Goal: Communication & Community: Answer question/provide support

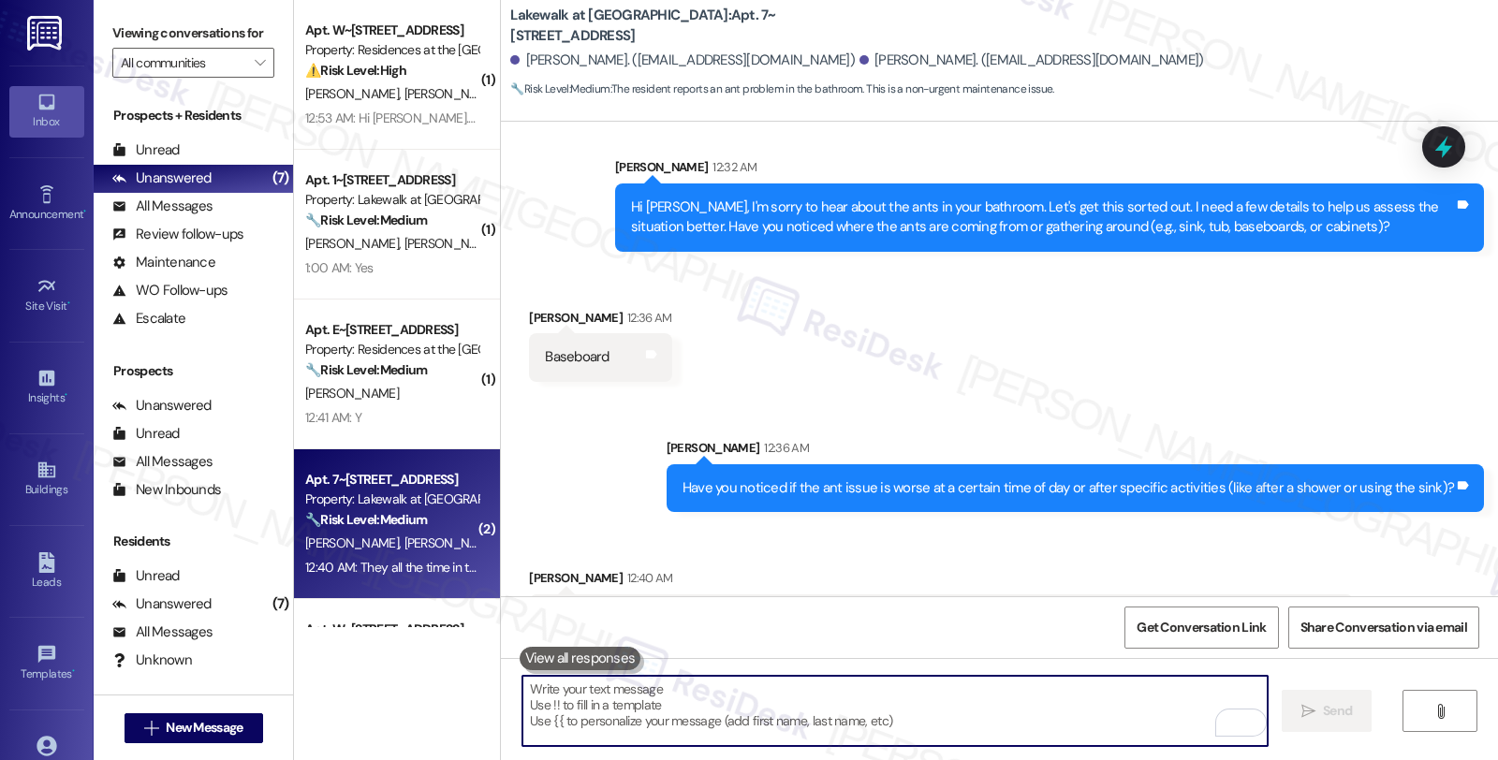
click at [722, 684] on textarea "To enrich screen reader interactions, please activate Accessibility in Grammarl…" at bounding box center [895, 711] width 745 height 70
click at [653, 691] on textarea "To enrich screen reader interactions, please activate Accessibility in Grammarl…" at bounding box center [895, 711] width 745 height 70
click at [650, 706] on textarea "To enrich screen reader interactions, please activate Accessibility in Grammarl…" at bounding box center [895, 711] width 745 height 70
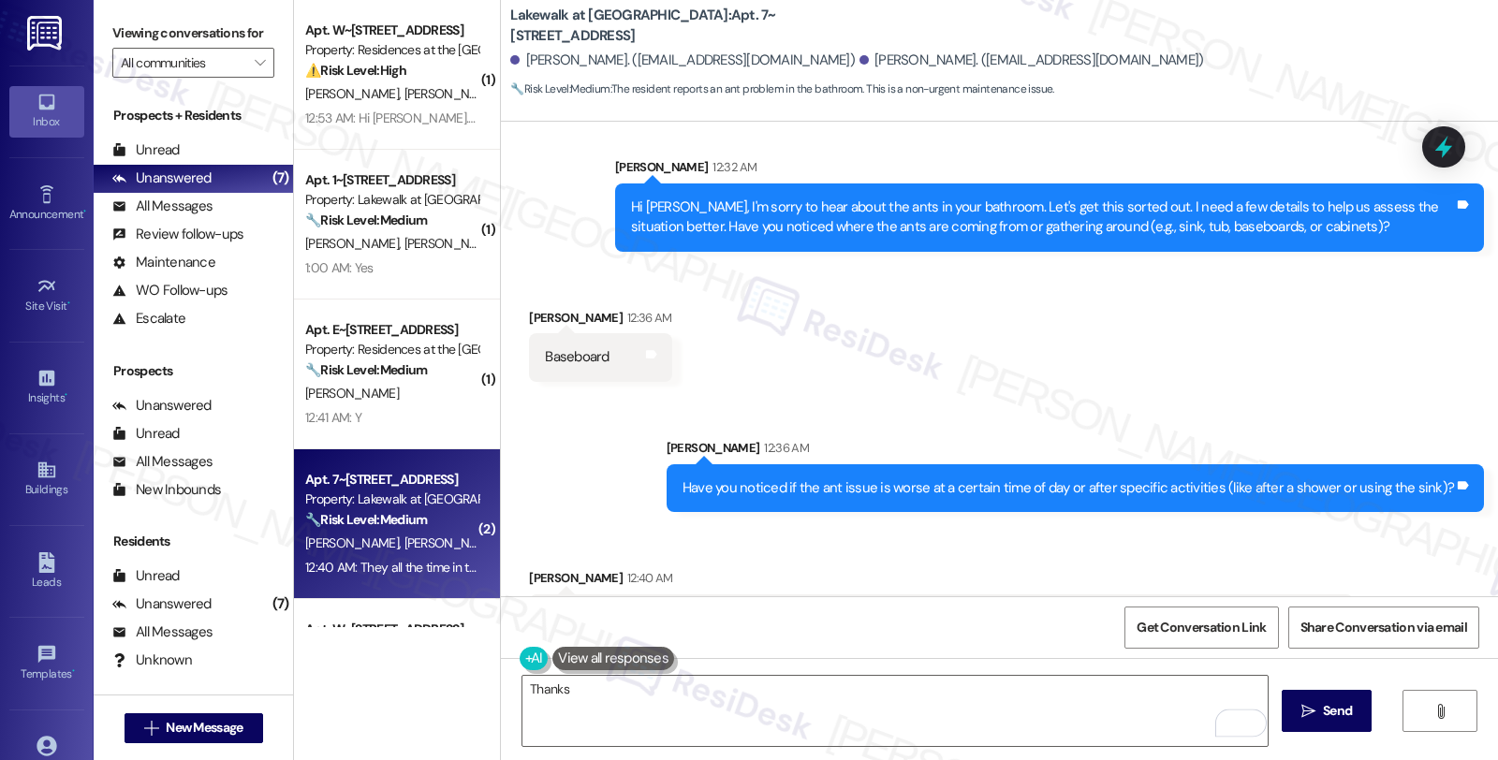
drag, startPoint x: 530, startPoint y: 560, endPoint x: 1334, endPoint y: 560, distance: 803.5
click at [1334, 595] on div "They all the time in there I just bought something [DATE] to kill them but i ne…" at bounding box center [941, 619] width 825 height 48
copy div "They all the time in there I just bought something [DATE] to kill them but i ne…"
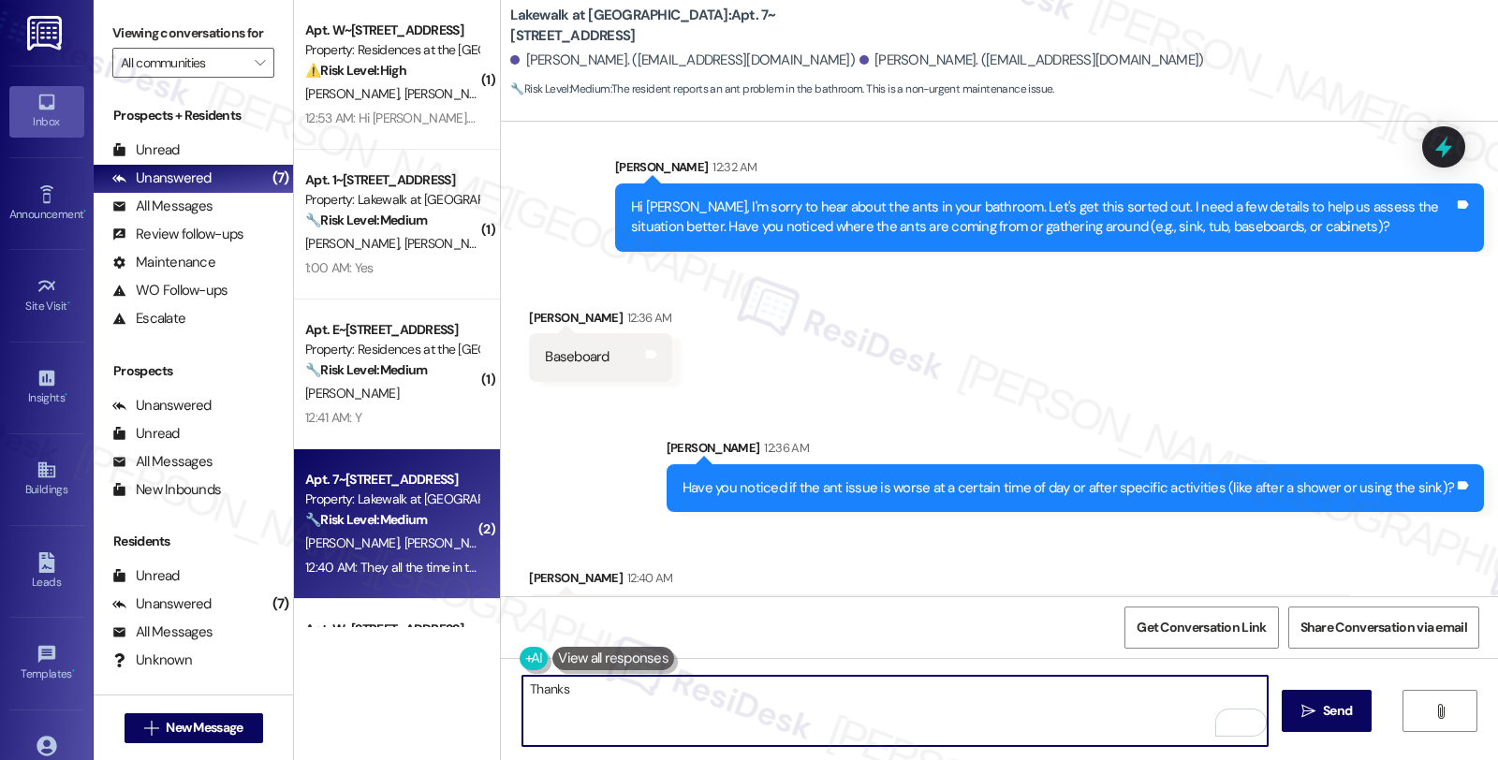
click at [574, 687] on textarea "Thanks" at bounding box center [895, 711] width 745 height 70
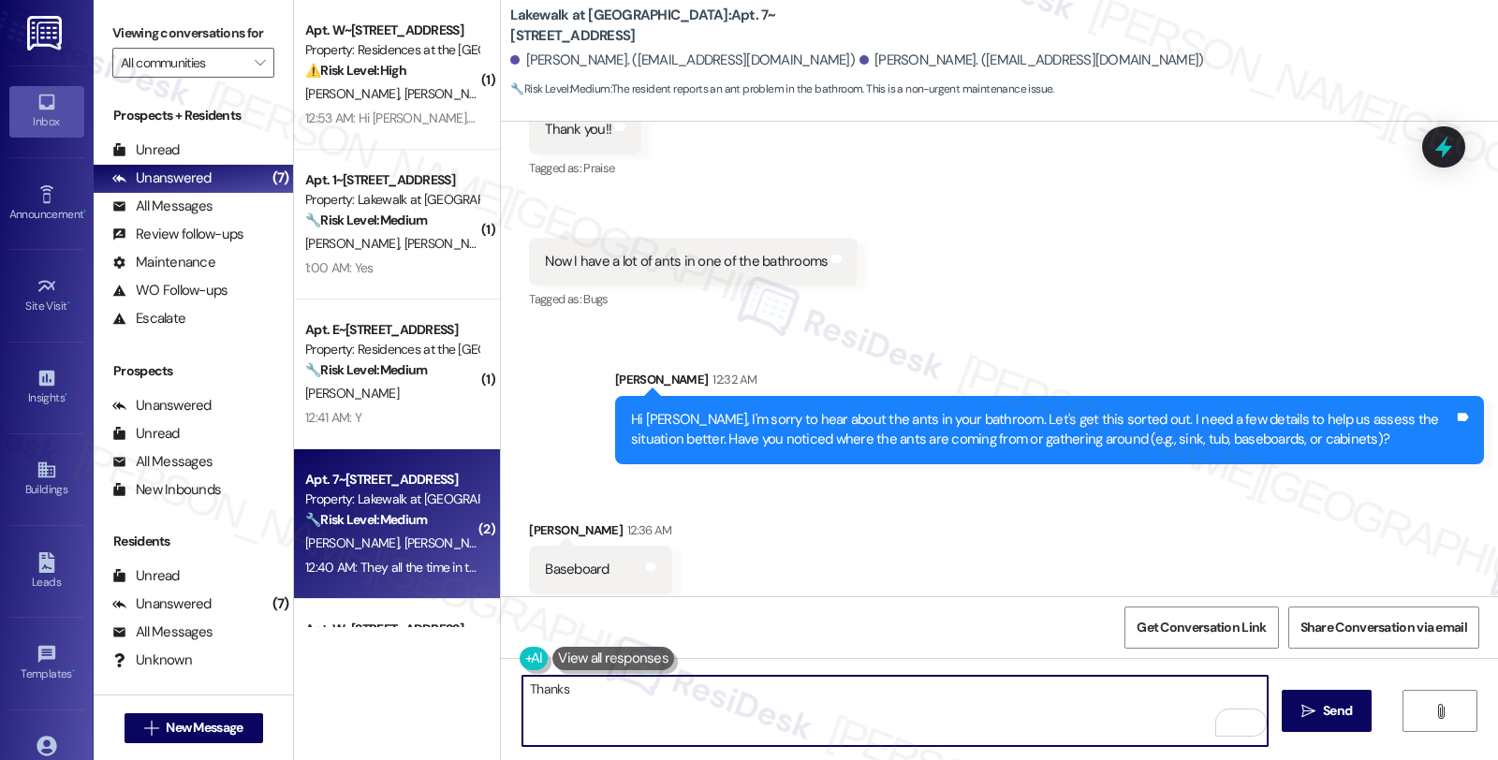
scroll to position [1943, 0]
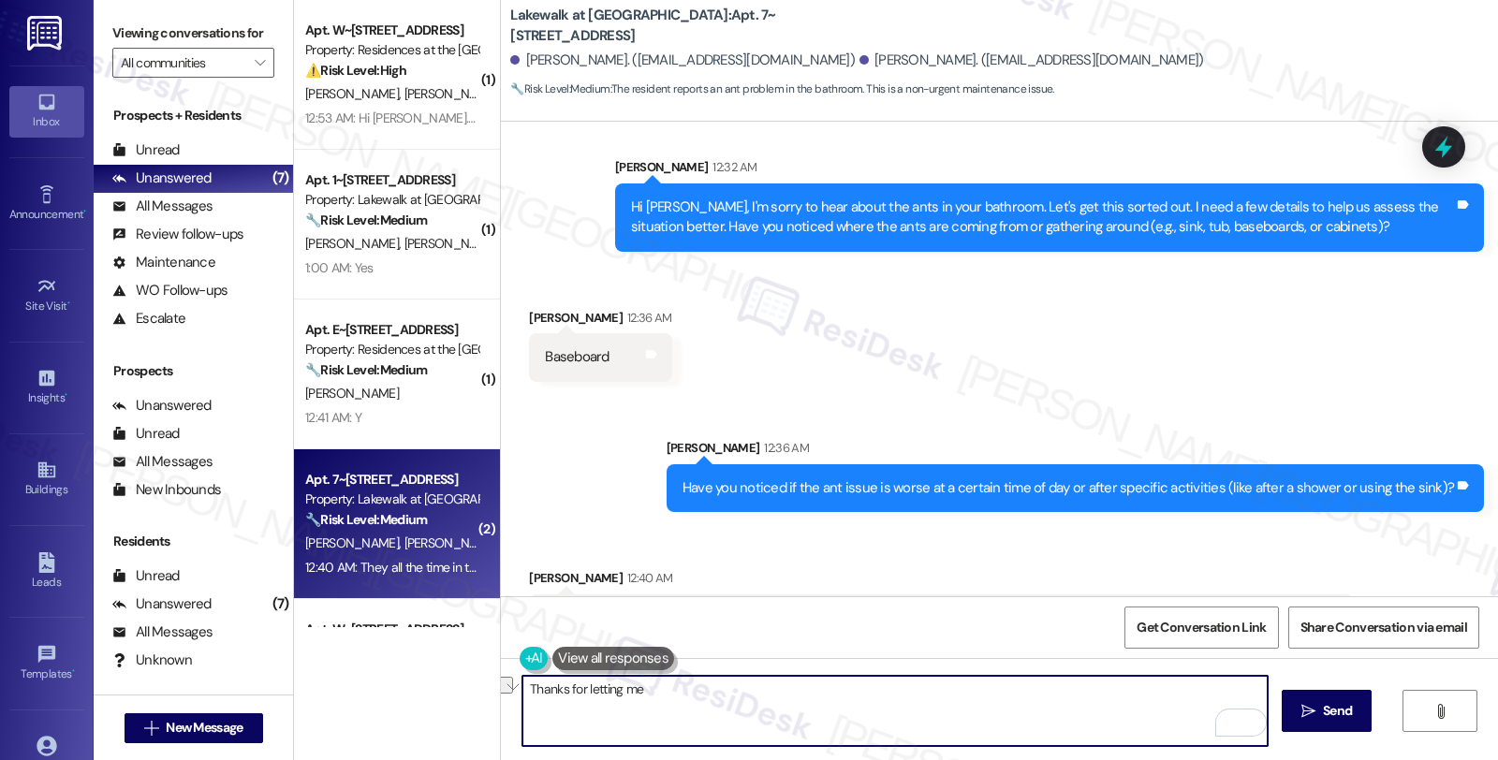
drag, startPoint x: 685, startPoint y: 688, endPoint x: 487, endPoint y: 688, distance: 198.5
click at [500, 688] on div "Lakewalk at [GEOGRAPHIC_DATA]: Apt. 7~201, [STREET_ADDRESS][PERSON_NAME]. ([EMA…" at bounding box center [999, 380] width 998 height 760
click at [862, 694] on textarea "Got it! Let me put in a work order for pest control." at bounding box center [895, 711] width 745 height 70
paste textarea "Do we have your permission to enter during your absence? Also, do you have pets…"
type textarea "Got it! Let me put in a work order for pest control. Do we have your permission…"
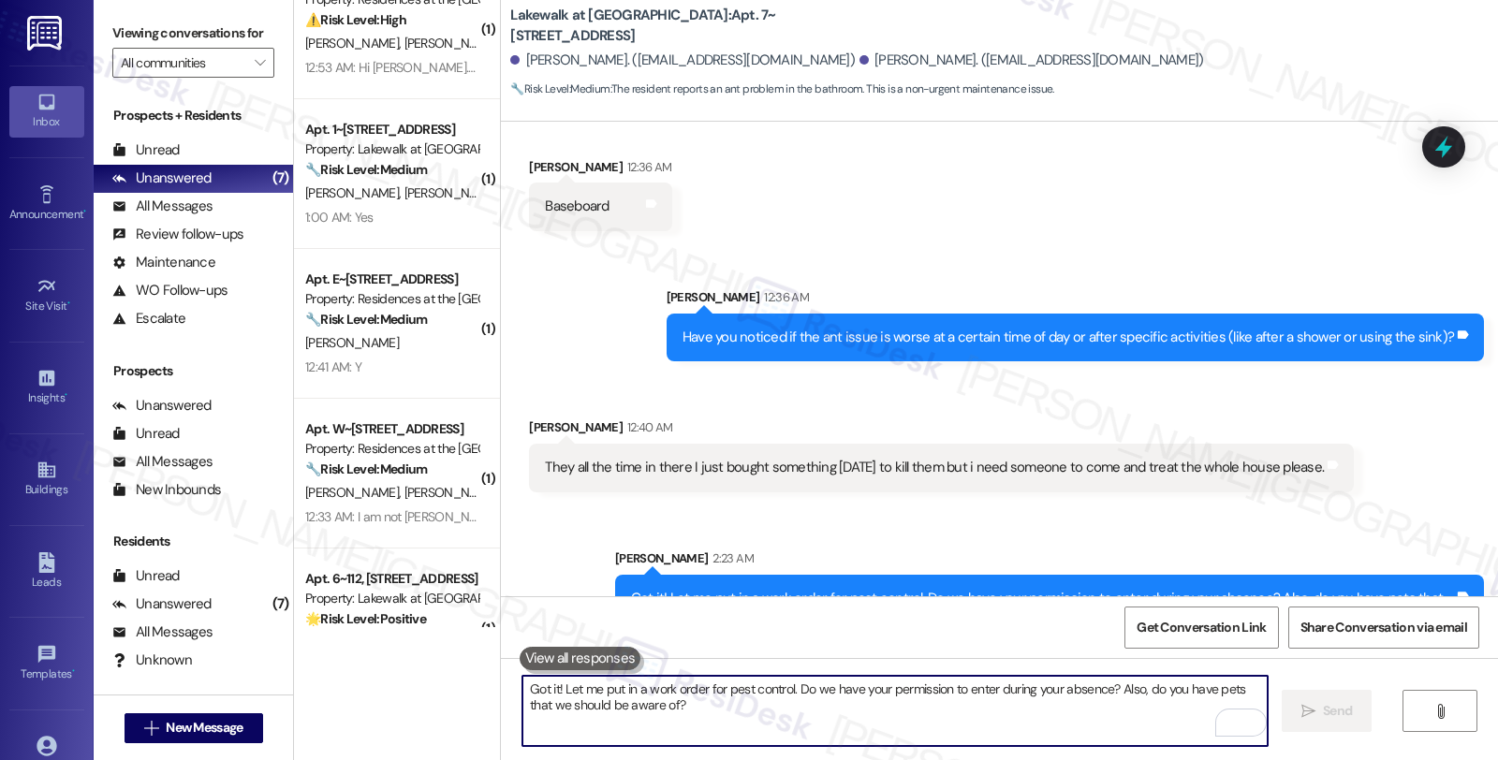
scroll to position [0, 0]
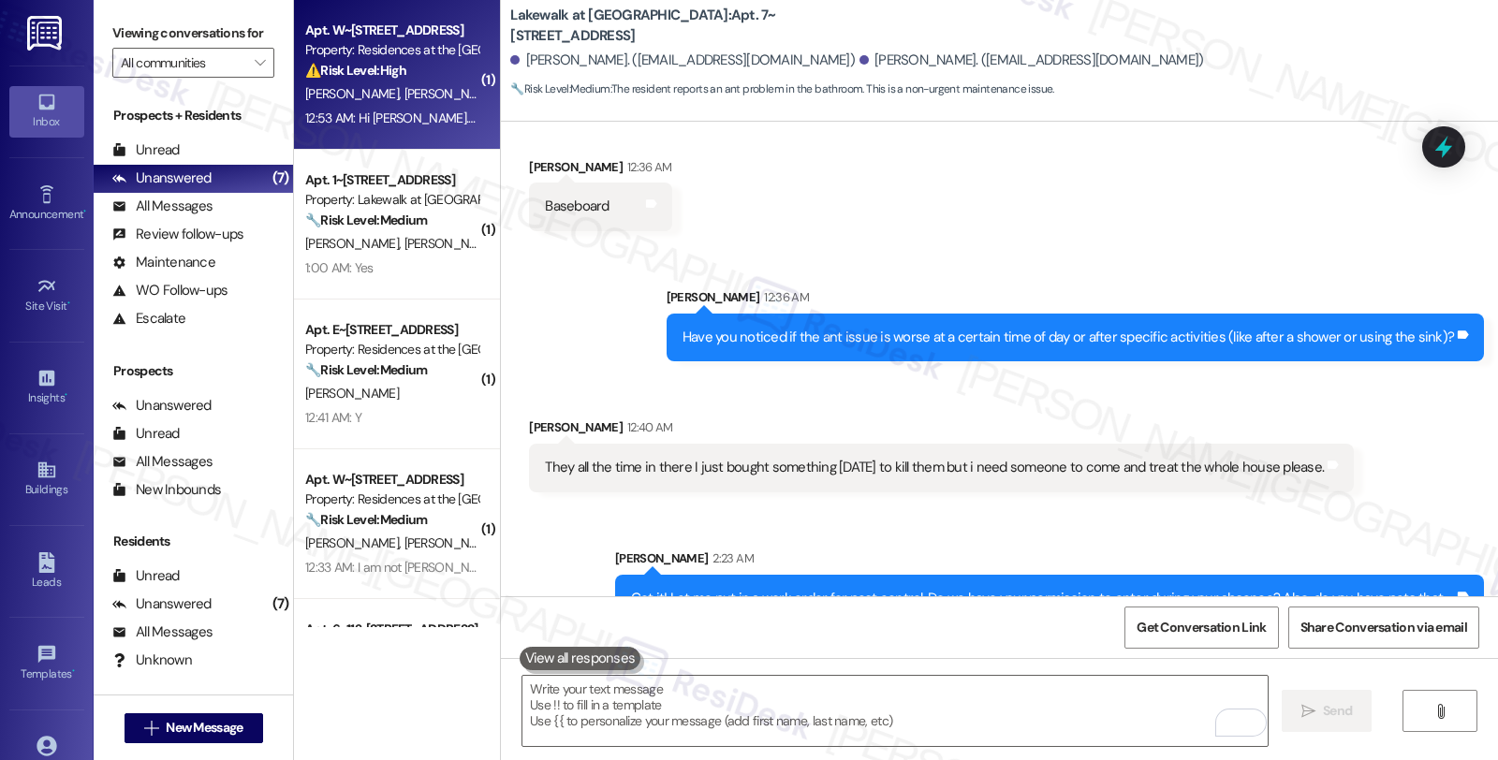
click at [404, 80] on div "⚠️ Risk Level: High The resident has indicated their intent to renew their leas…" at bounding box center [391, 71] width 173 height 20
type textarea "Fetching suggested responses. Please feel free to read through the conversation…"
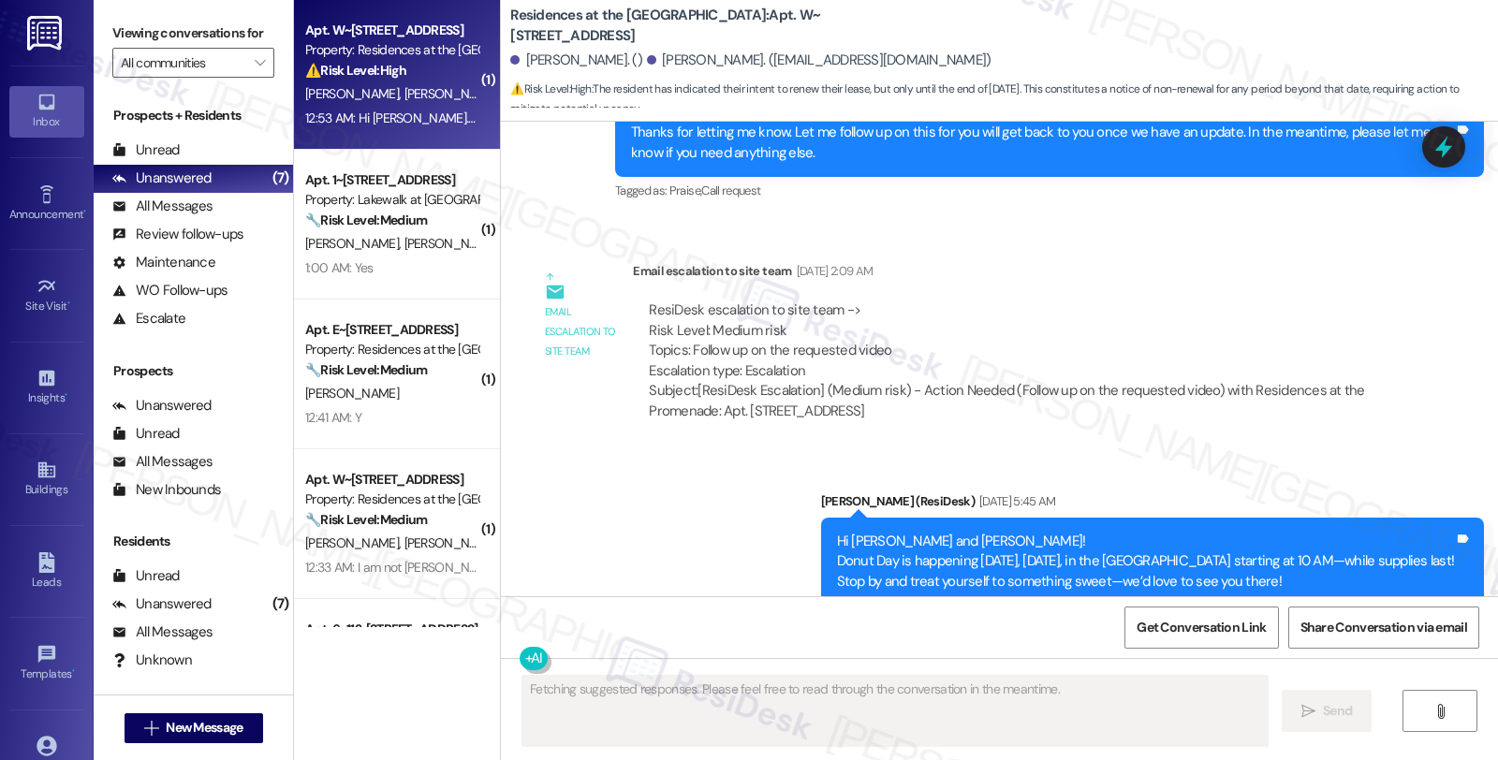
scroll to position [1858, 0]
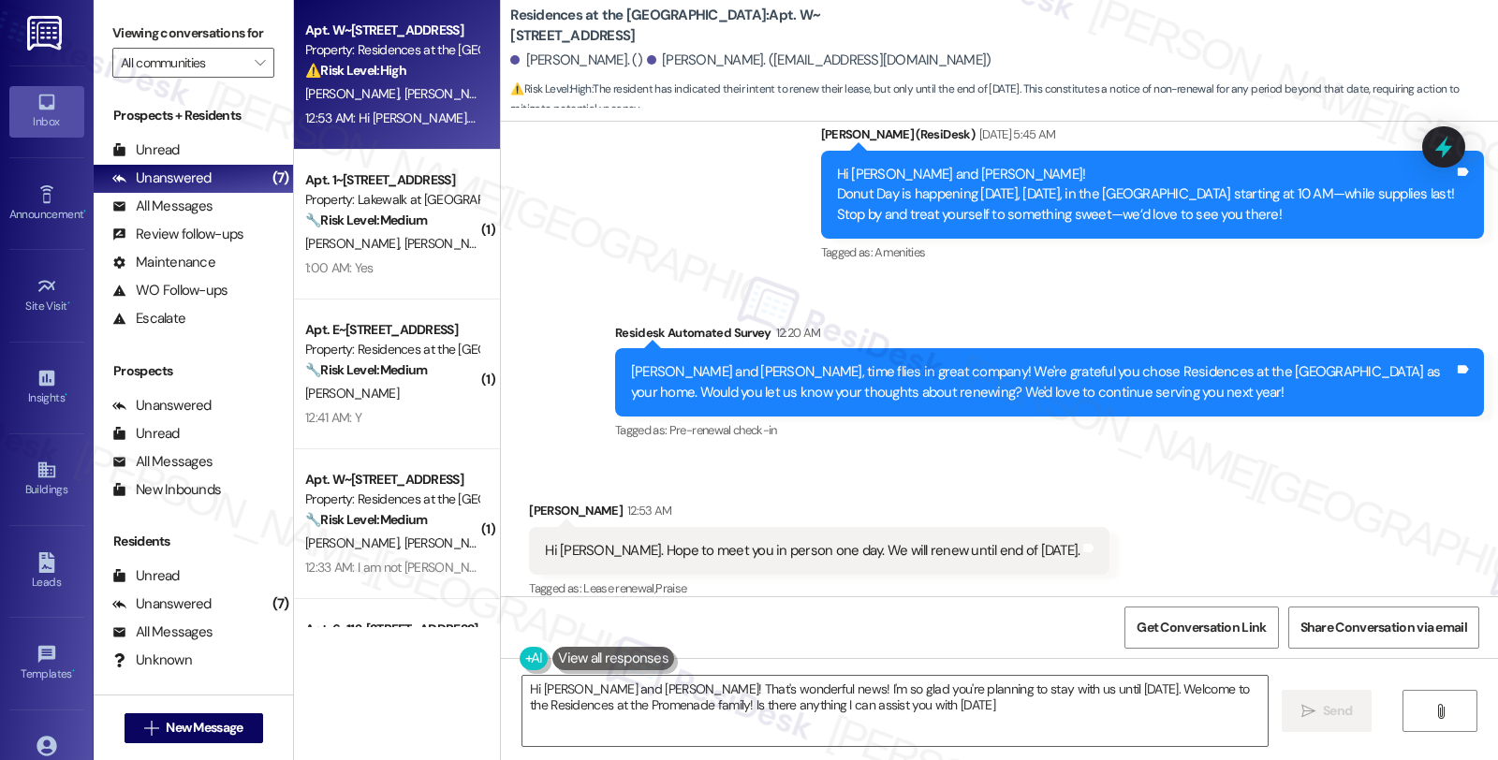
type textarea "Hi [PERSON_NAME] and [PERSON_NAME]! That's wonderful news! I'm so glad you're p…"
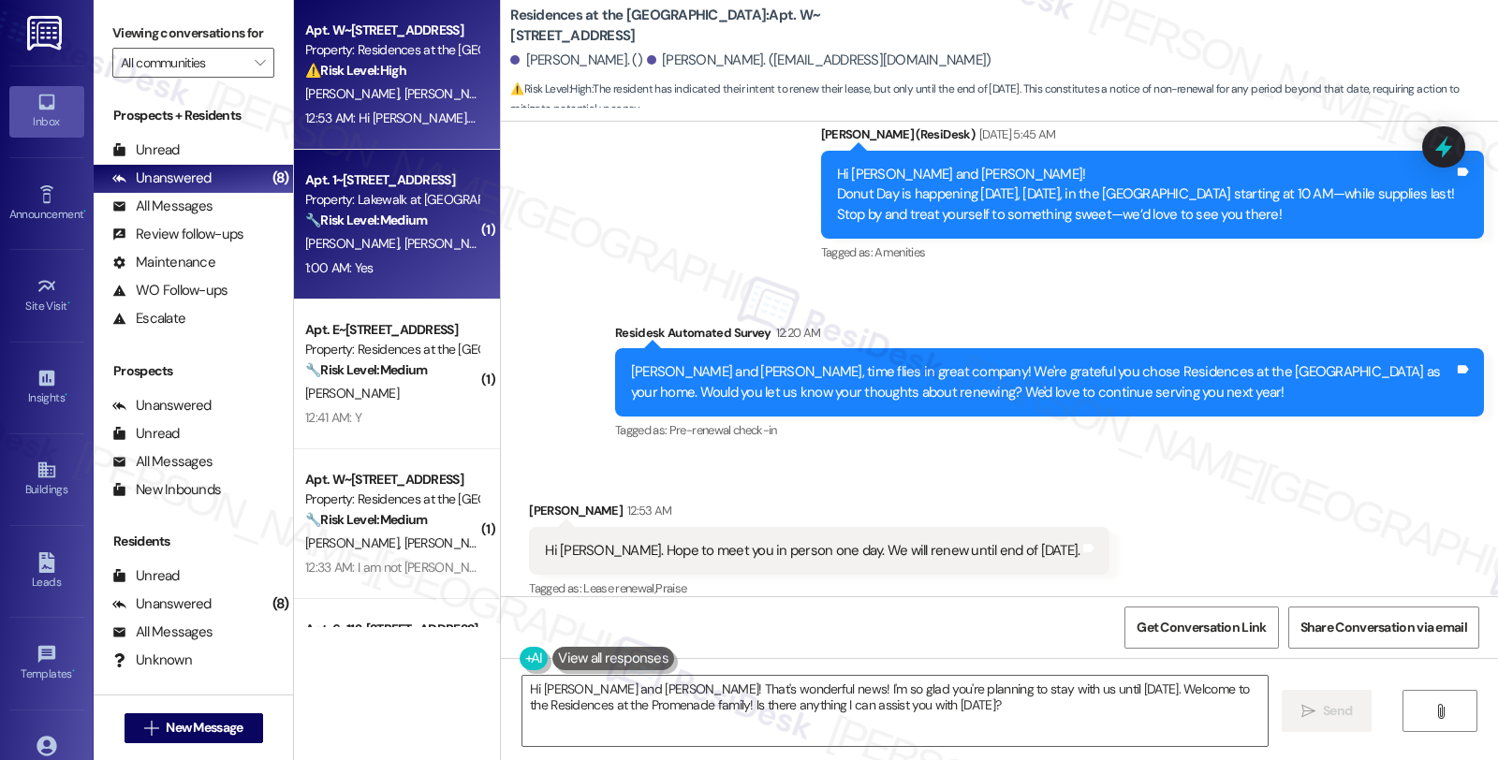
click at [420, 235] on div "[PERSON_NAME] [PERSON_NAME]" at bounding box center [391, 243] width 177 height 23
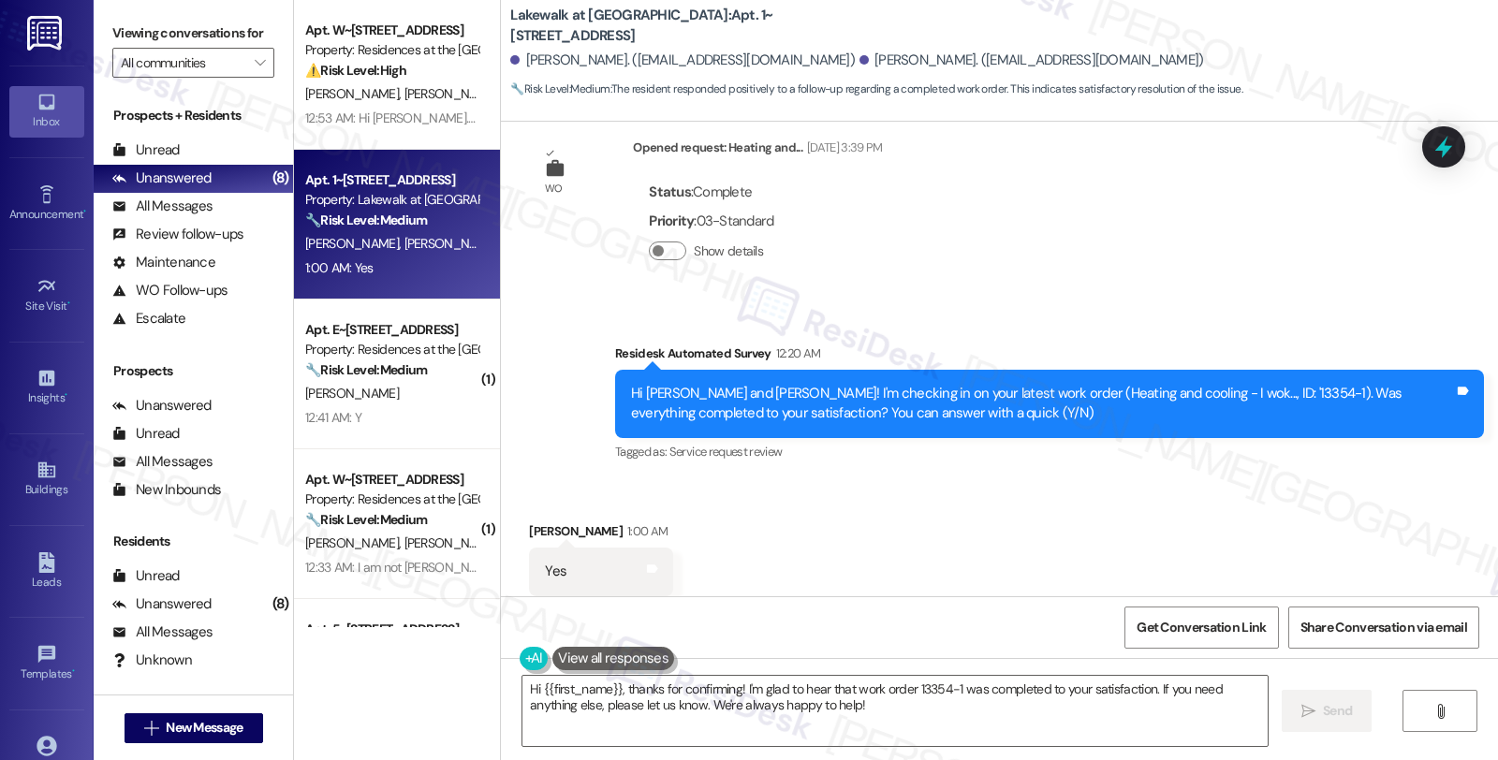
scroll to position [1766, 0]
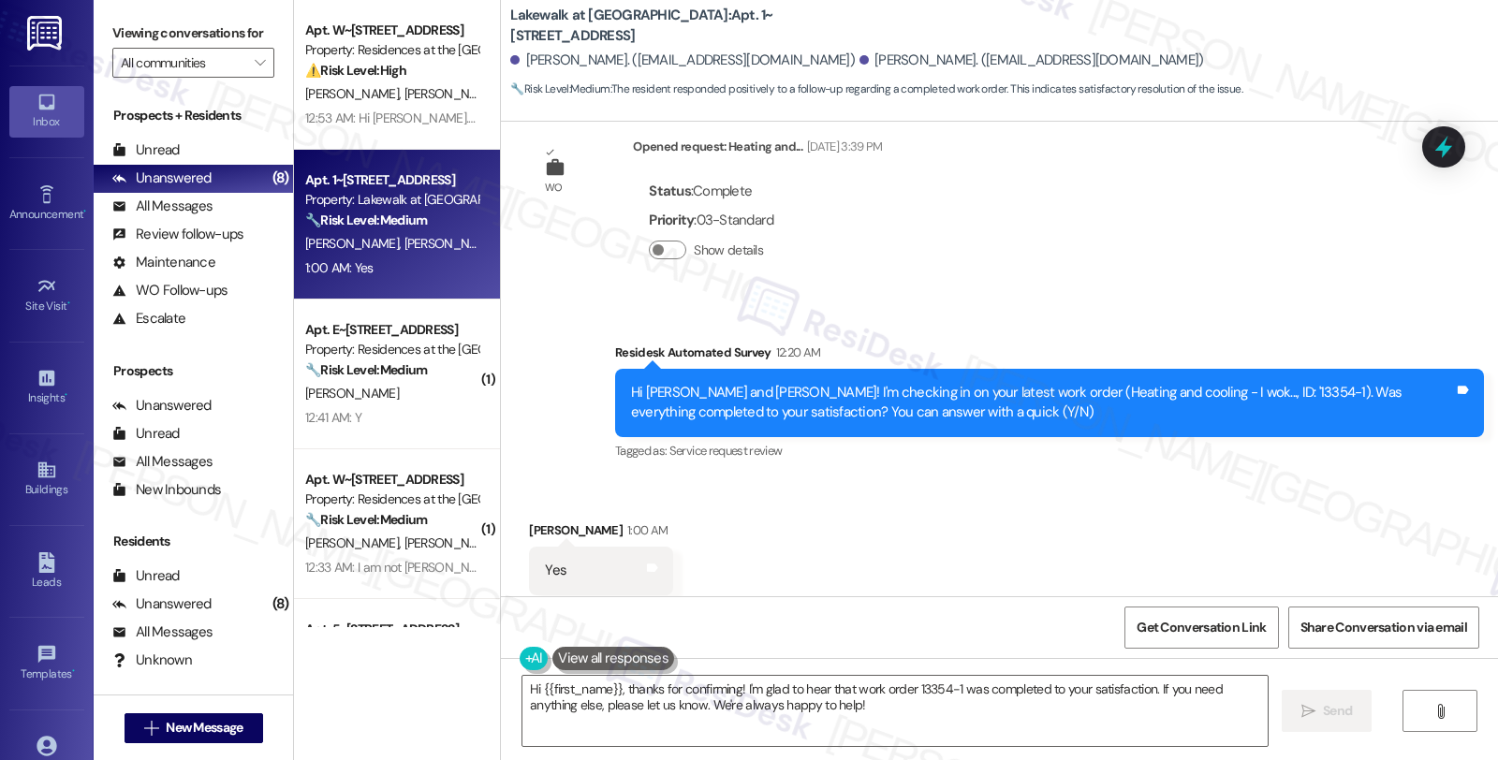
click at [529, 521] on div "[PERSON_NAME] 1:00 AM" at bounding box center [601, 534] width 144 height 26
copy div "[PERSON_NAME]"
click at [559, 687] on textarea "Hi {{first_name}}, thanks for confirming! I'm glad to hear that work order 1335…" at bounding box center [895, 711] width 745 height 70
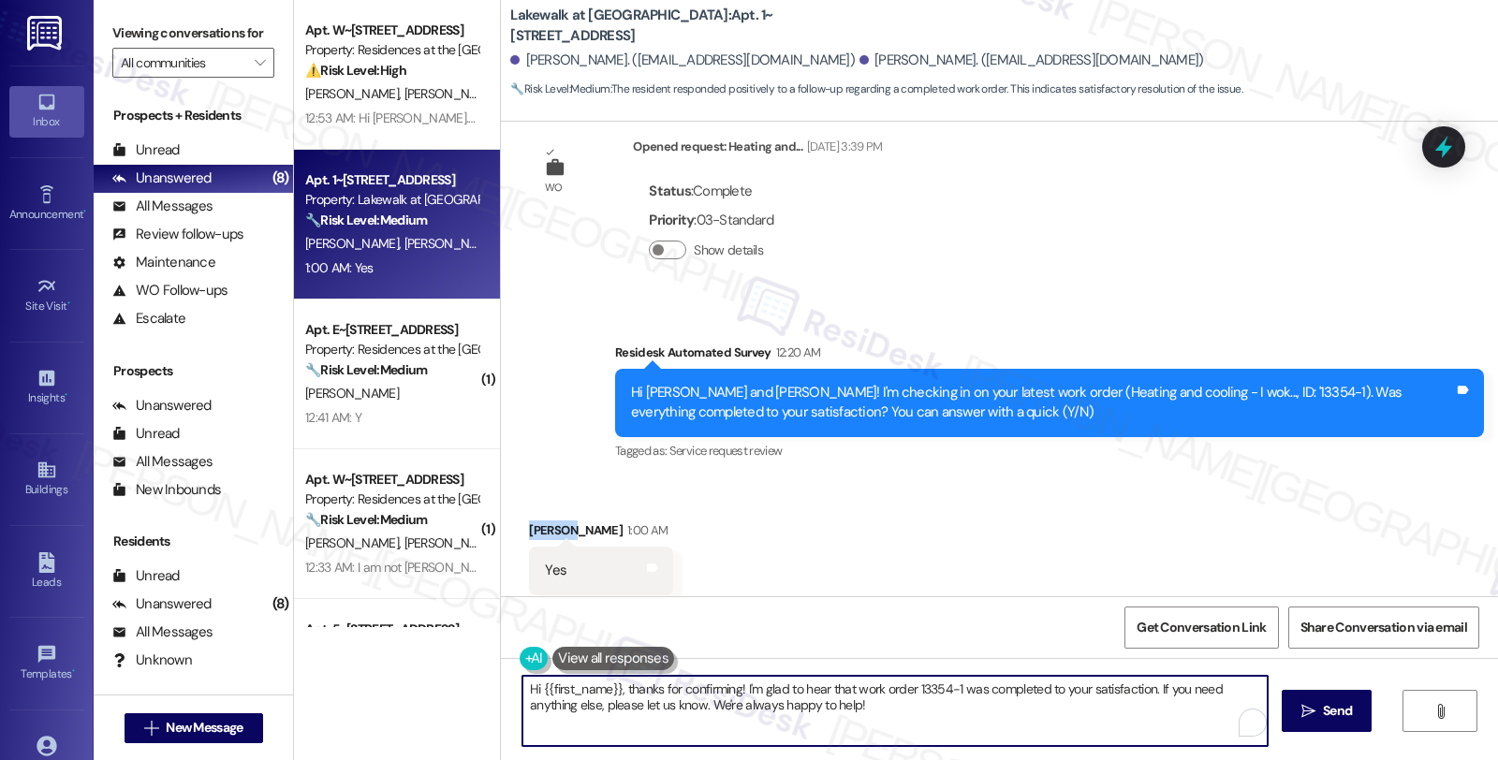
click at [559, 687] on textarea "Hi {{first_name}}, thanks for confirming! I'm glad to hear that work order 1335…" at bounding box center [895, 711] width 745 height 70
paste textarea "[PERSON_NAME]"
click at [1005, 710] on textarea "Hi [PERSON_NAME], thanks for confirming! I'm glad to hear that work order 13354…" at bounding box center [895, 711] width 745 height 70
drag, startPoint x: 622, startPoint y: 704, endPoint x: 872, endPoint y: 708, distance: 250.1
click at [872, 708] on textarea "Hi [PERSON_NAME], thanks for confirming! I'm glad to hear that work order 13354…" at bounding box center [895, 711] width 745 height 70
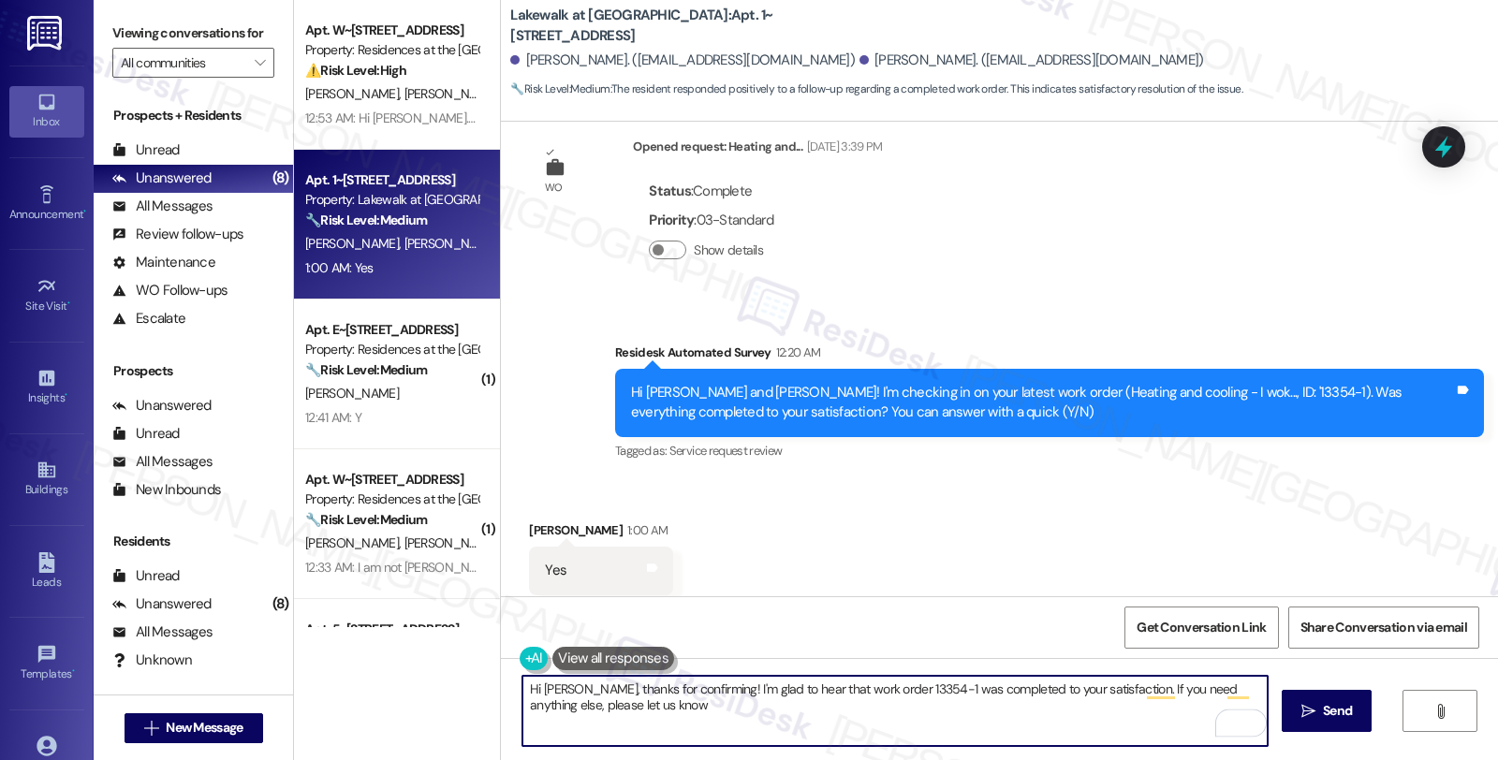
type textarea "Hi [PERSON_NAME], thanks for confirming! I'm glad to hear that work order 13354…"
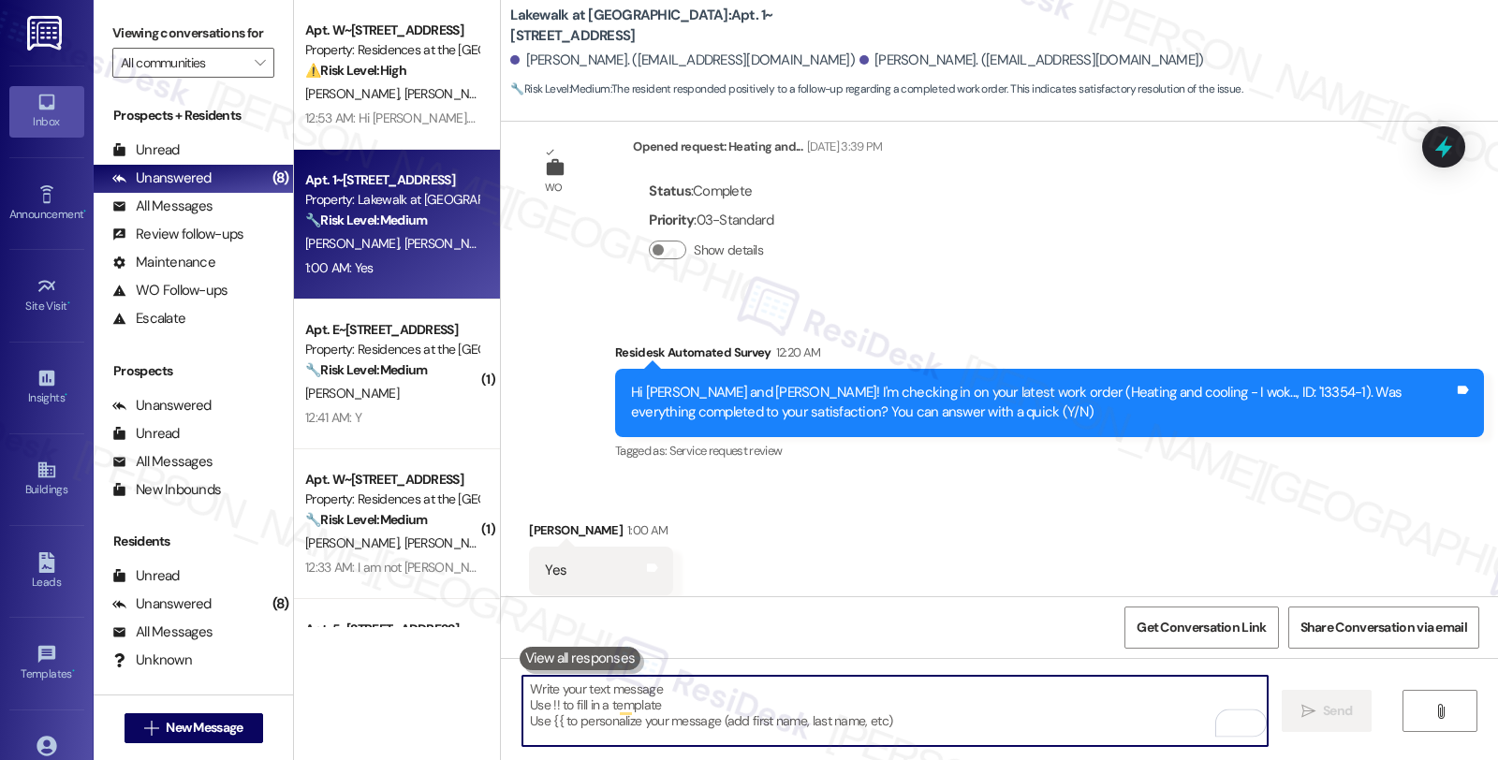
scroll to position [1765, 0]
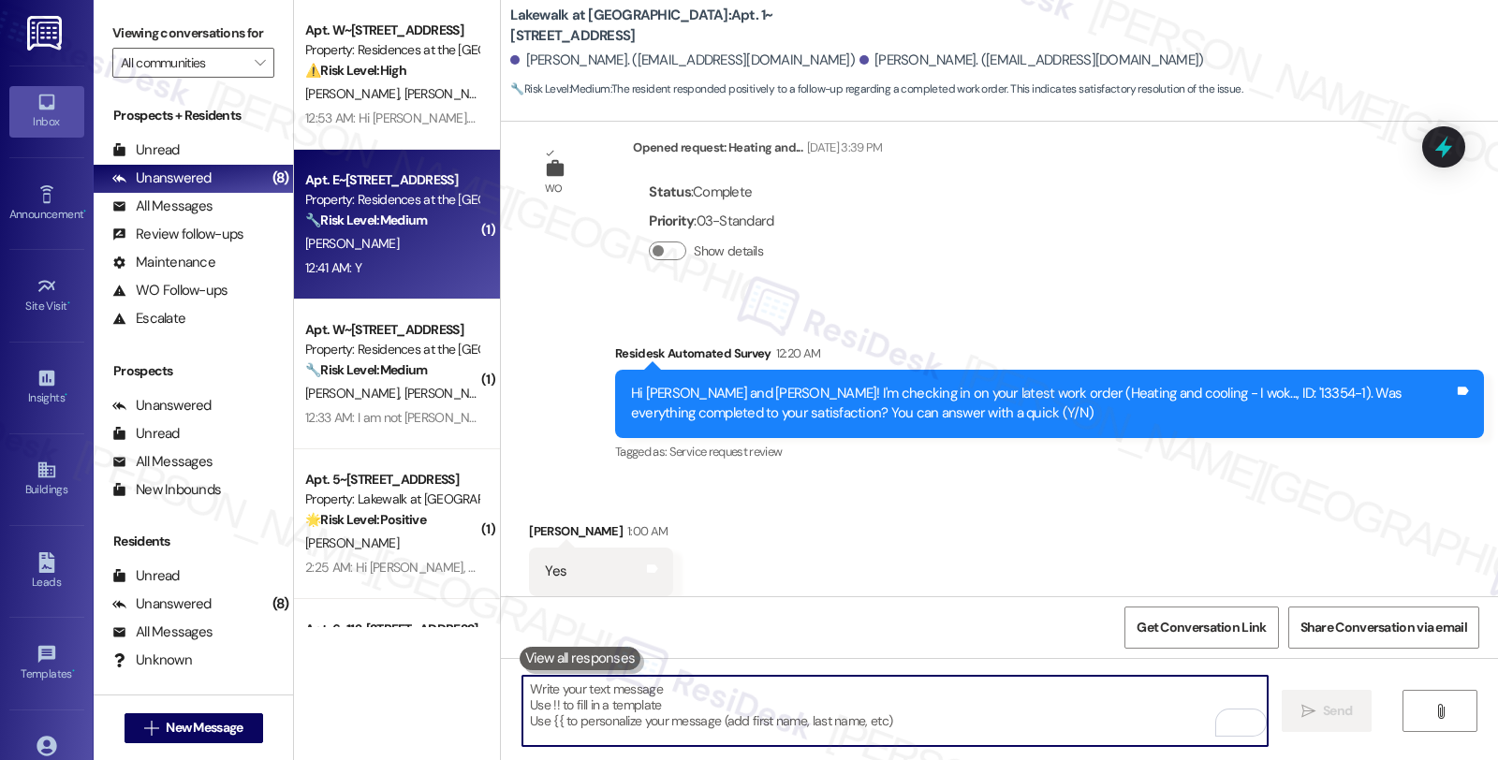
click at [399, 259] on div "12:41 AM: Y 12:41 AM: Y" at bounding box center [391, 268] width 177 height 23
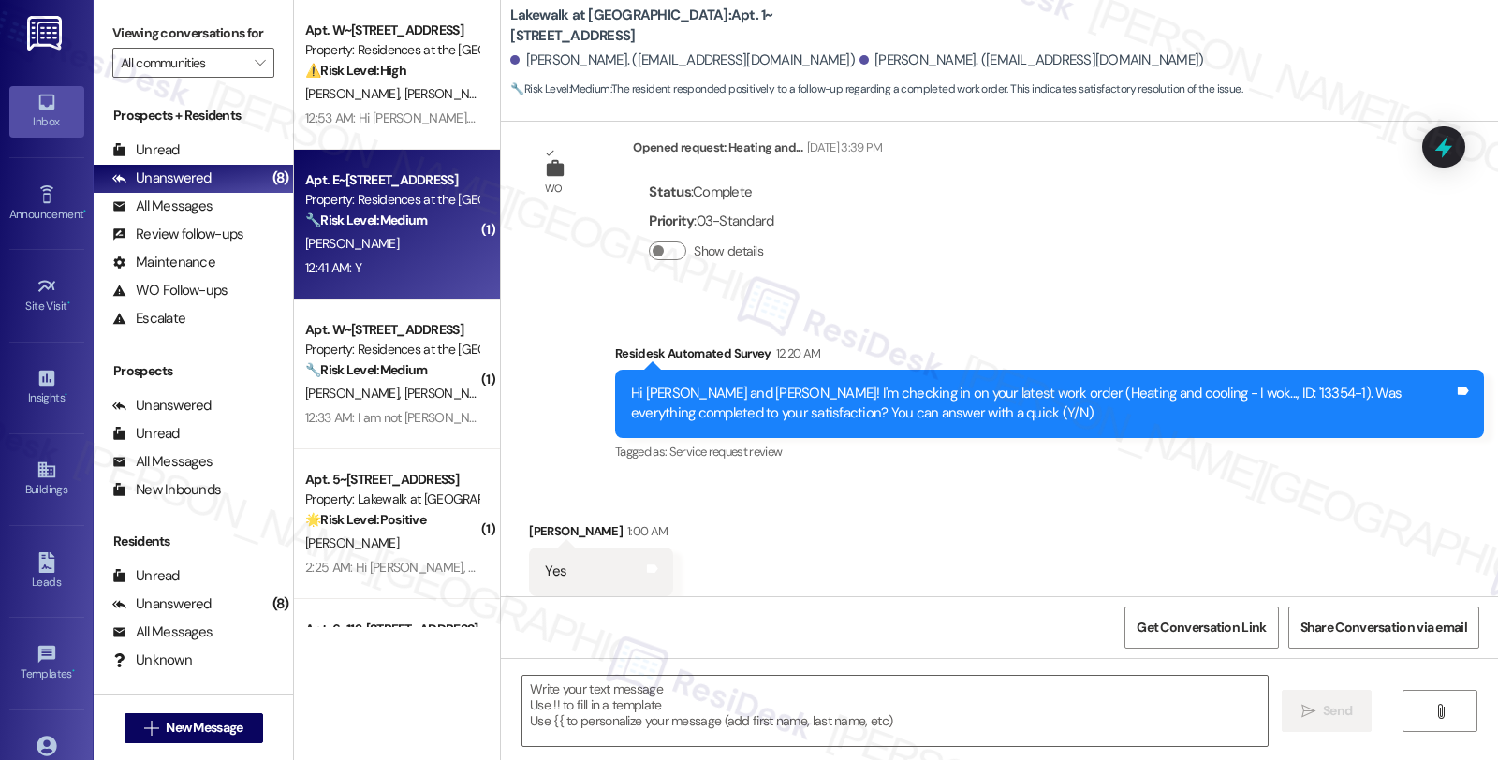
type textarea "Fetching suggested responses. Please feel free to read through the conversation…"
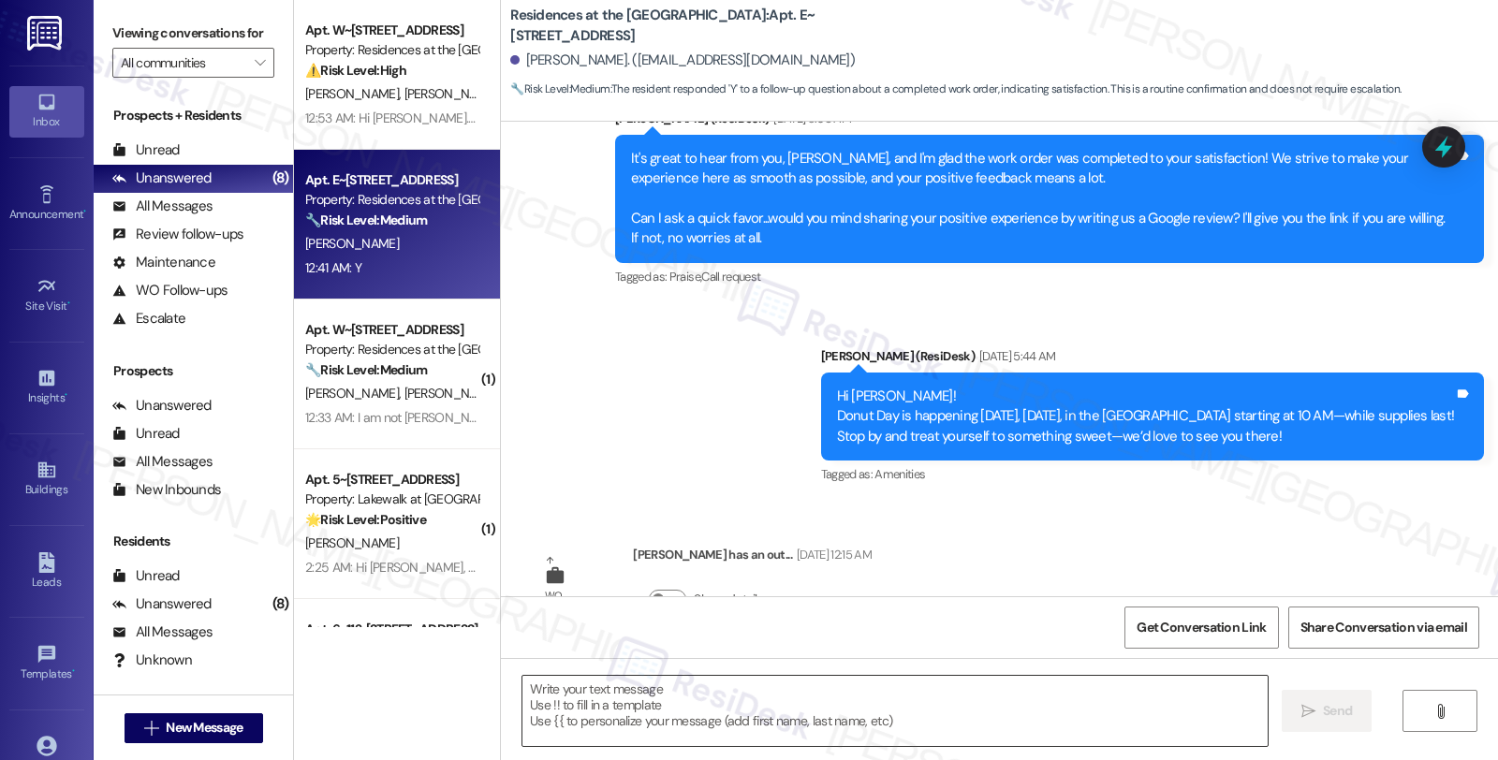
scroll to position [1206, 0]
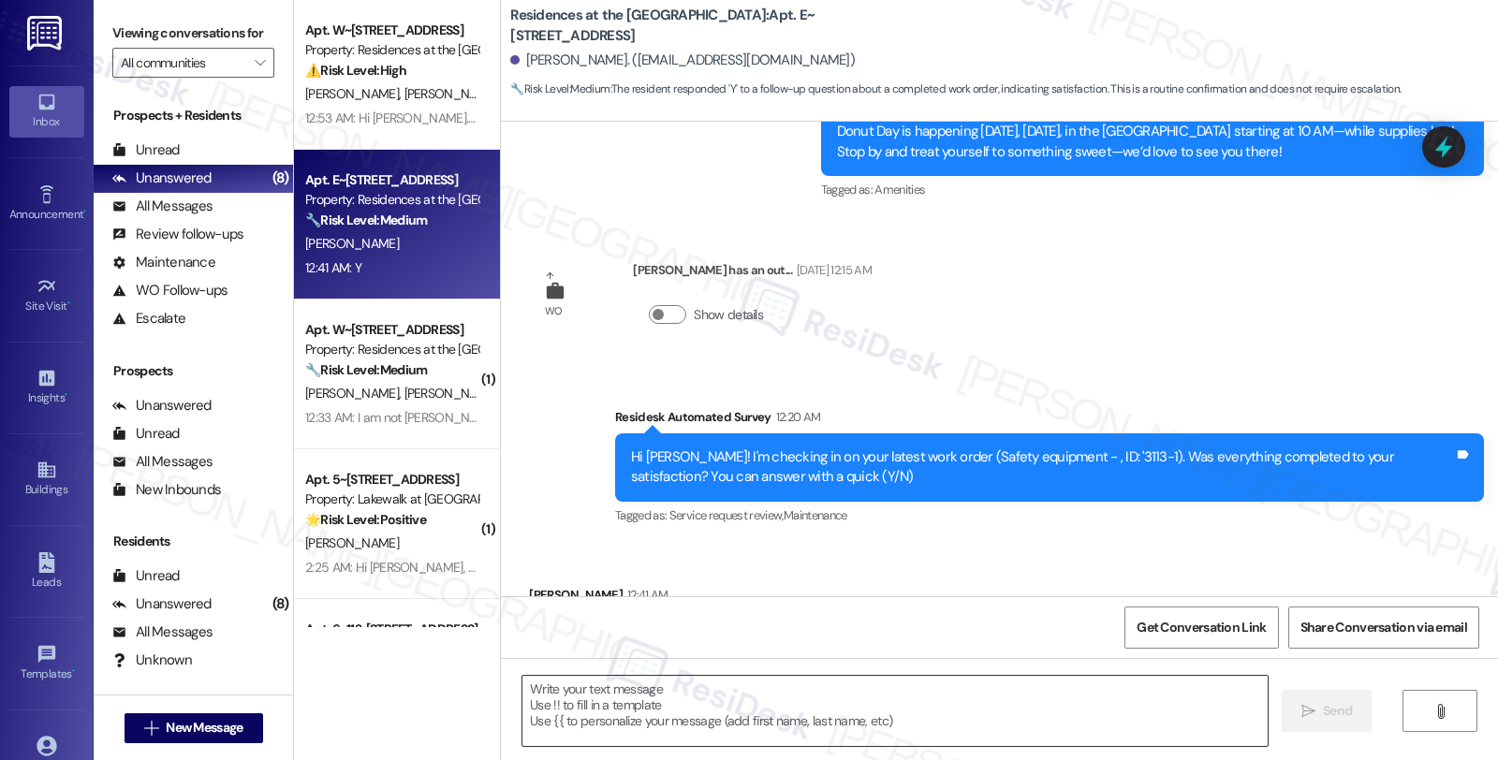
click at [660, 688] on textarea at bounding box center [895, 711] width 745 height 70
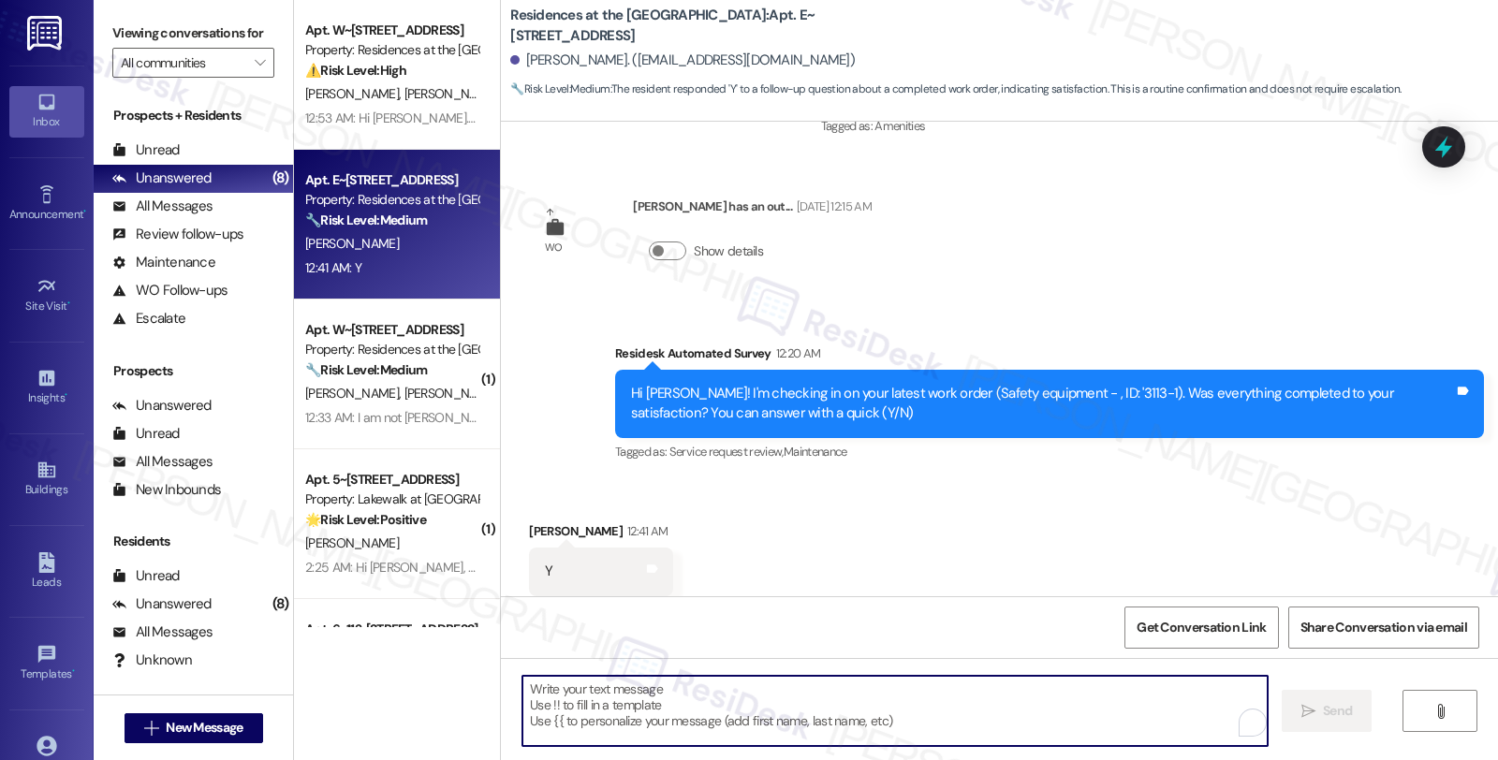
scroll to position [1311, 0]
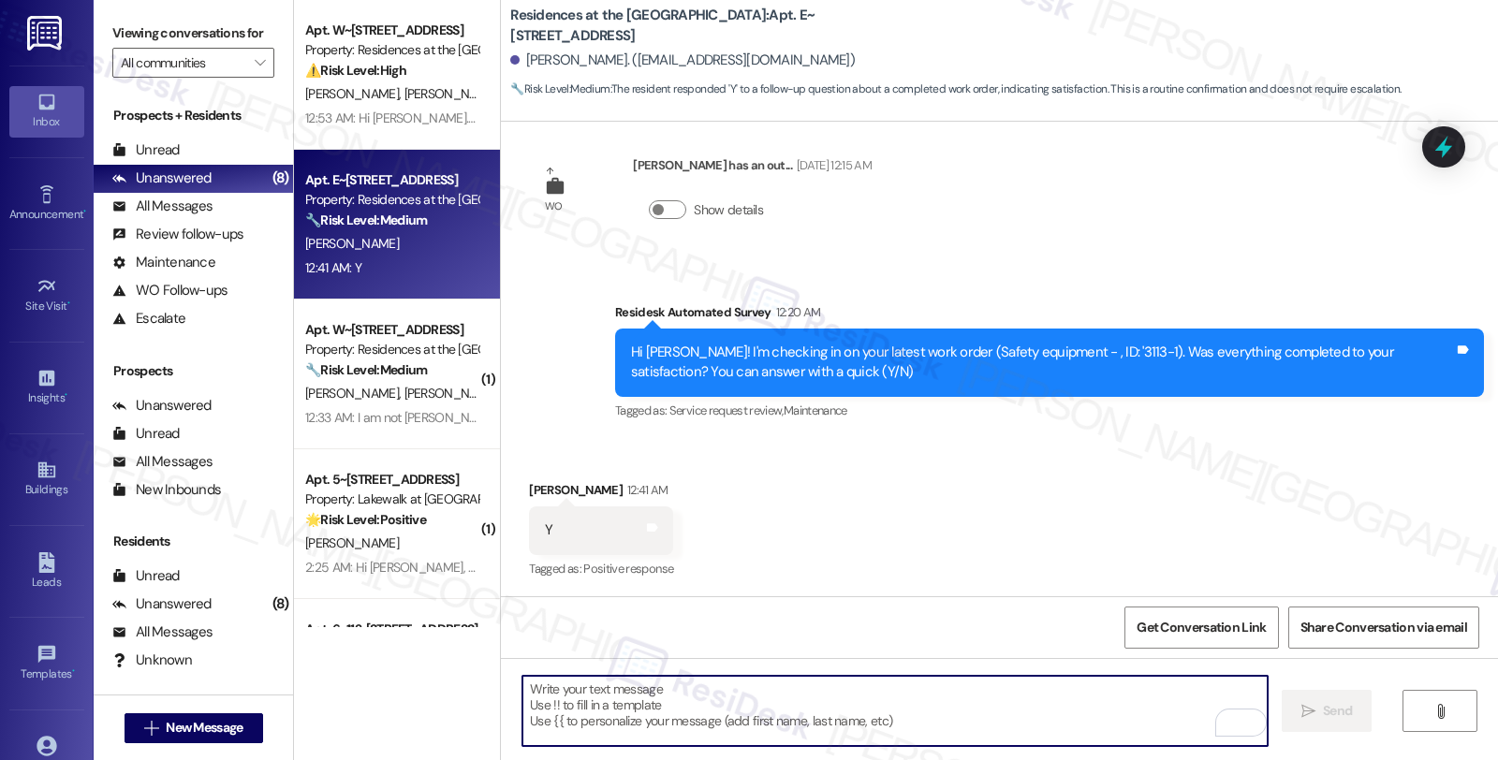
click at [540, 492] on div "Rochelle Robbins 12:41 AM" at bounding box center [601, 493] width 144 height 26
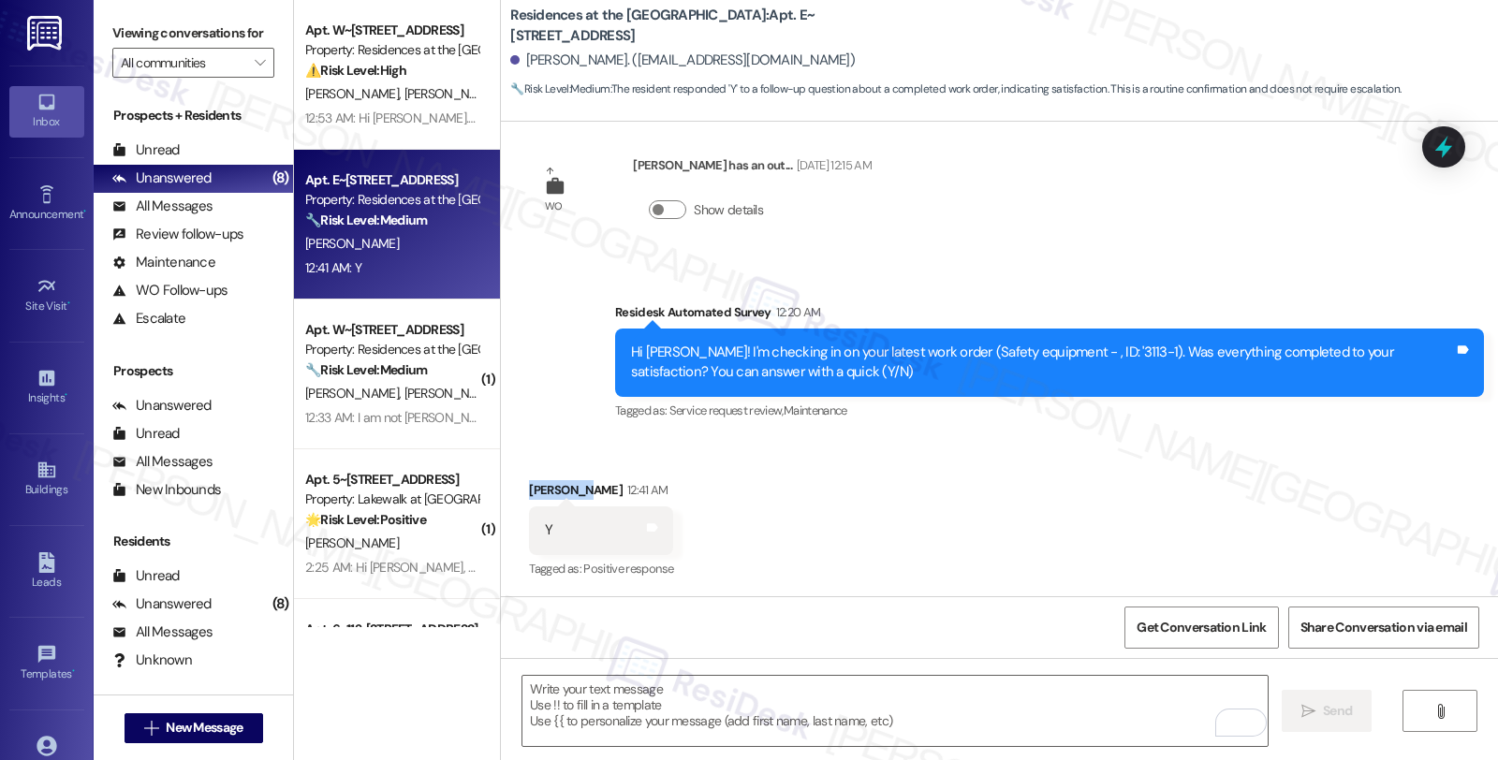
click at [540, 492] on div "Rochelle Robbins 12:41 AM" at bounding box center [601, 493] width 144 height 26
copy div "Rochelle"
click at [555, 708] on textarea "To enrich screen reader interactions, please activate Accessibility in Grammarl…" at bounding box center [895, 711] width 745 height 70
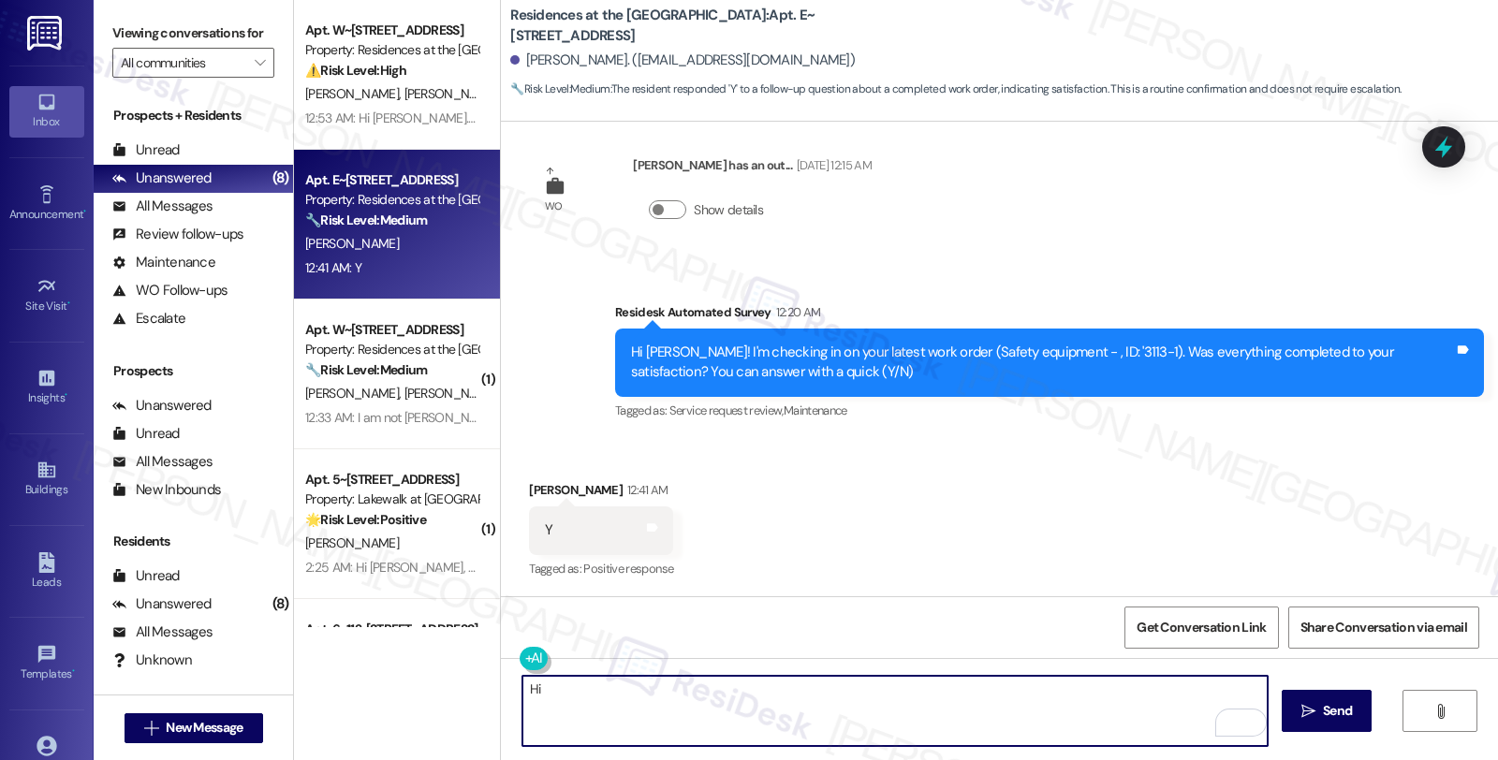
paste textarea "Rochelle"
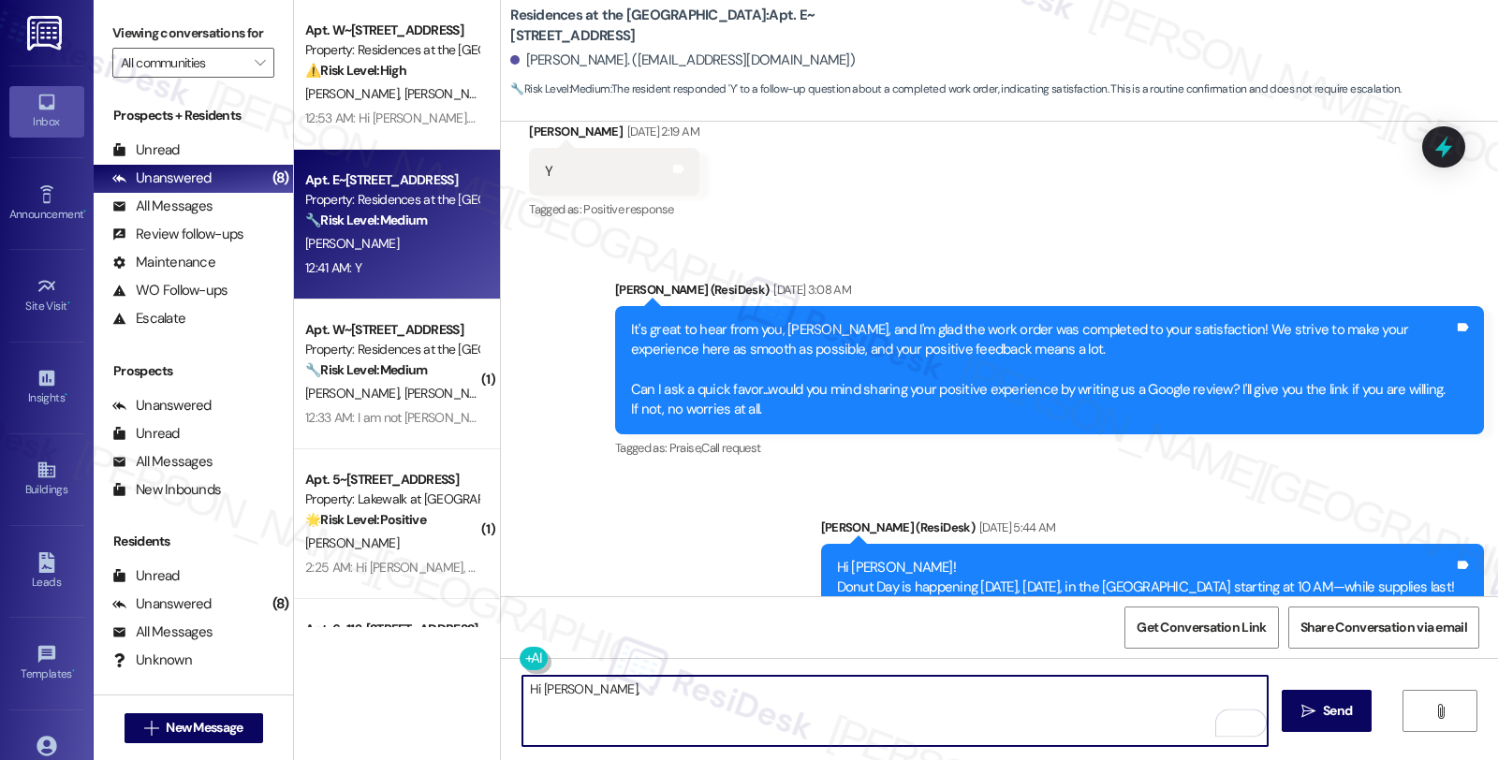
scroll to position [582, 0]
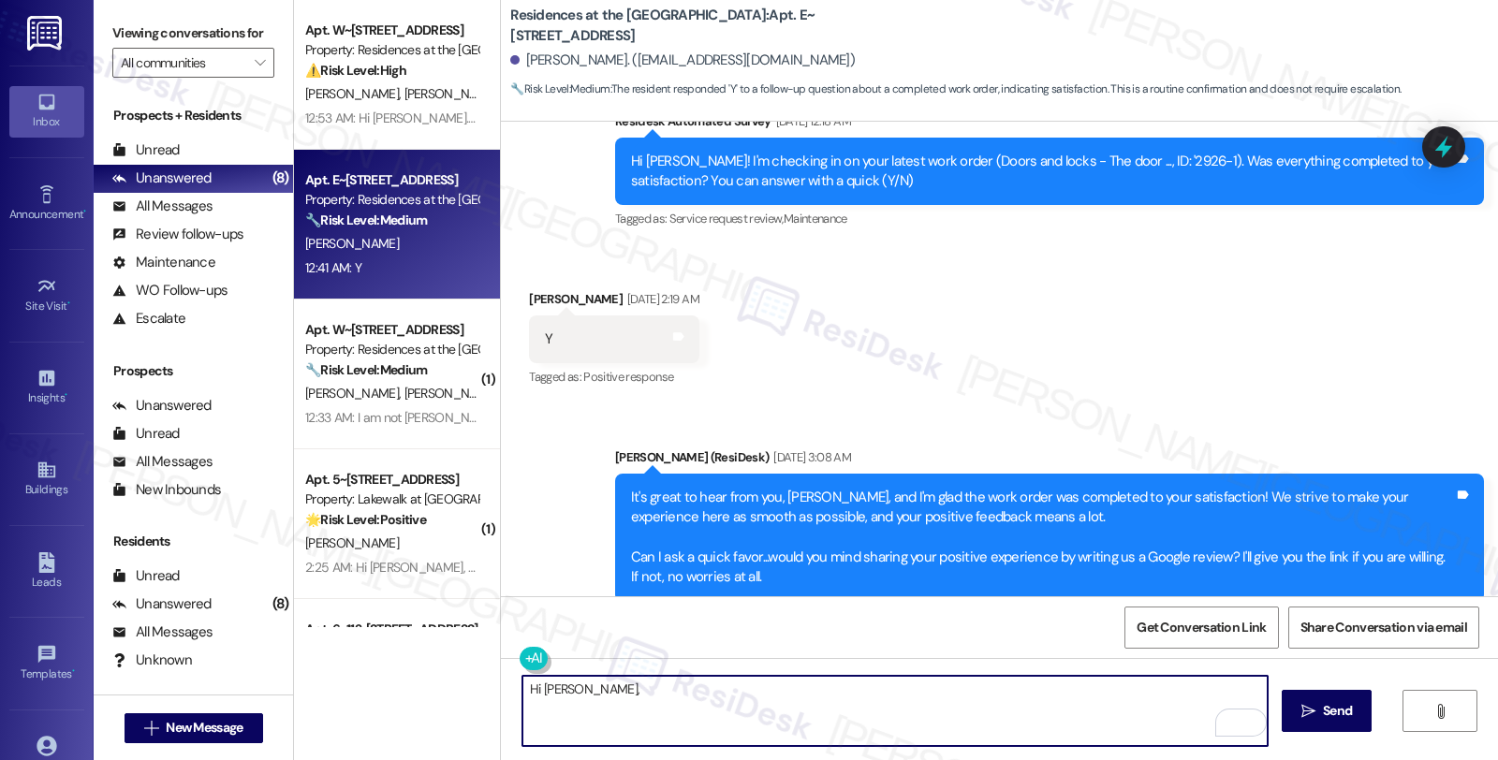
click at [675, 695] on textarea "Hi Rochelle," at bounding box center [895, 711] width 745 height 70
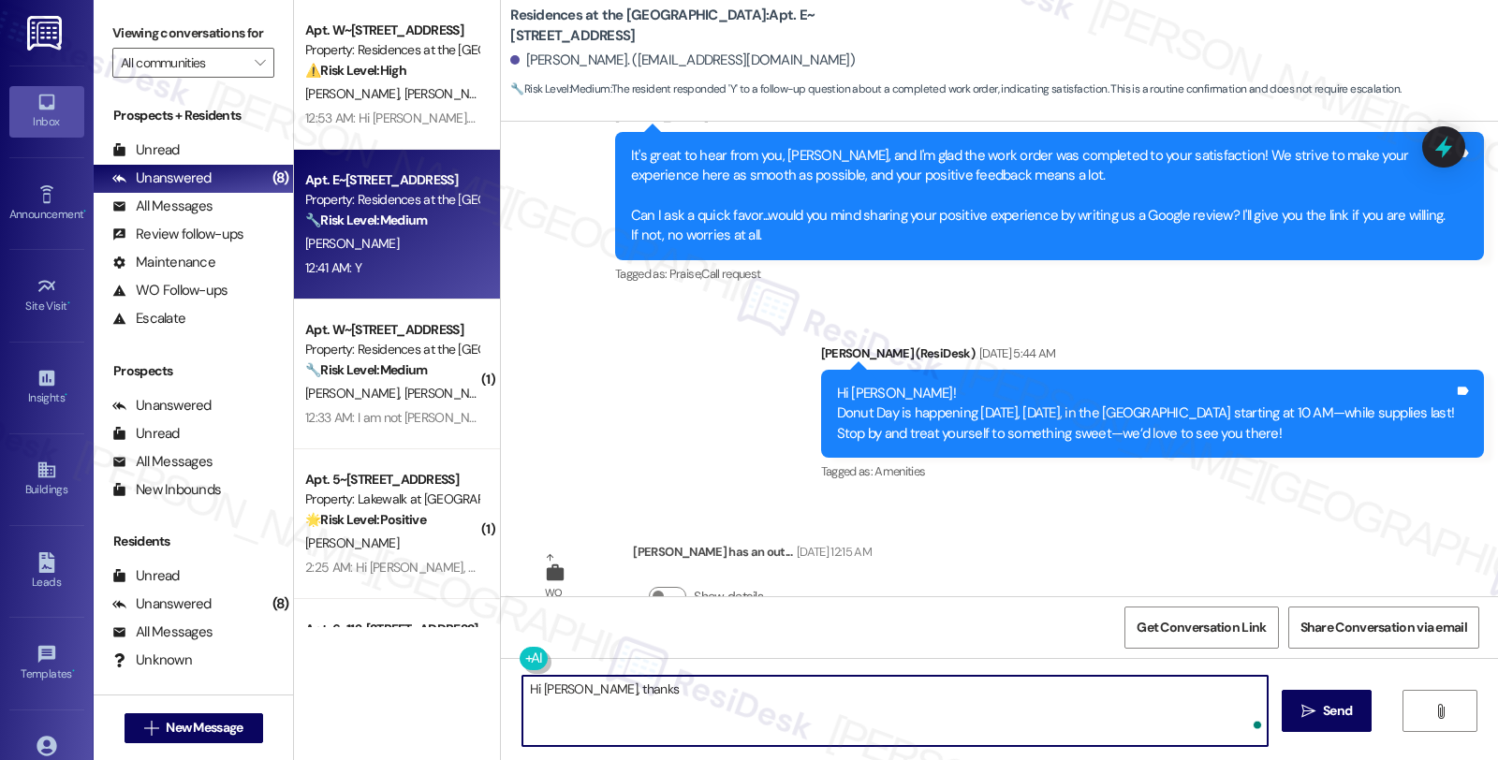
scroll to position [1311, 0]
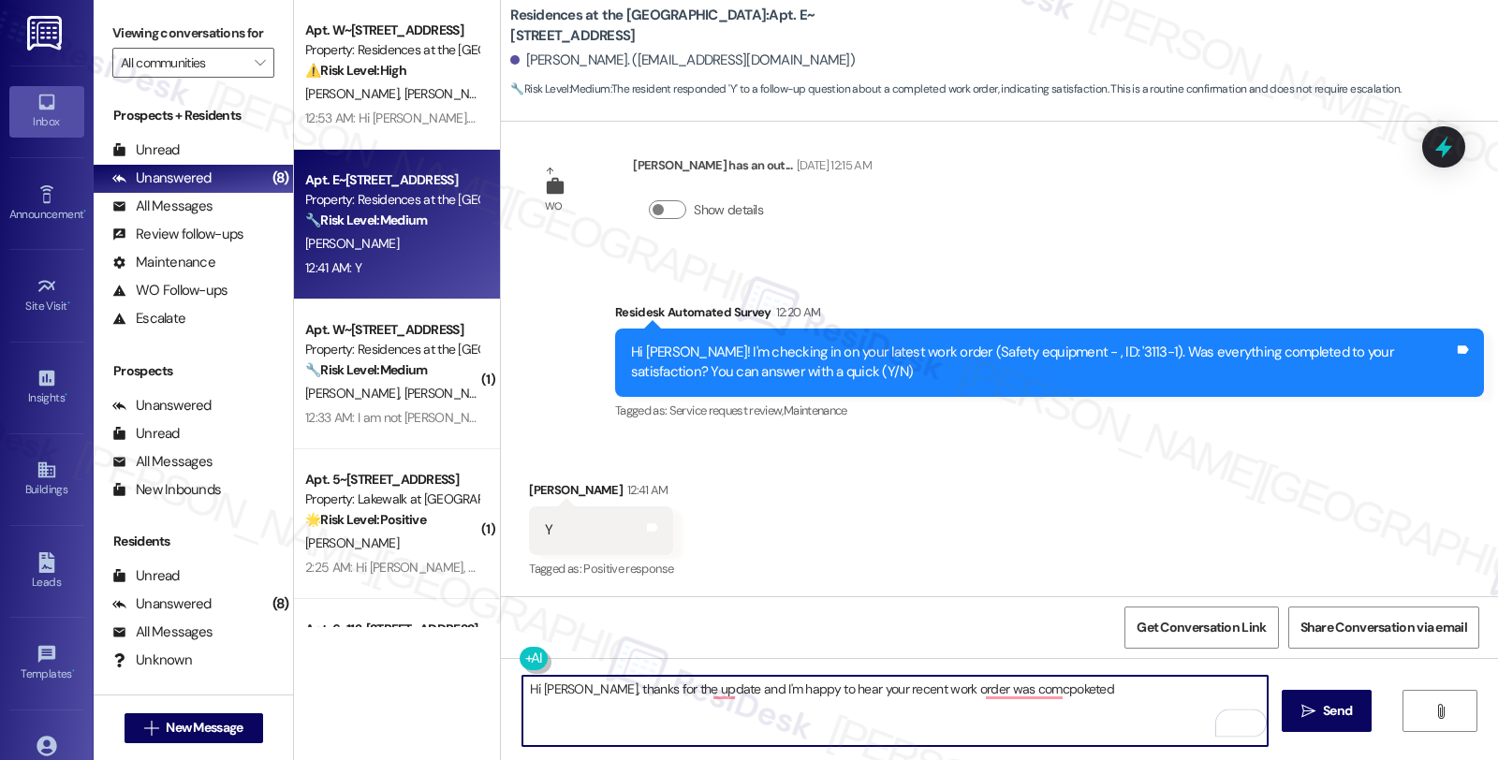
click at [948, 690] on textarea "Hi Rochelle, thanks for the update and I'm happy to hear your recent work order…" at bounding box center [895, 711] width 745 height 70
click at [820, 707] on textarea "Hi Rochelle, thanks for the update, and I'm happy to hear your recent work orde…" at bounding box center [895, 711] width 745 height 70
click at [1093, 697] on textarea "Hi Rochelle, thanks for the update, and I'm happy to hear your recent work orde…" at bounding box center [895, 711] width 745 height 70
paste textarea "Should you have other concerns, please feel free to reach out. Have a great day!"
type textarea "Hi Rochelle, thanks for the update, and I'm happy to hear your recent work orde…"
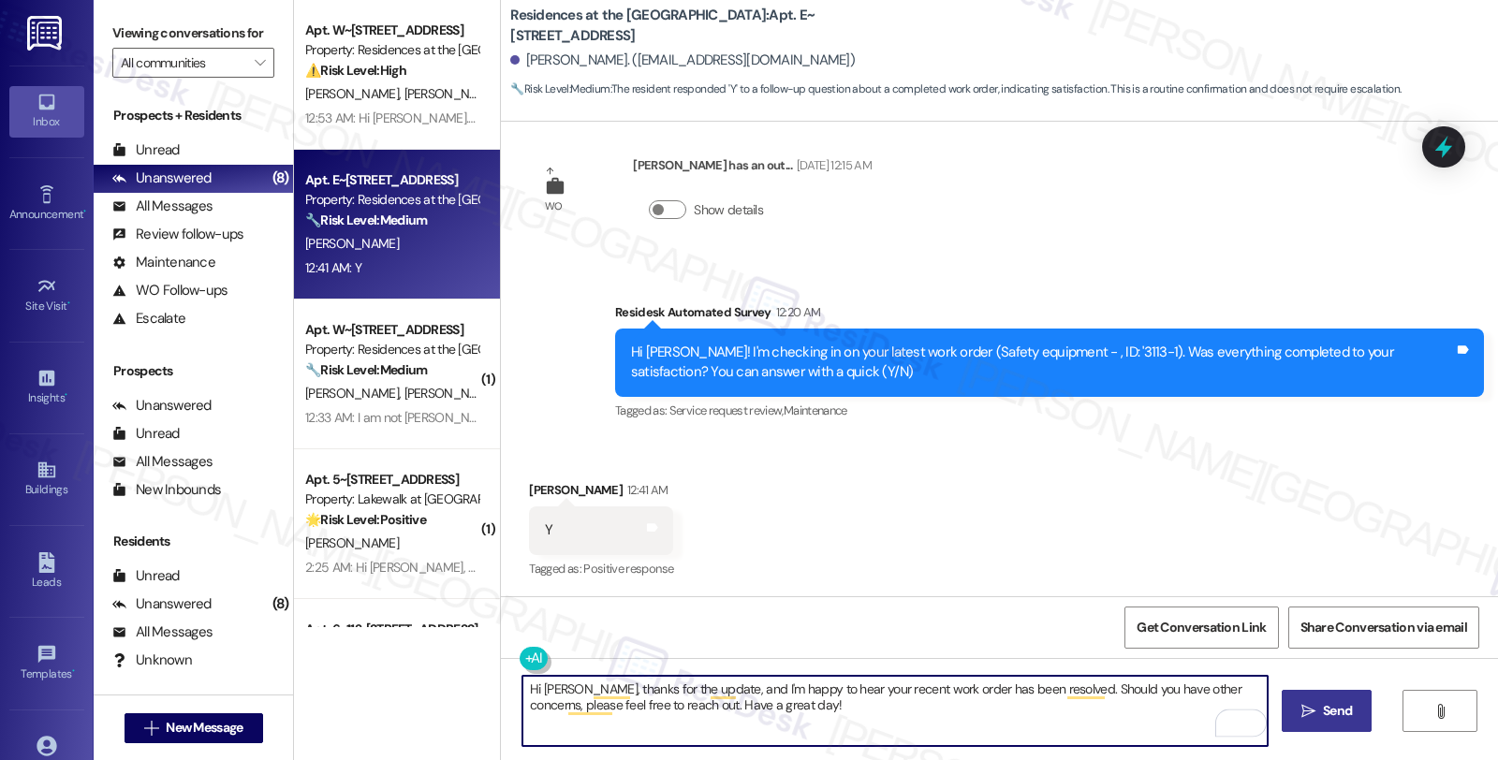
click at [1332, 712] on span "Send" at bounding box center [1337, 711] width 29 height 20
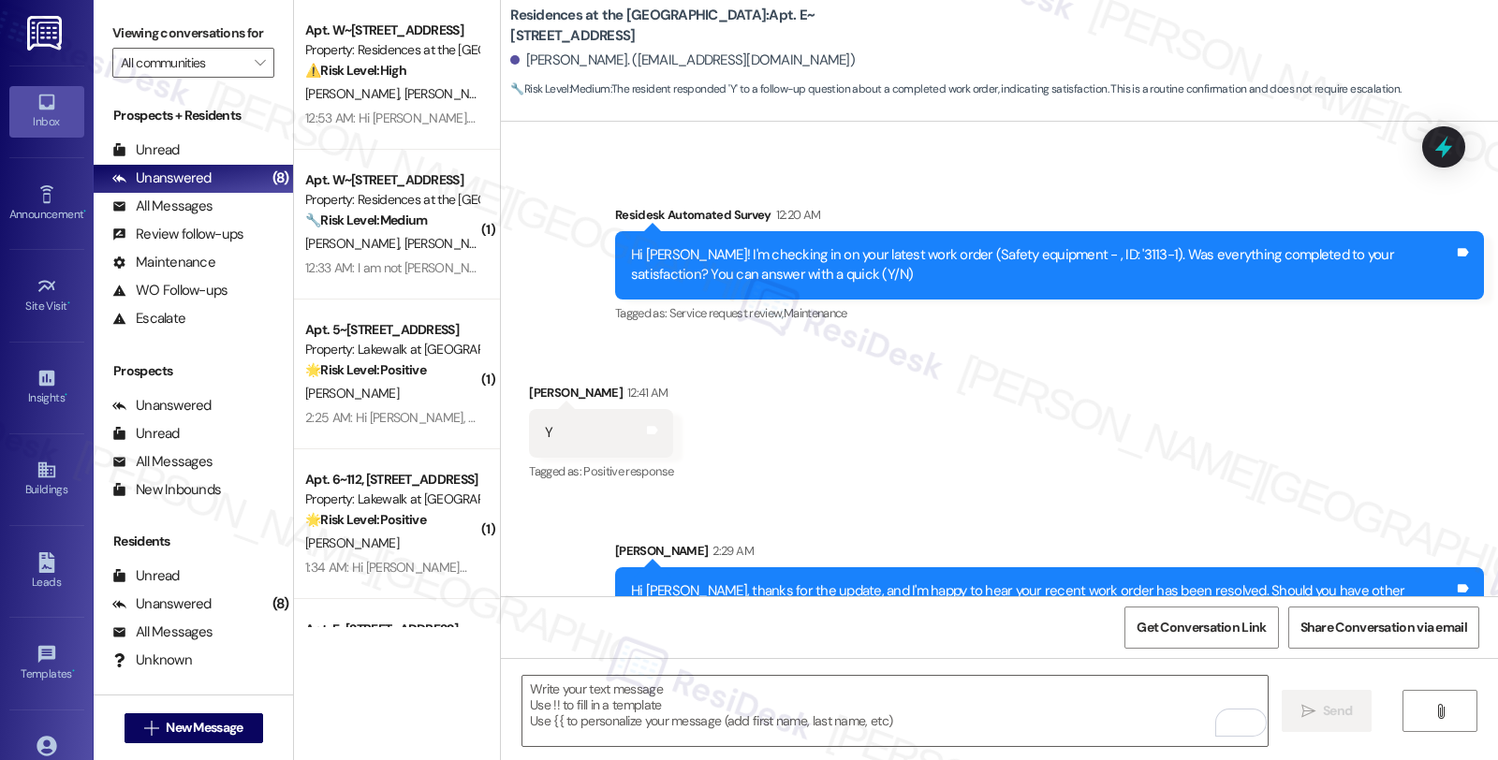
scroll to position [1462, 0]
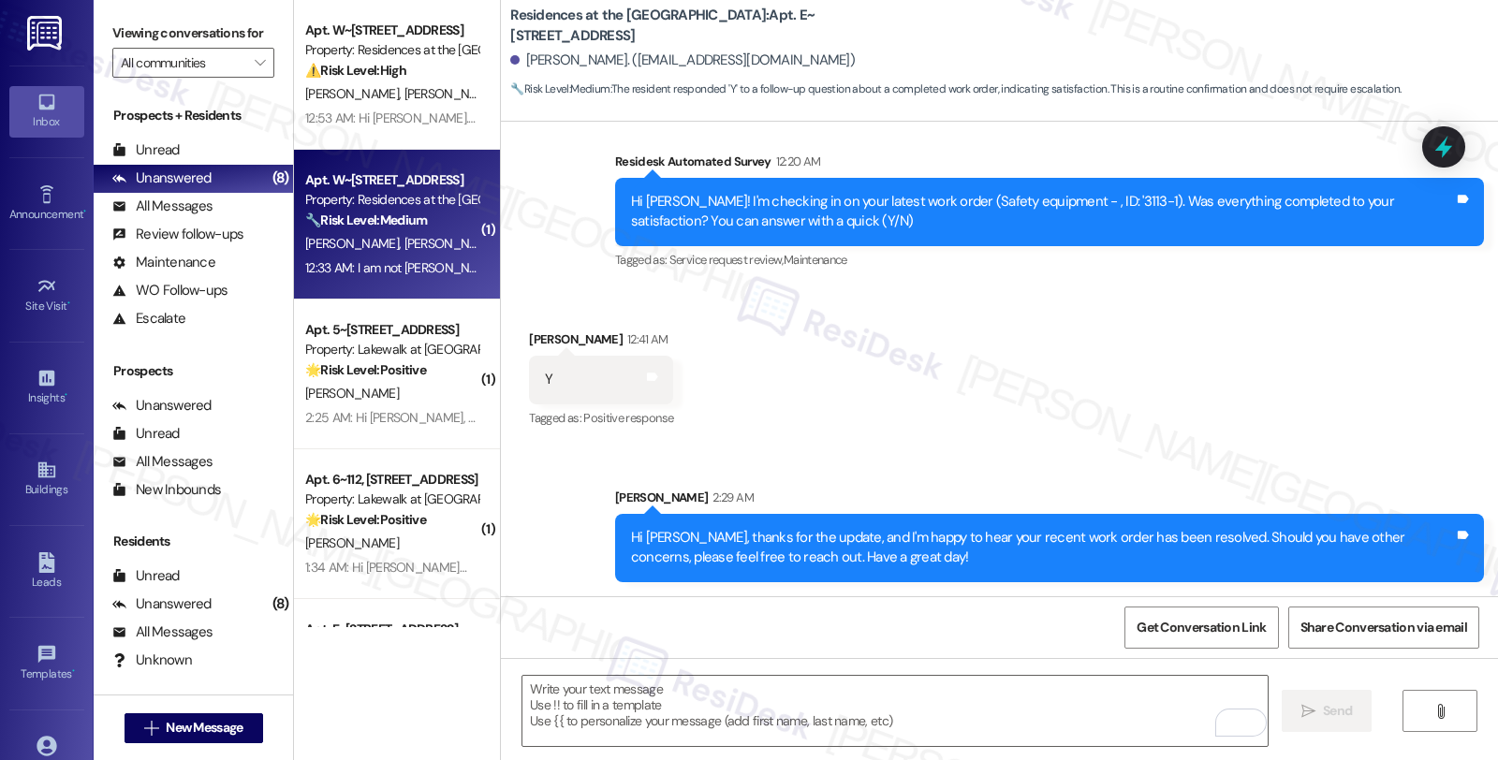
click at [409, 246] on span "[PERSON_NAME]" at bounding box center [452, 243] width 94 height 17
type textarea "Fetching suggested responses. Please feel free to read through the conversation…"
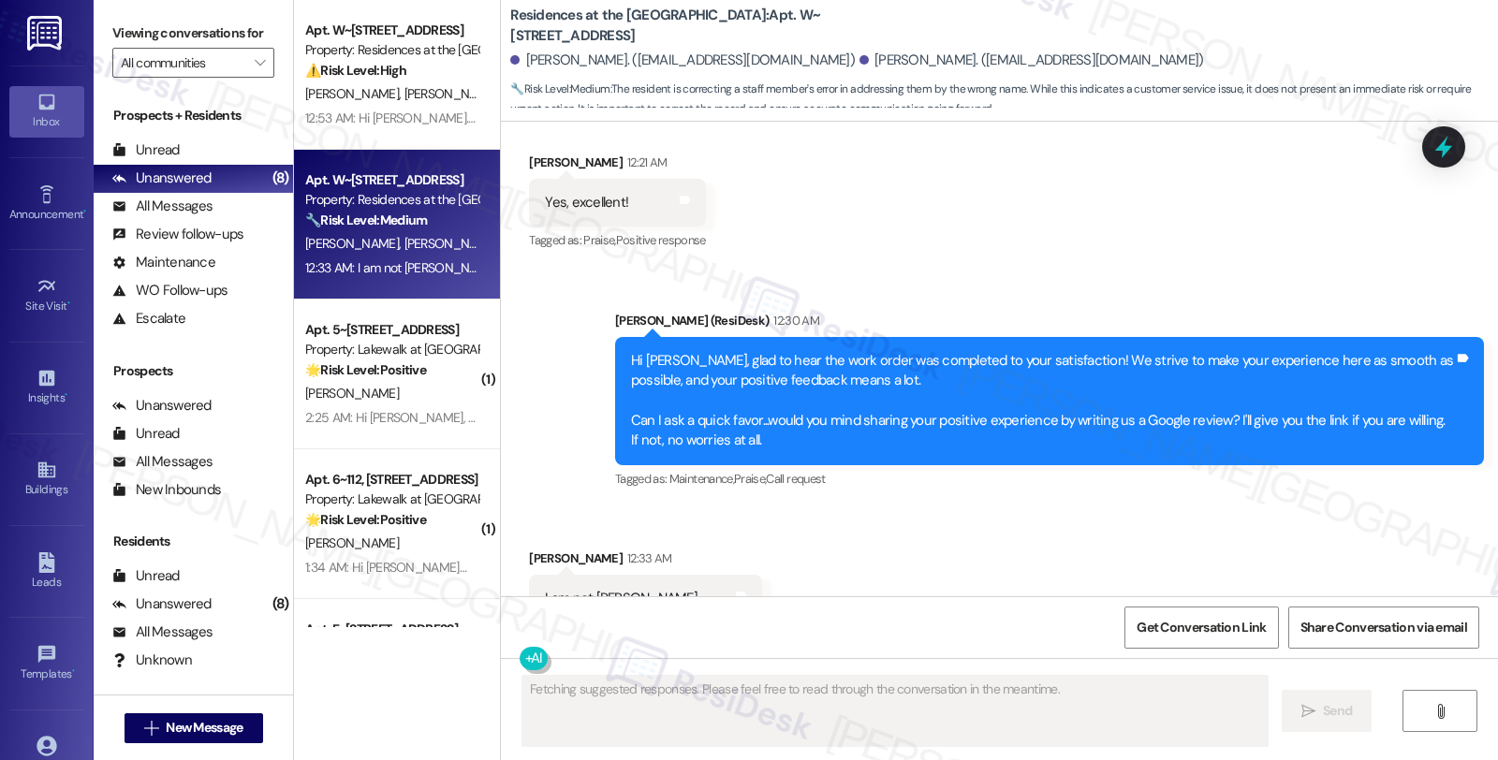
scroll to position [947, 0]
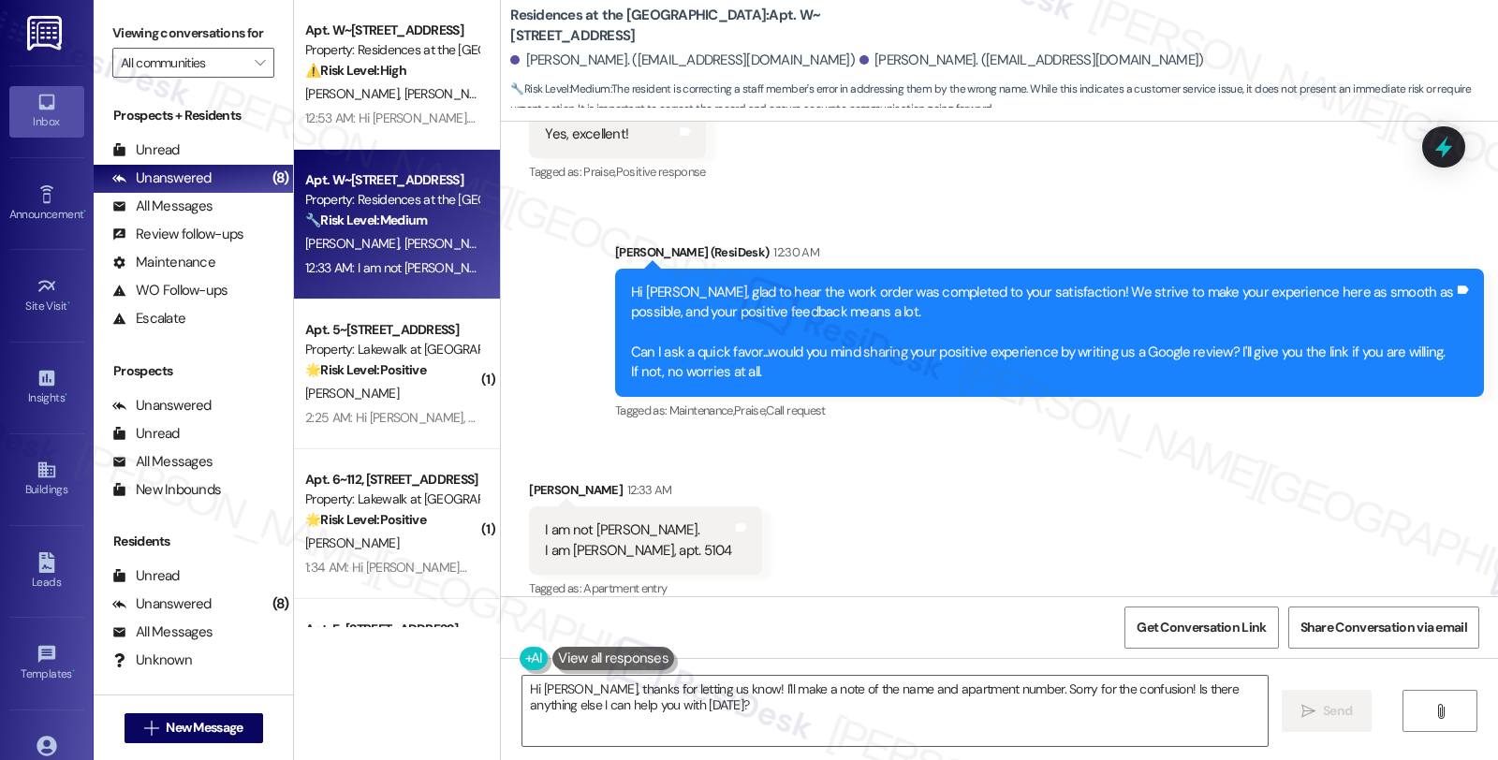
click at [546, 480] on div "Deborah Freedman 12:33 AM" at bounding box center [645, 493] width 232 height 26
copy div "[PERSON_NAME]"
click at [523, 690] on textarea "Hi Debbie, thanks for letting us know! I'll make a note of the name and apartme…" at bounding box center [895, 711] width 745 height 70
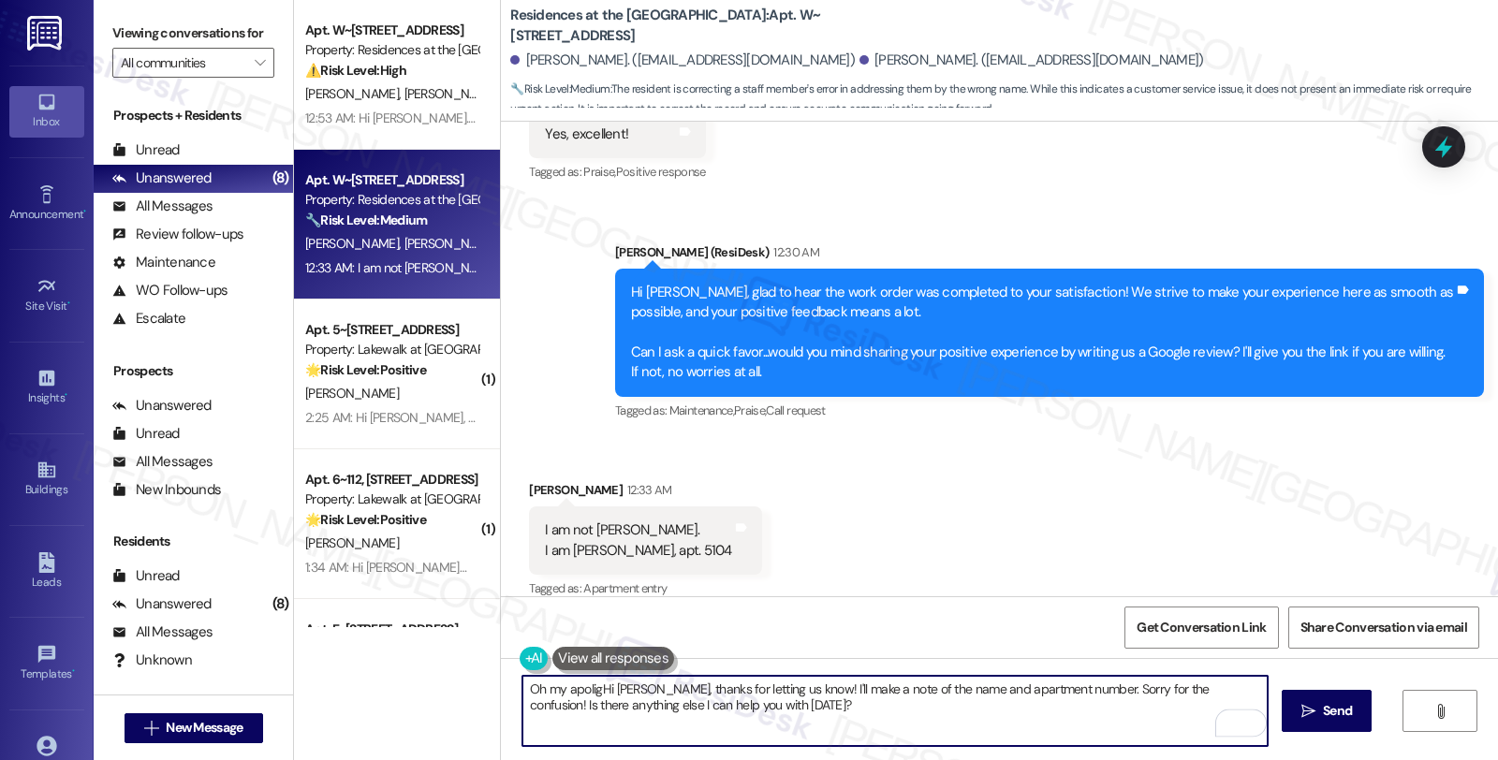
click at [539, 689] on textarea "Oh my apoligHi Debbie, thanks for letting us know! I'll make a note of the name…" at bounding box center [895, 711] width 745 height 70
type textarea "Oh sorry for the mix up, my apoligHi Debbie, thanks for letting us know! I'll m…"
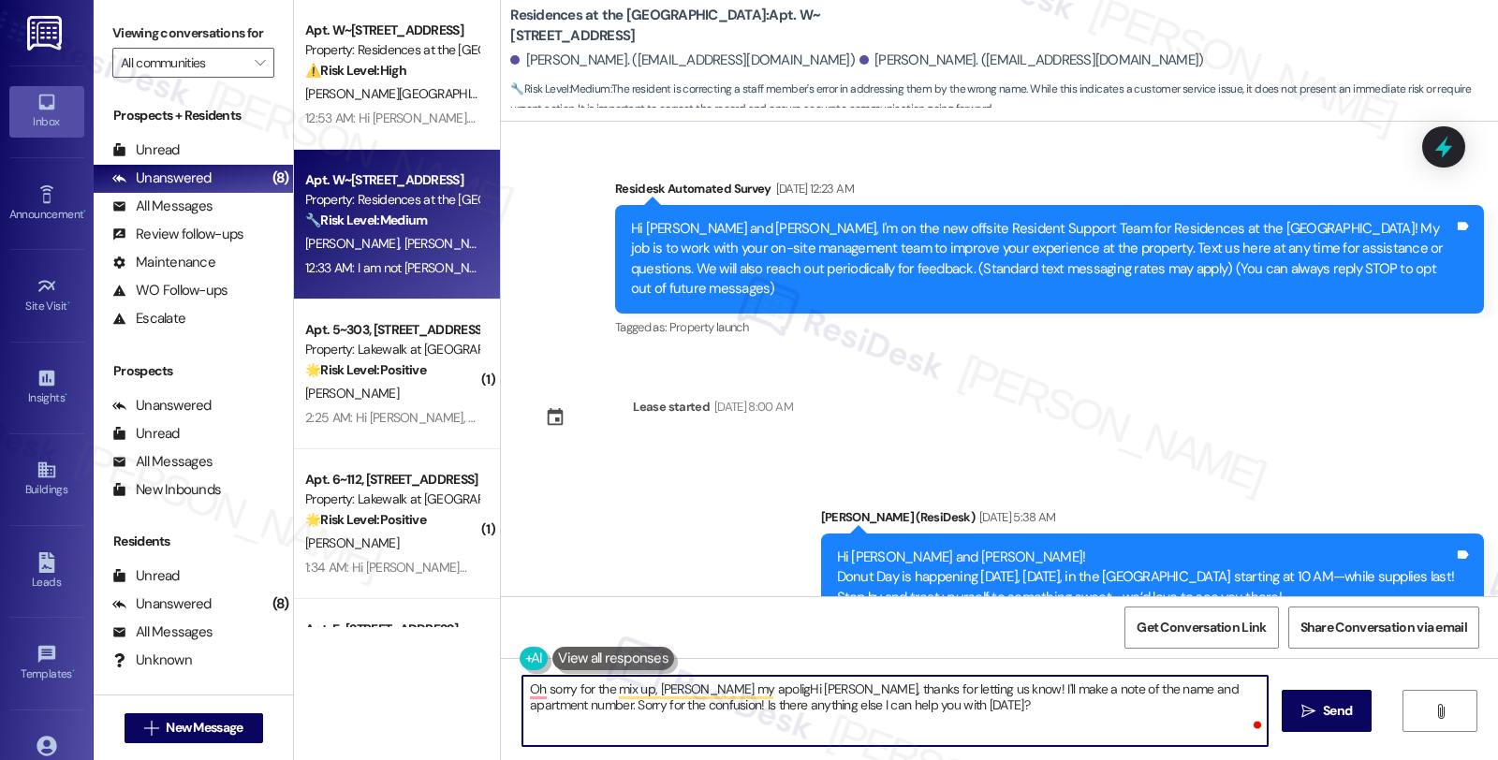
scroll to position [947, 0]
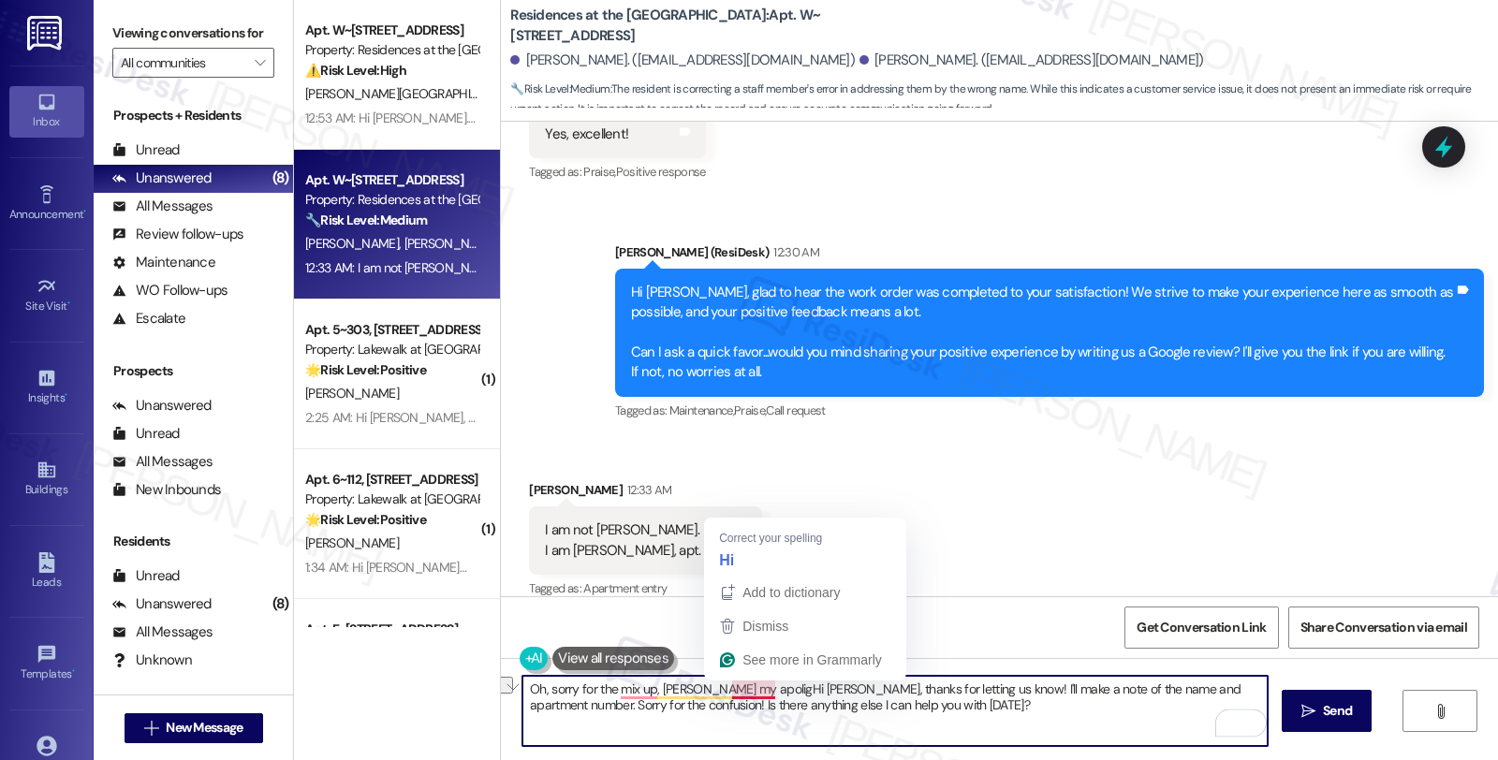
drag, startPoint x: 605, startPoint y: 690, endPoint x: 764, endPoint y: 693, distance: 159.2
click at [764, 693] on textarea "Oh, sorry for the mix up, [PERSON_NAME] my apoligHi [PERSON_NAME], thanks for l…" at bounding box center [895, 711] width 745 height 70
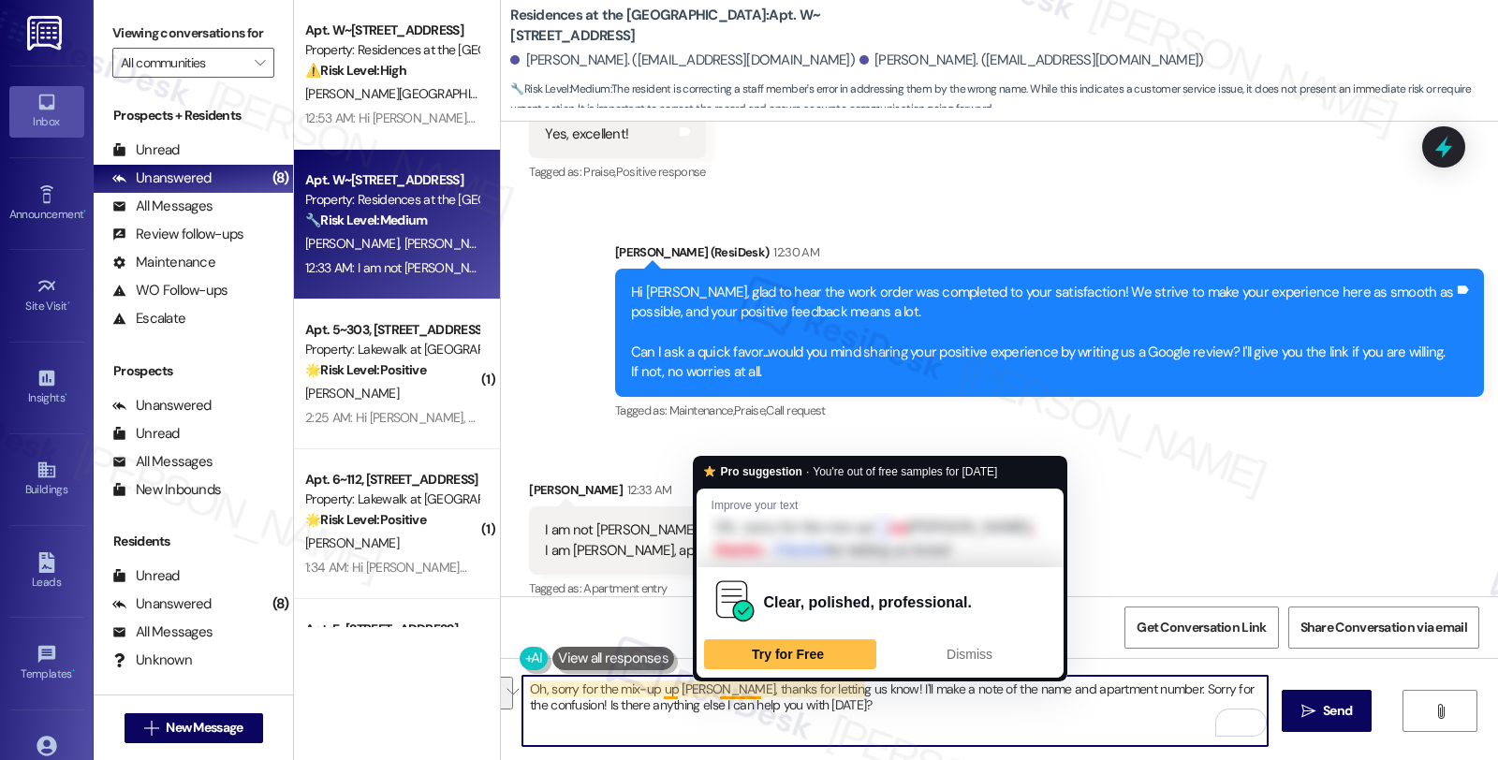
drag, startPoint x: 856, startPoint y: 687, endPoint x: 874, endPoint y: 710, distance: 28.7
click at [874, 710] on textarea "Oh, sorry for the mix-up up [PERSON_NAME], thanks for letting us know! I'll mak…" at bounding box center [895, 711] width 745 height 70
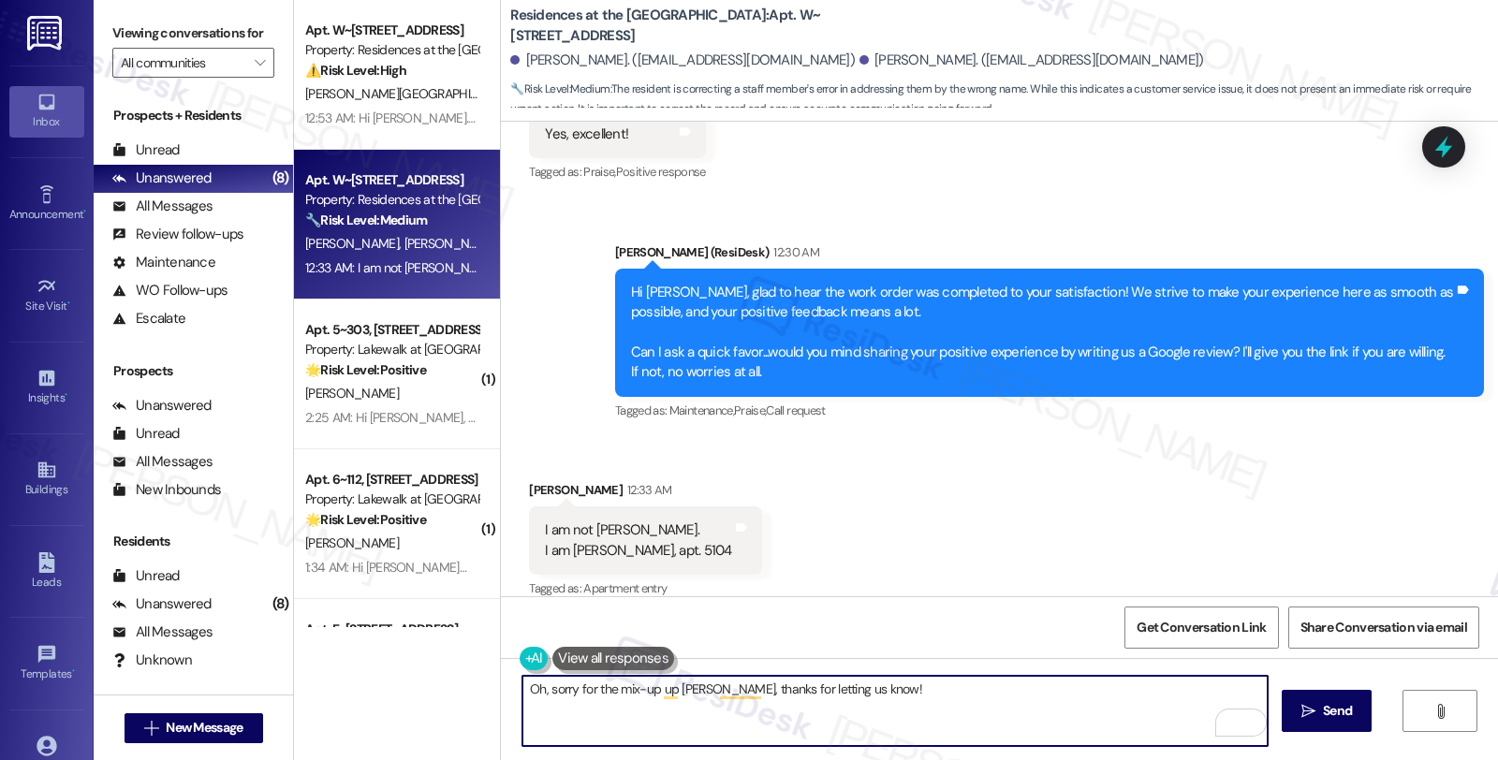
click at [798, 717] on textarea "Oh, sorry for the mix-up up [PERSON_NAME], thanks for letting us know!" at bounding box center [895, 711] width 745 height 70
click at [922, 708] on textarea "Oh, sorry for the mix-up up [PERSON_NAME], thanks for letting us know!" at bounding box center [895, 711] width 745 height 70
paste textarea "[PERSON_NAME]"
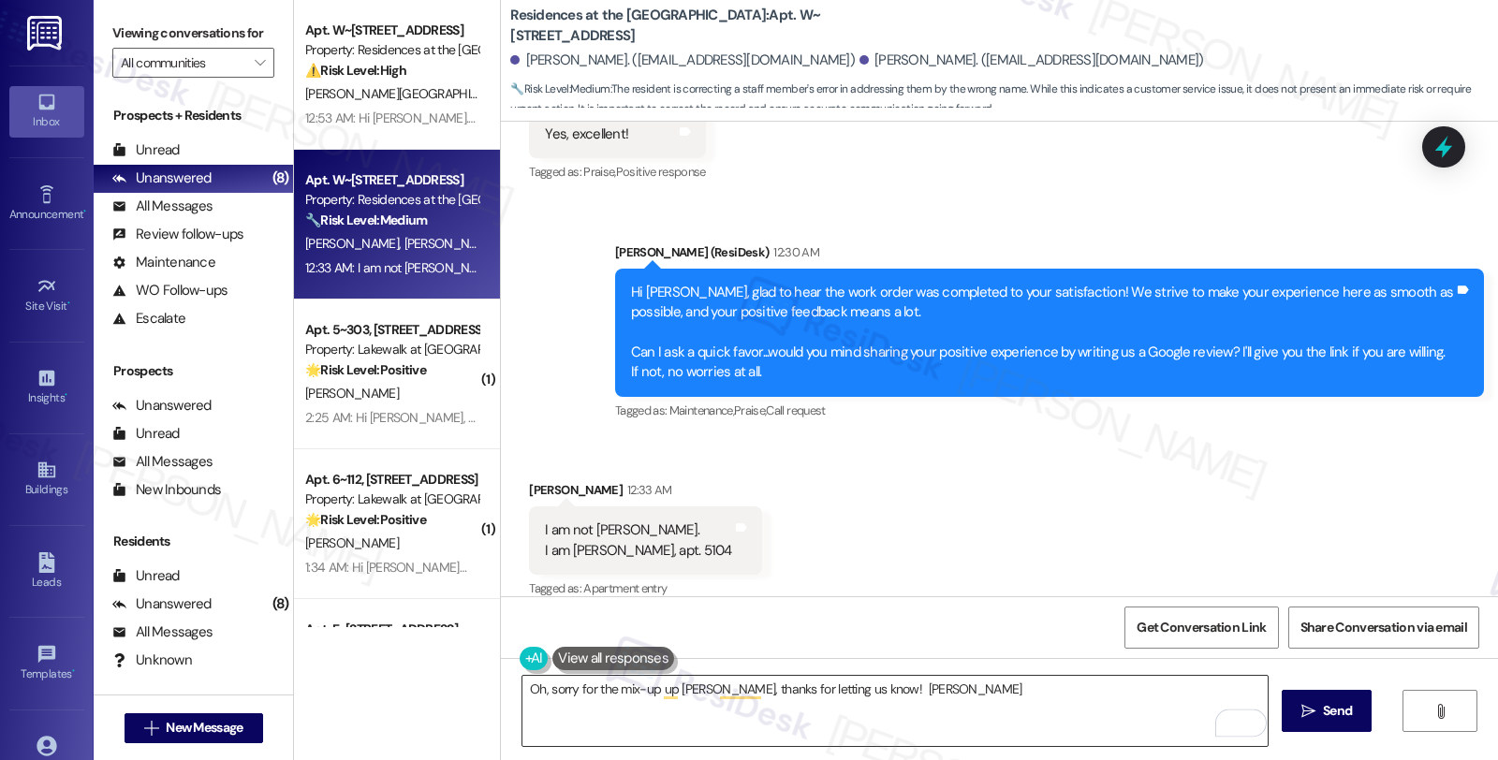
click at [799, 699] on textarea "Oh, sorry for the mix-up up [PERSON_NAME], thanks for letting us know! [PERSON_…" at bounding box center [895, 711] width 745 height 70
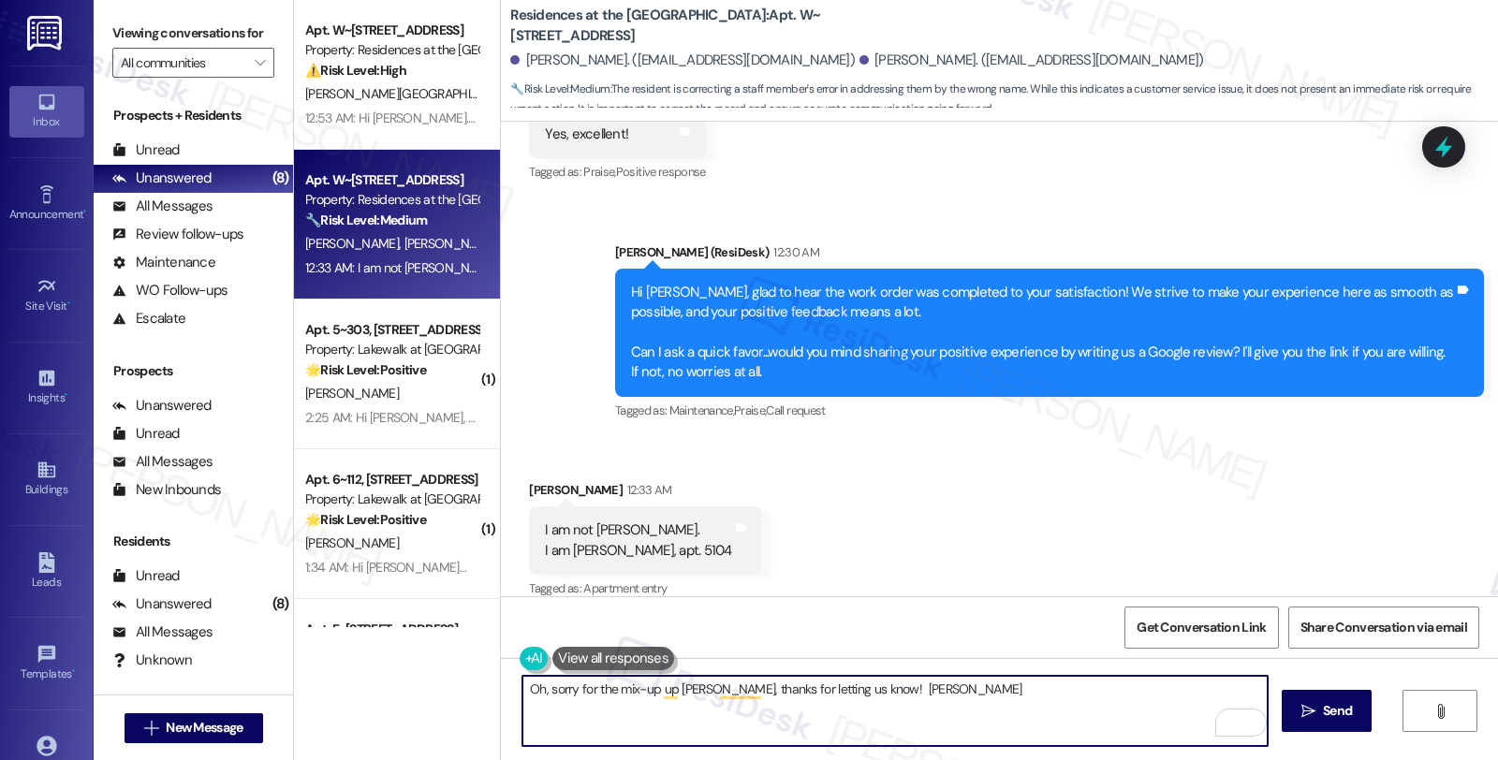
click at [886, 685] on textarea "Oh, sorry for the mix-up up [PERSON_NAME], thanks for letting us know! [PERSON_…" at bounding box center [895, 711] width 745 height 70
paste textarea "Should you have other concerns, please feel free to reach out. Have a great day!"
type textarea "Oh, sorry for the mix-up up [PERSON_NAME], thanks for letting us know! Should y…"
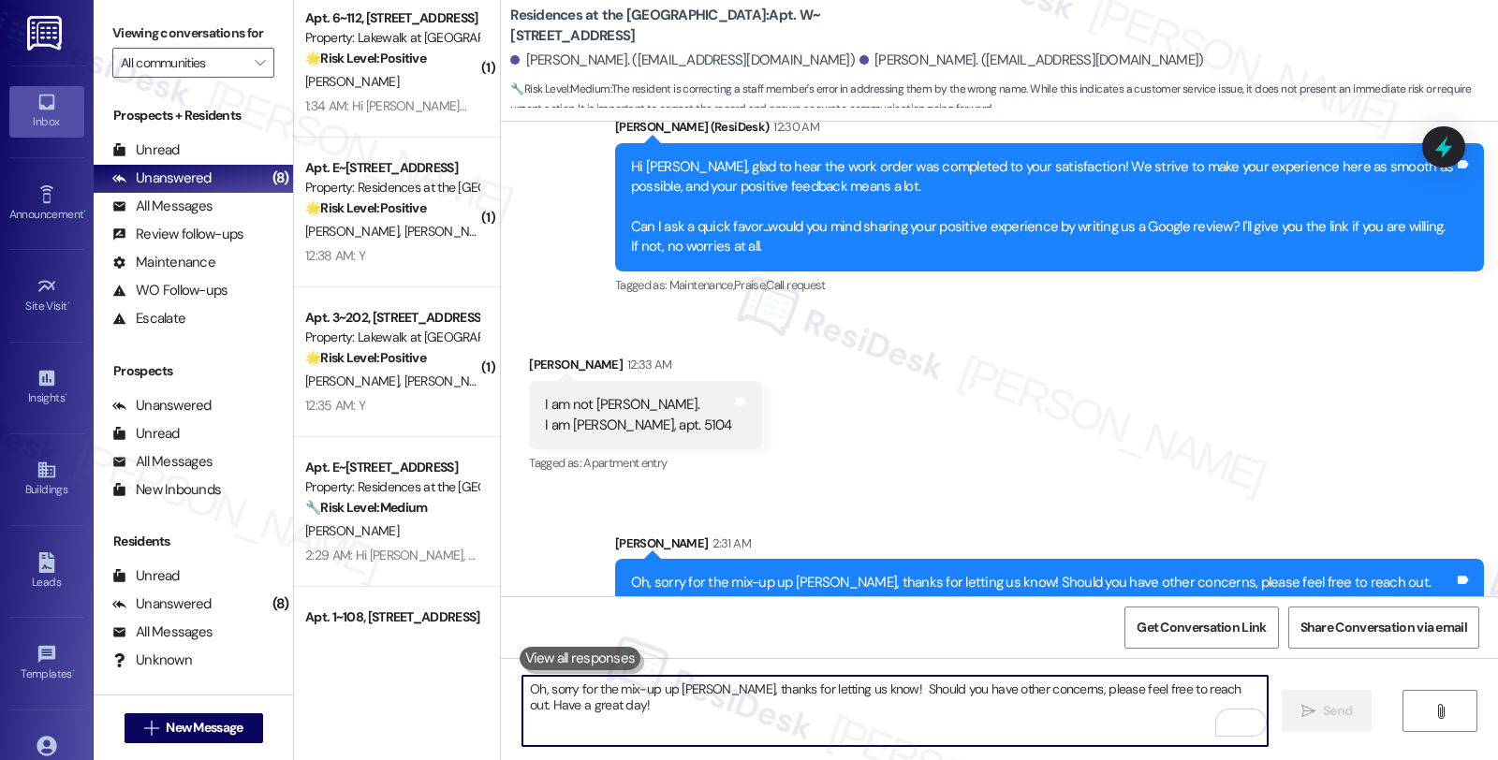
scroll to position [1077, 0]
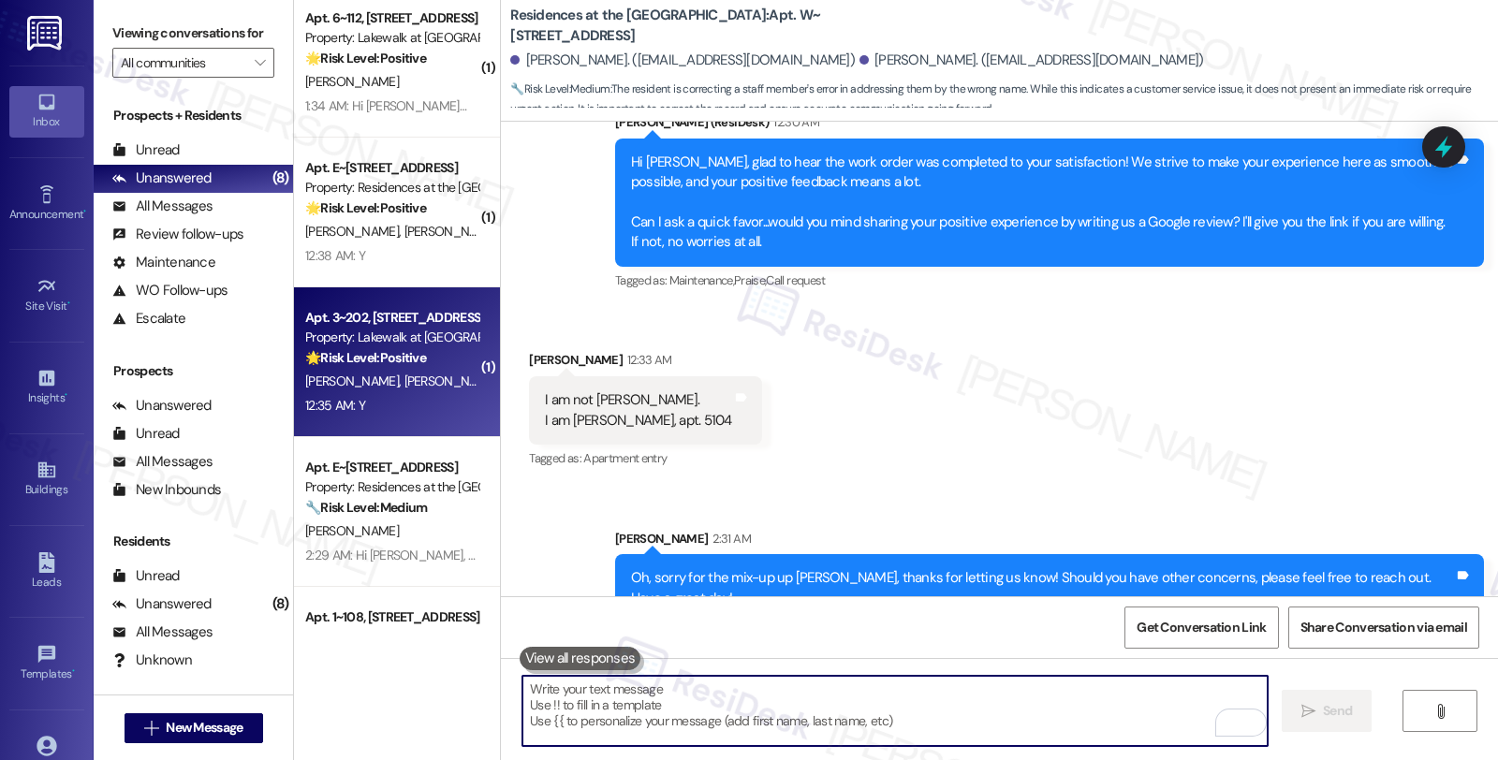
click at [394, 391] on div "[PERSON_NAME] [PERSON_NAME] [PERSON_NAME]" at bounding box center [391, 381] width 177 height 23
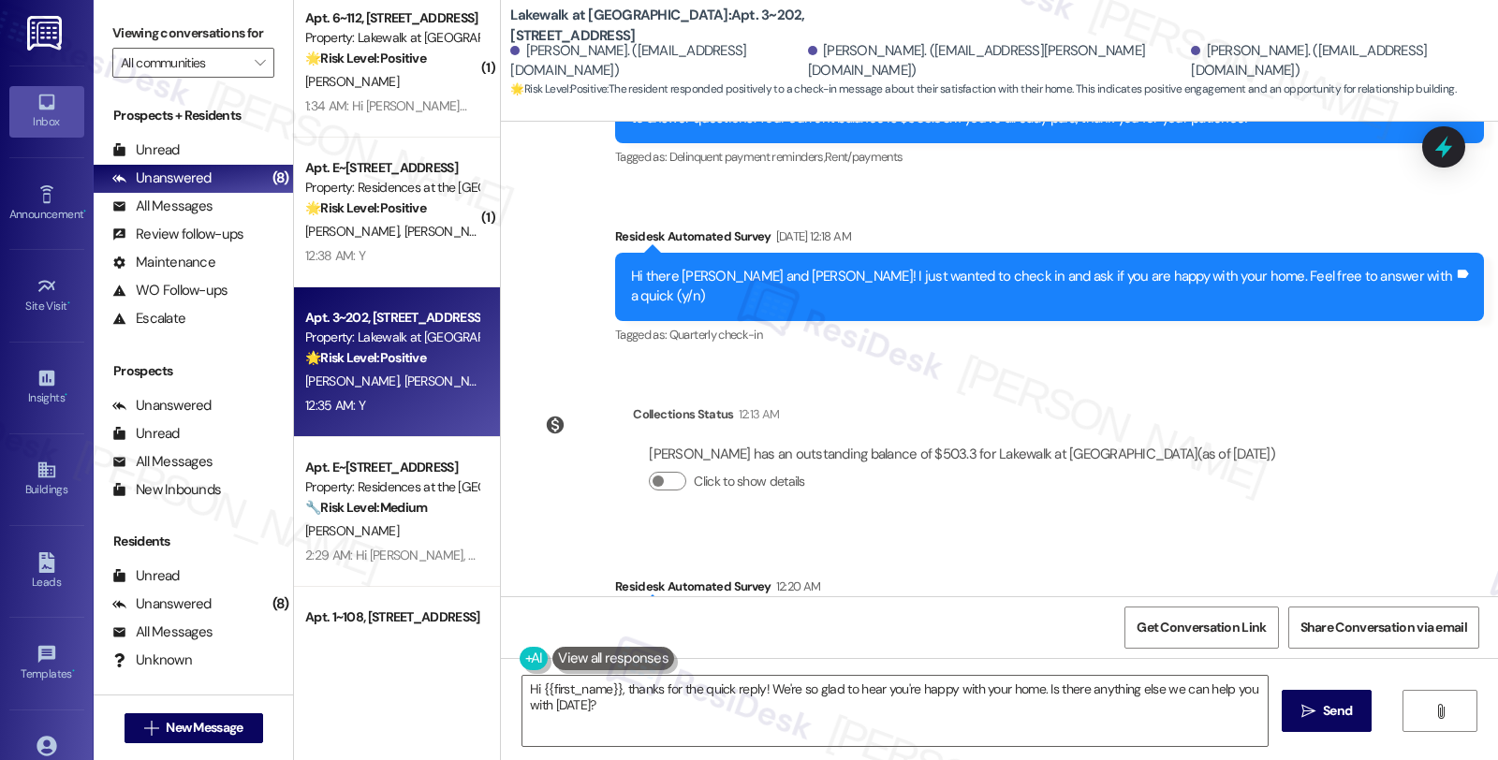
scroll to position [1774, 0]
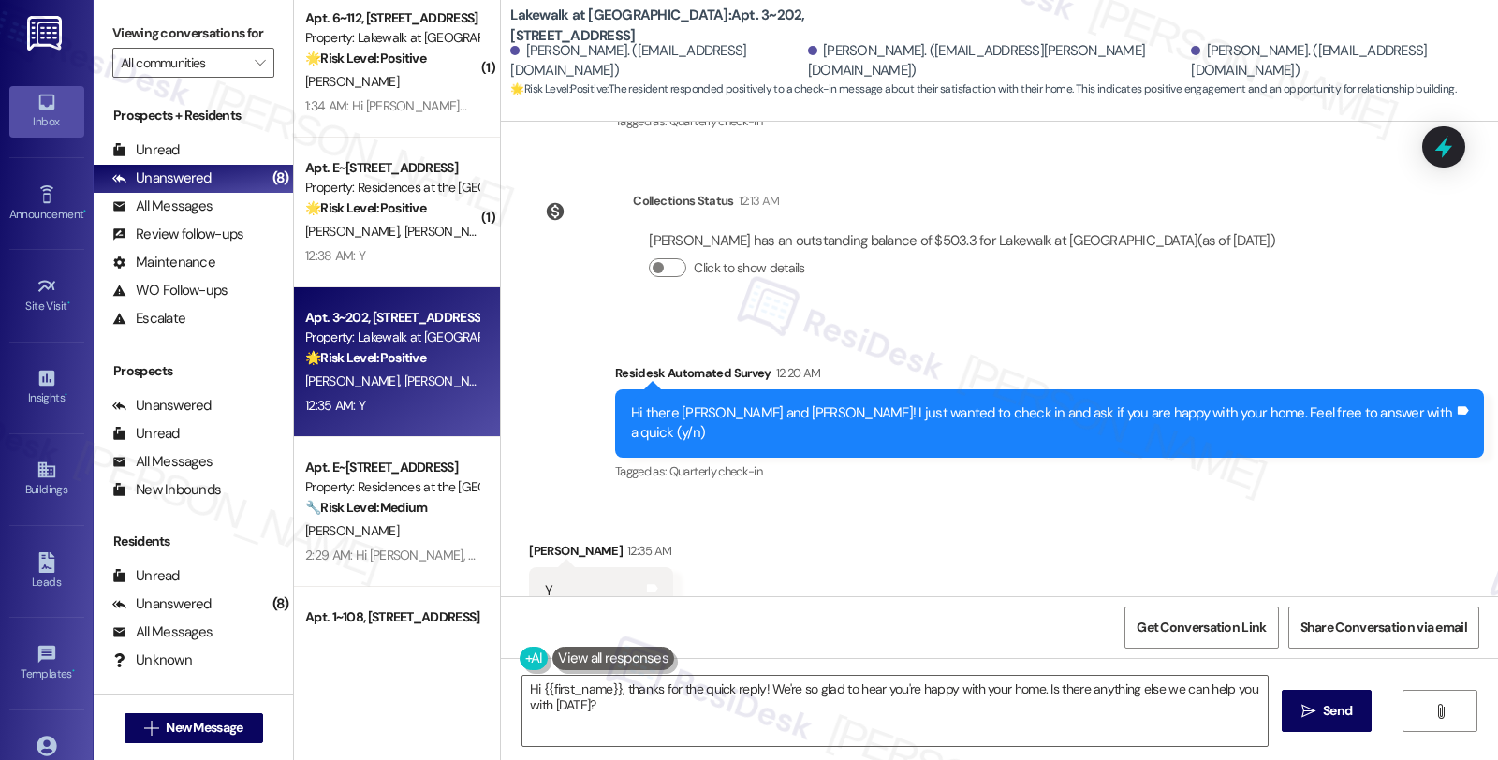
drag, startPoint x: 1033, startPoint y: 507, endPoint x: 1036, endPoint y: 564, distance: 57.2
click at [1034, 507] on div "Received via SMS [PERSON_NAME] 12:35 AM Y Tags and notes Tagged as: Positive re…" at bounding box center [999, 578] width 997 height 158
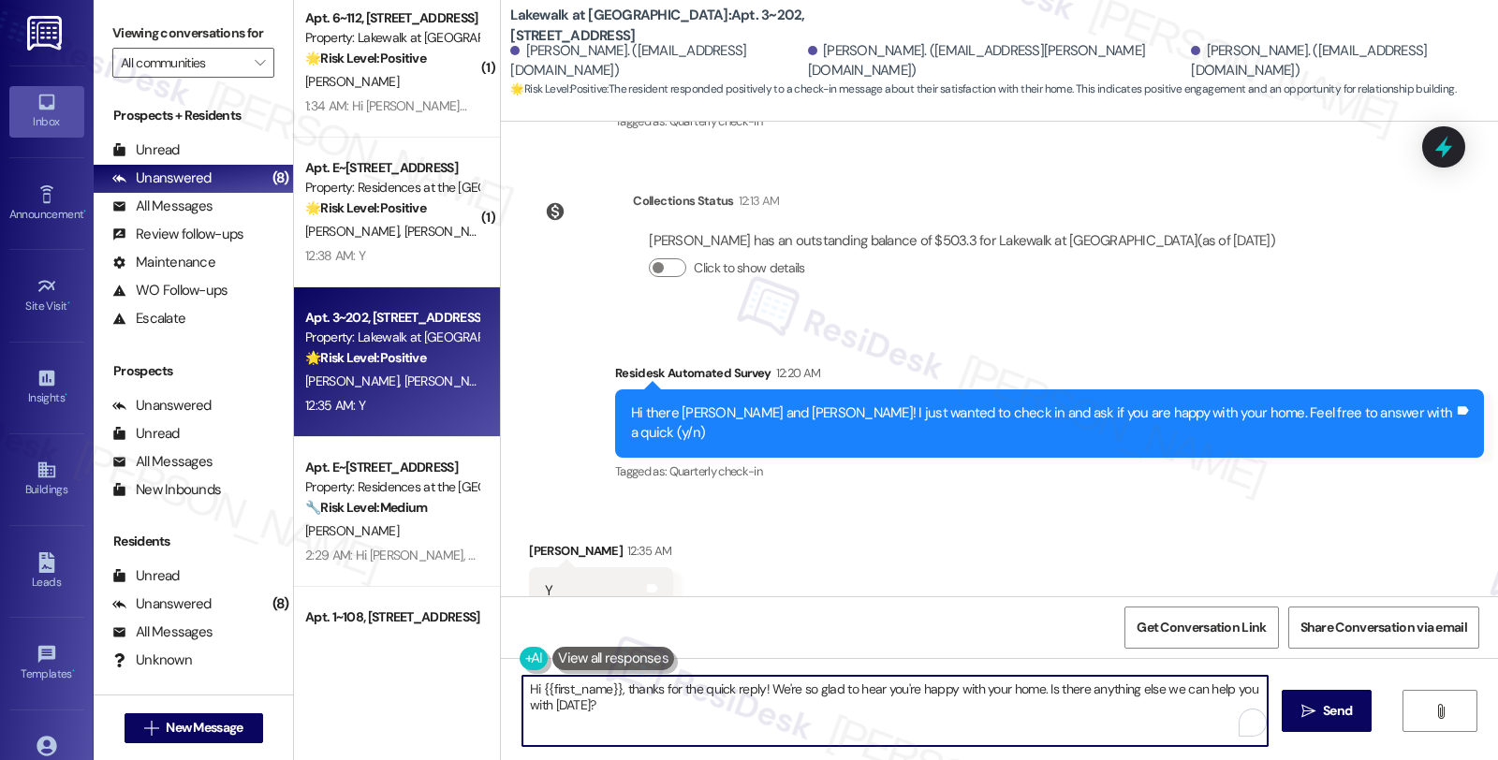
drag, startPoint x: 1035, startPoint y: 688, endPoint x: 1052, endPoint y: 721, distance: 36.9
click at [1052, 721] on textarea "Hi {{first_name}}, thanks for the quick reply! We're so glad to hear you're hap…" at bounding box center [895, 711] width 745 height 70
paste textarea "Your comfort and satisfaction are important to us."
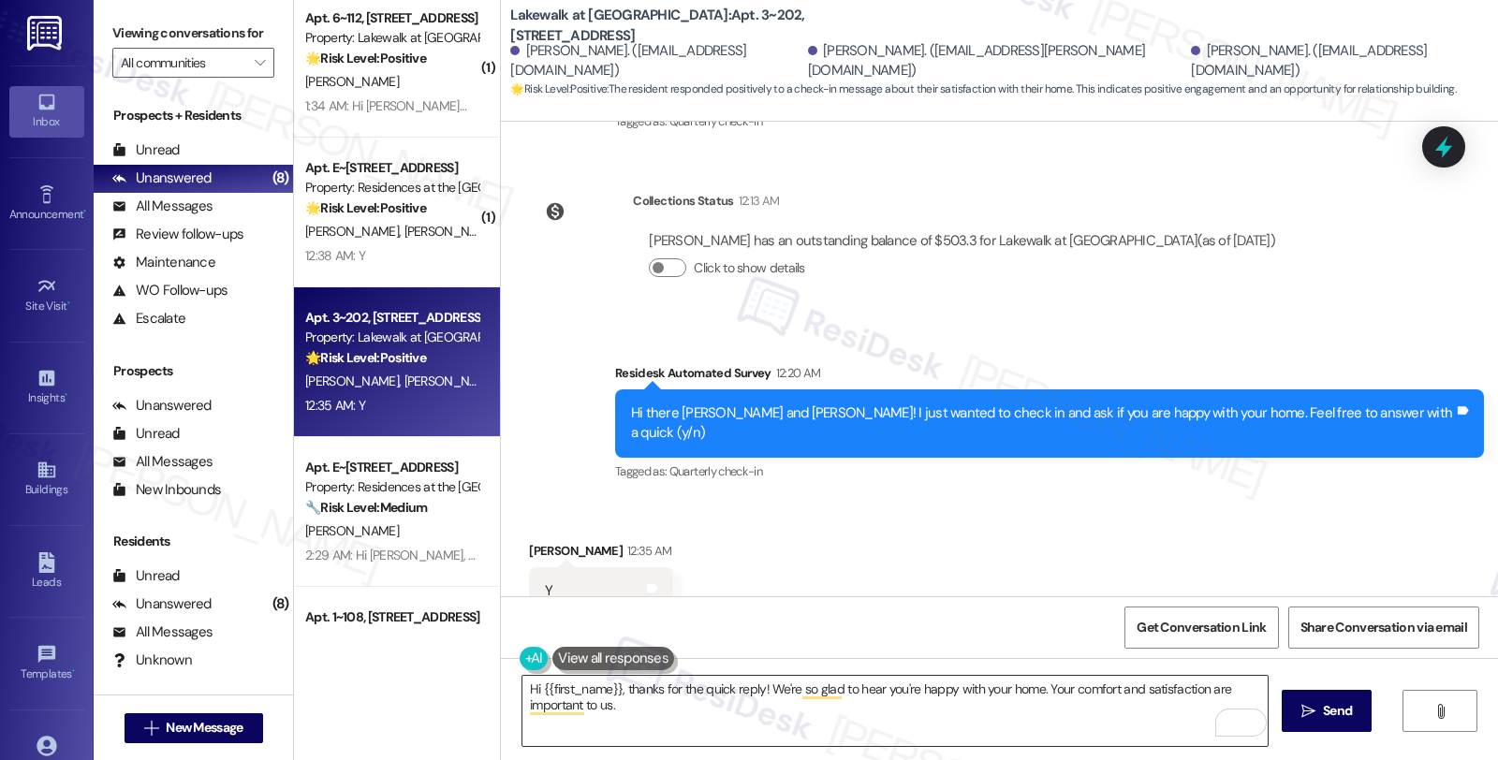
click at [858, 744] on textarea "Hi {{first_name}}, thanks for the quick reply! We're so glad to hear you're hap…" at bounding box center [895, 711] width 745 height 70
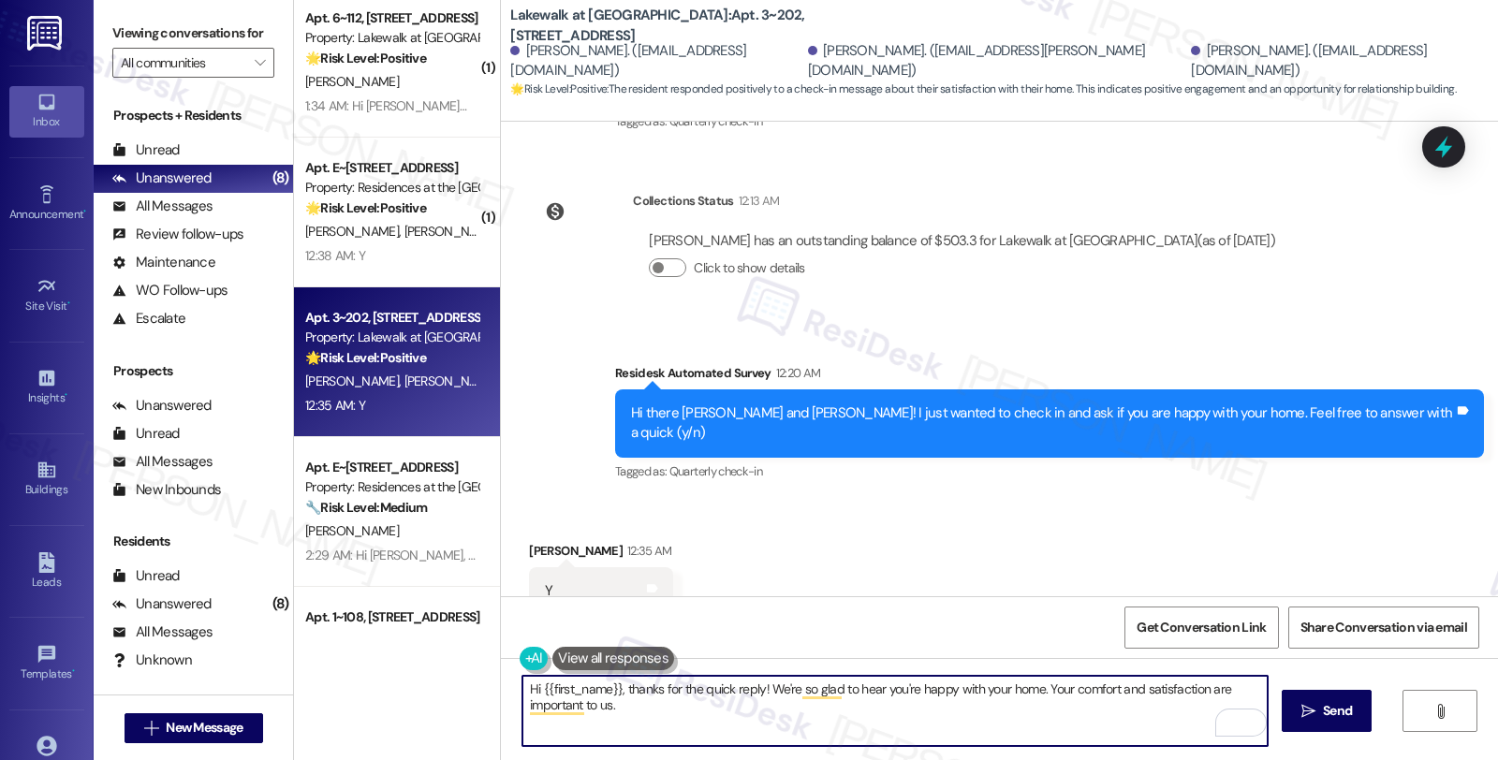
paste textarea "If I may ask...has the {{property}} lived up to your expectations so far?"
type textarea "Hi {{first_name}}, thanks for the quick reply! We're so glad to hear you're hap…"
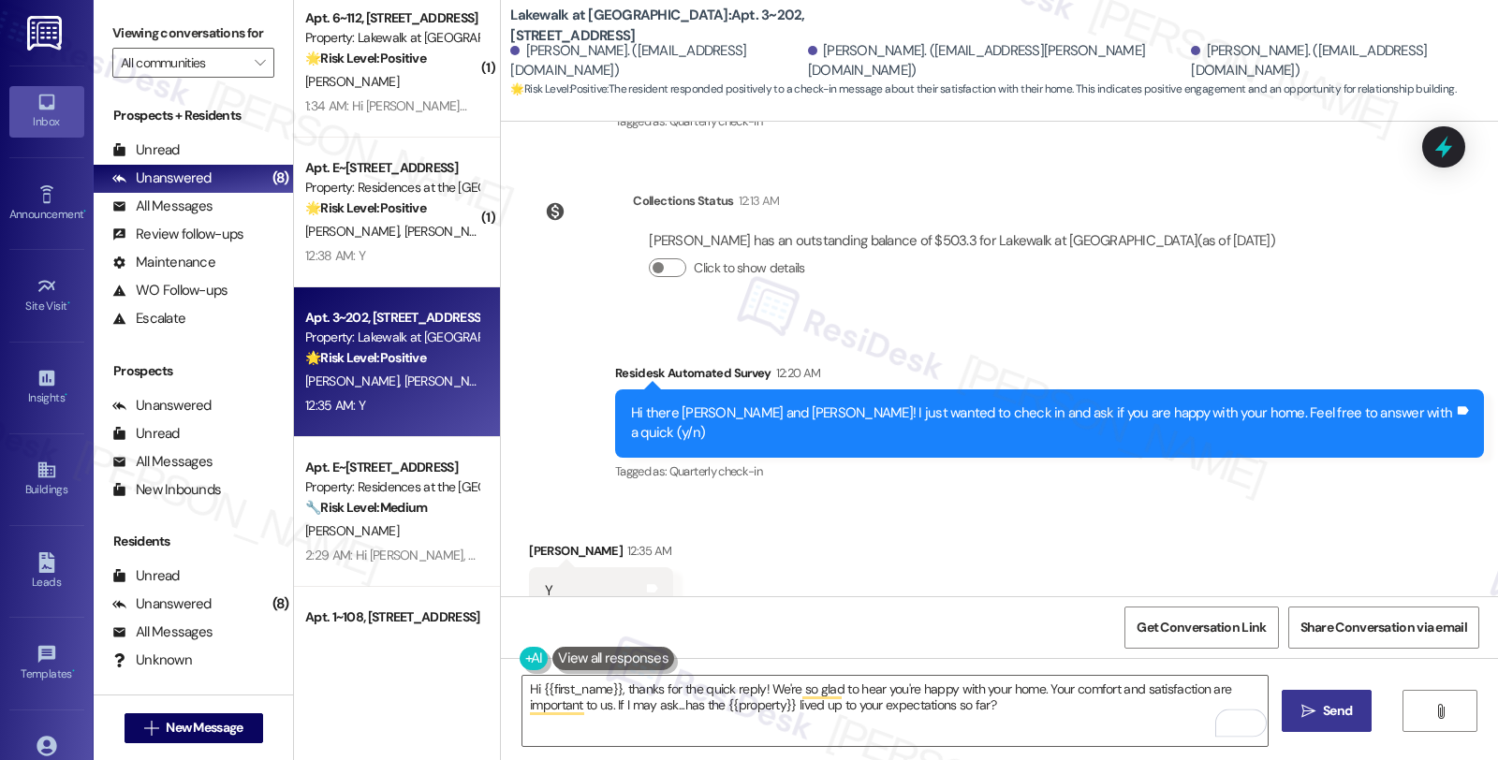
click at [1339, 712] on span "Send" at bounding box center [1337, 711] width 29 height 20
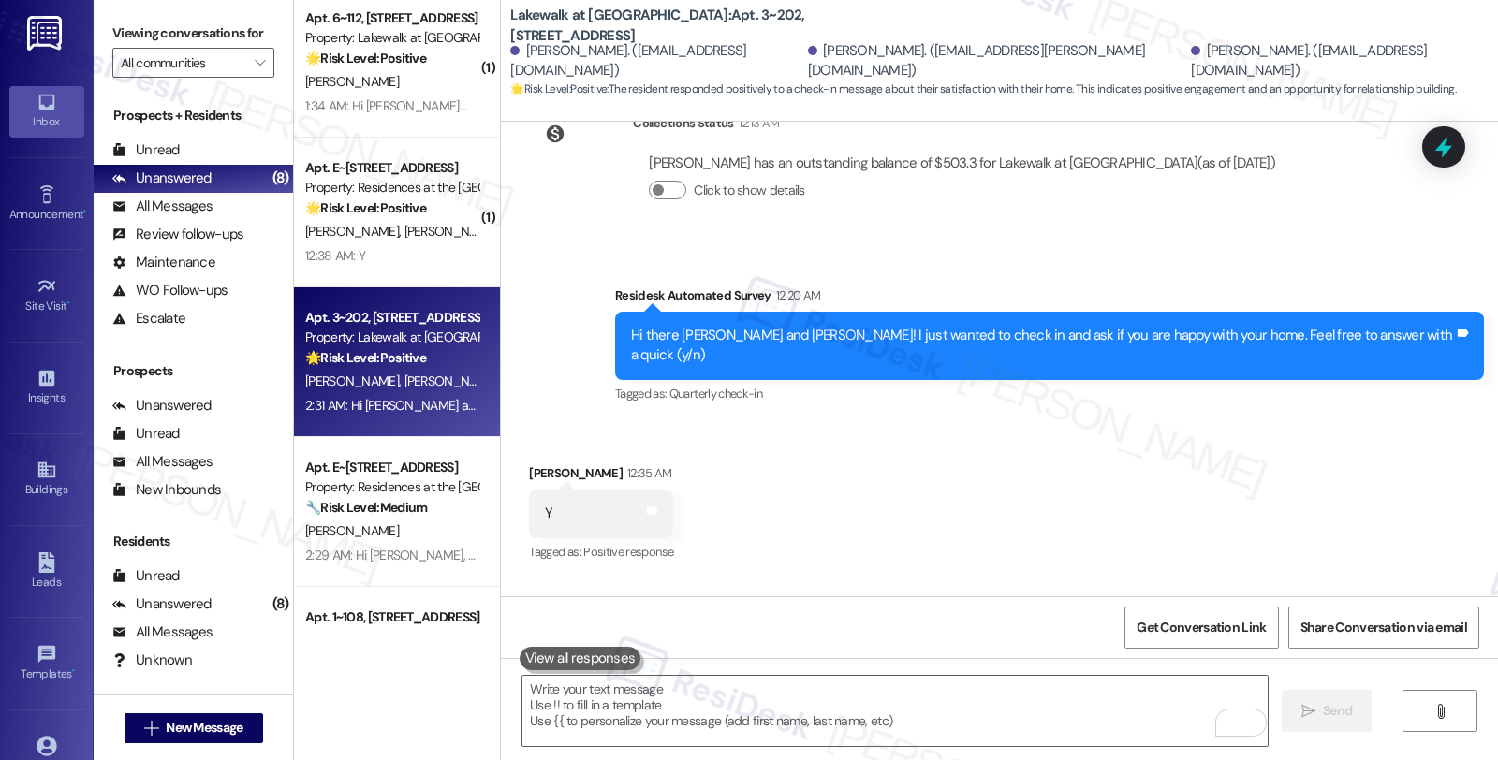
scroll to position [1924, 0]
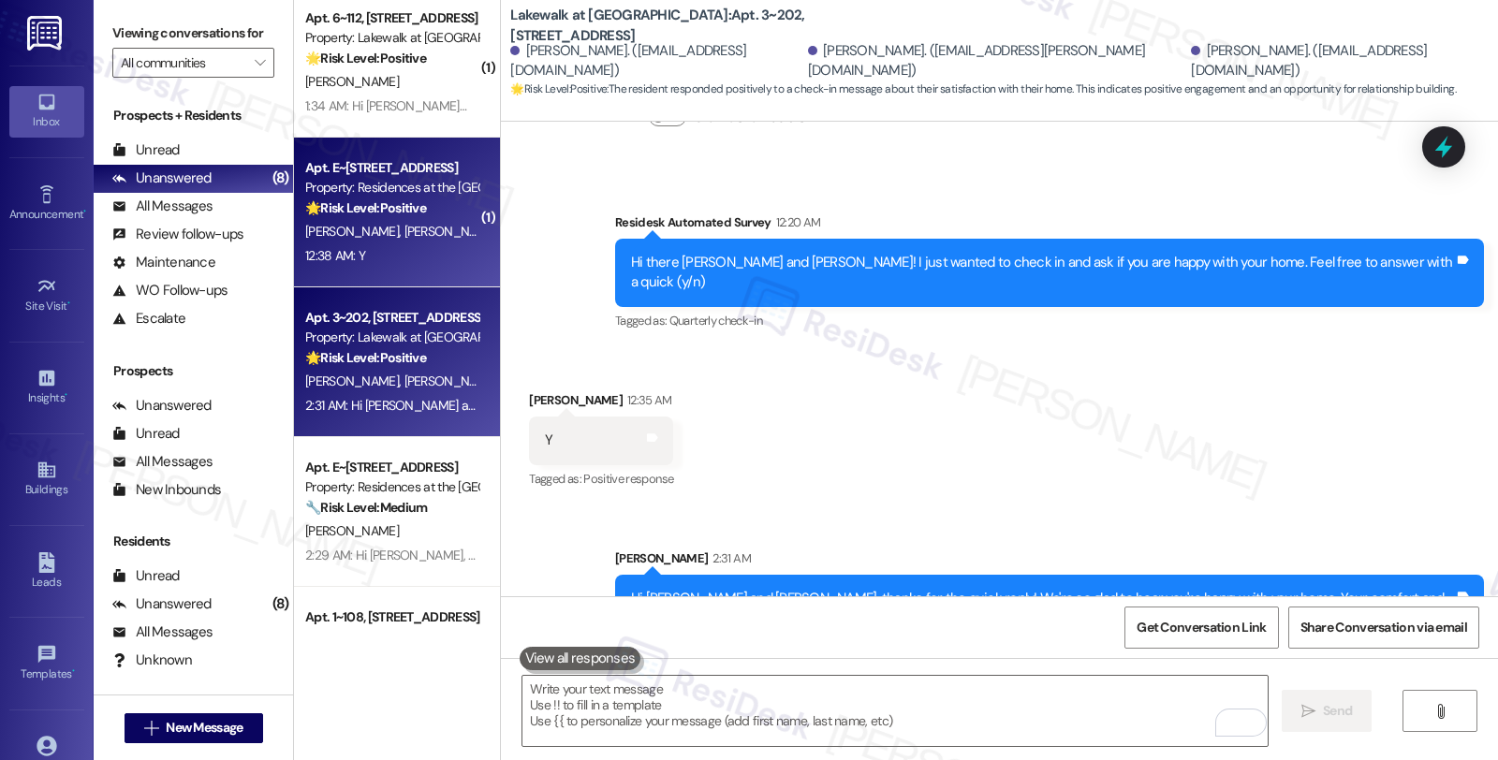
click at [382, 248] on div "12:38 AM: Y 12:38 AM: Y" at bounding box center [391, 255] width 177 height 23
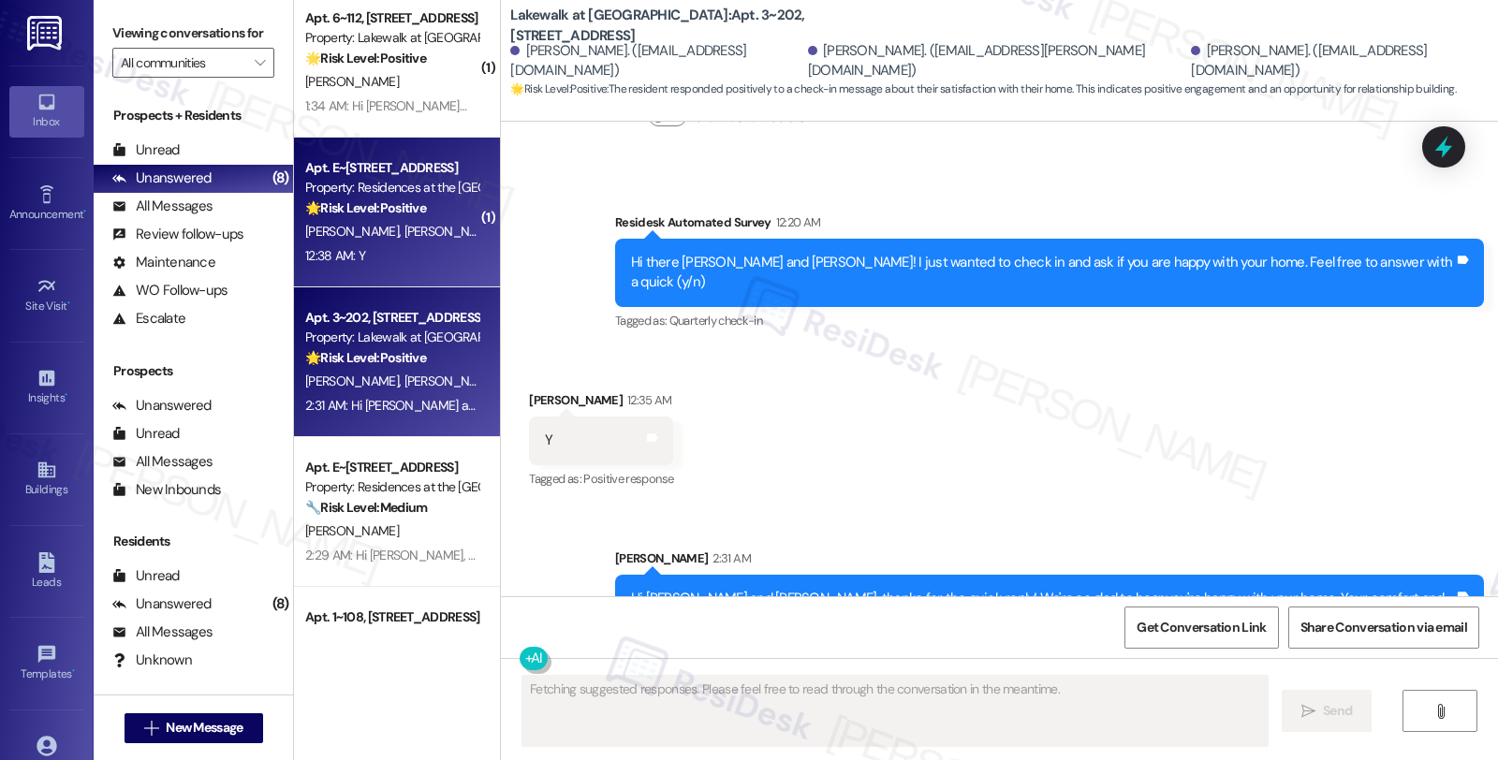
type textarea "Fetching suggested responses. Please feel free to read through the conversation…"
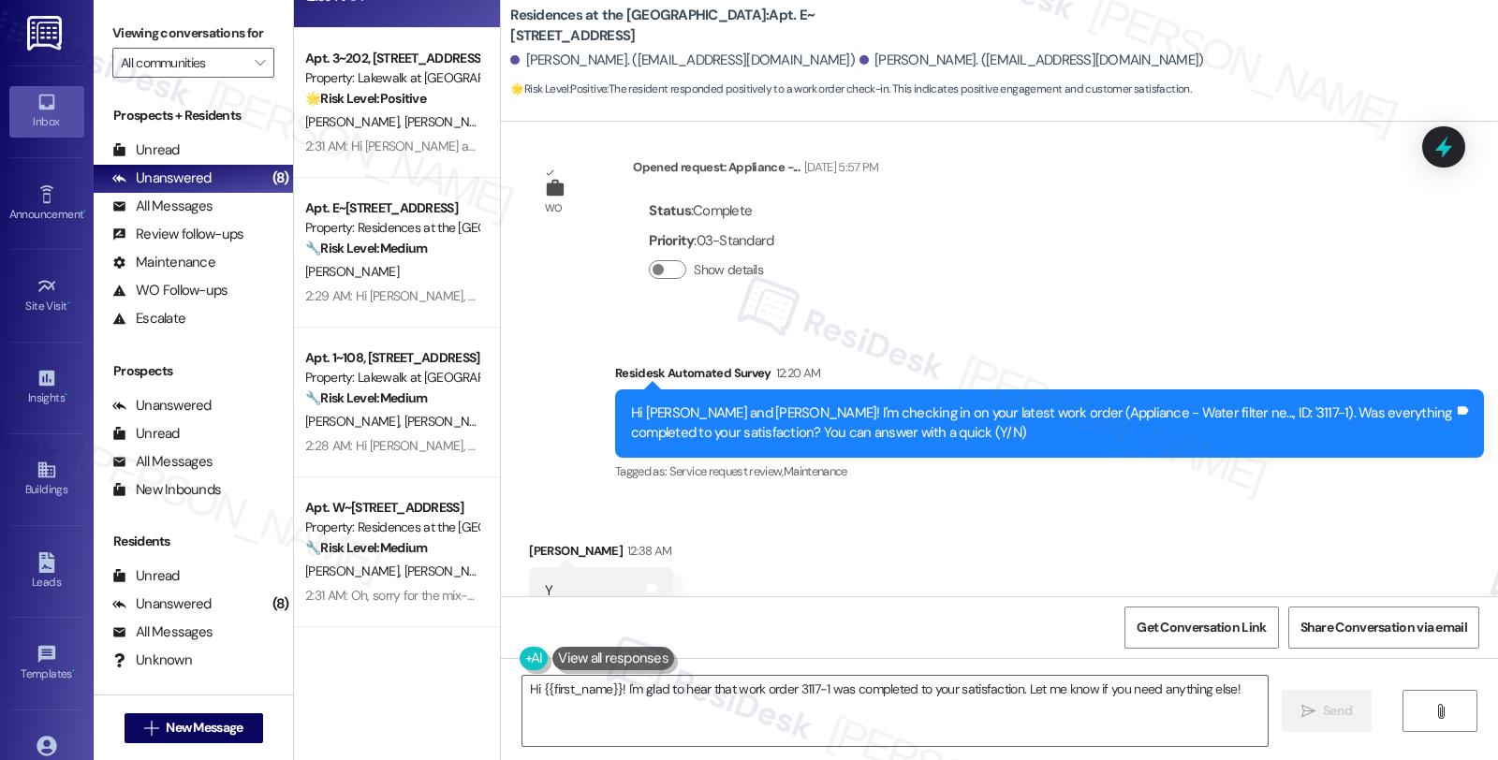
scroll to position [3603, 0]
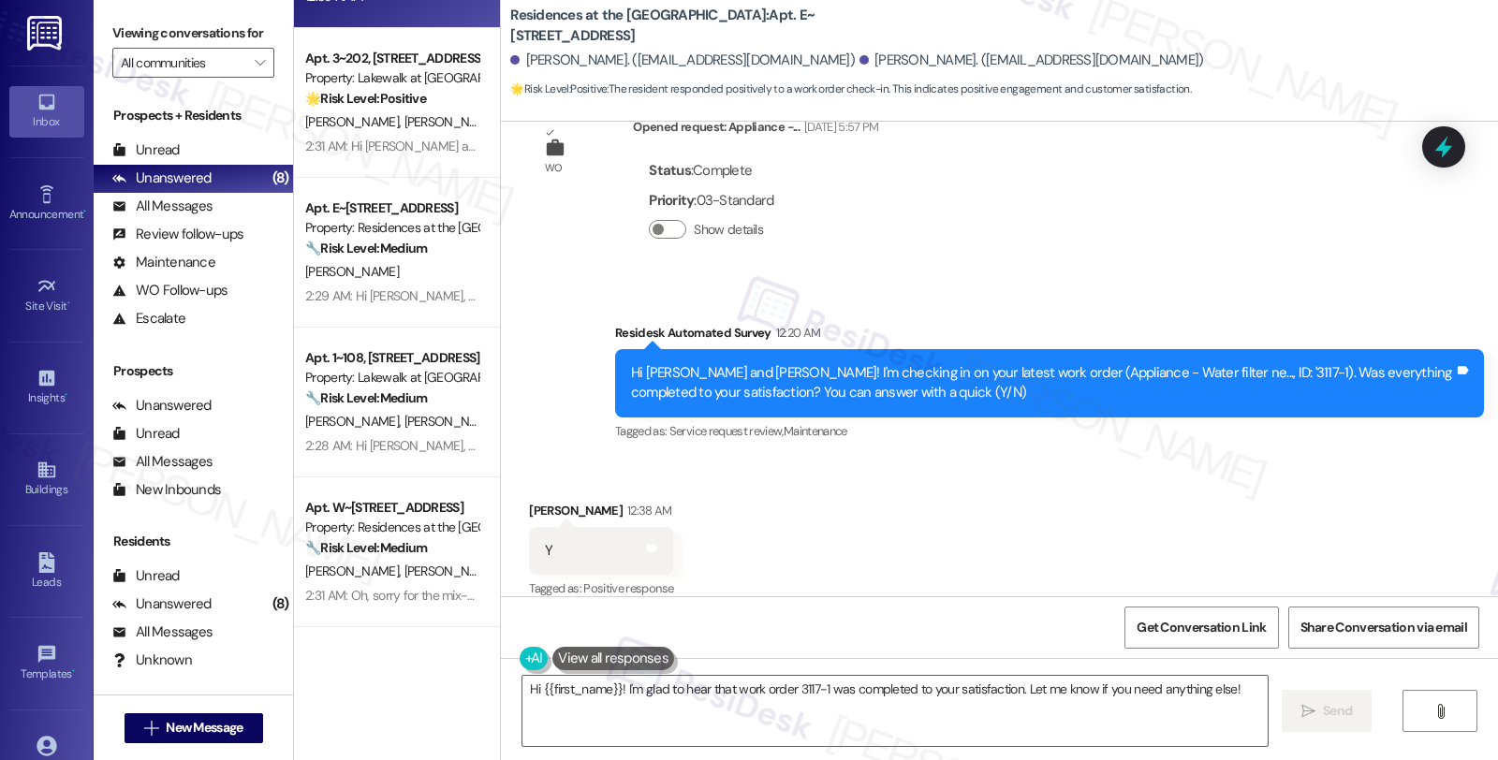
click at [531, 501] on div "[PERSON_NAME] 12:38 AM" at bounding box center [601, 514] width 144 height 26
copy div "[PERSON_NAME]"
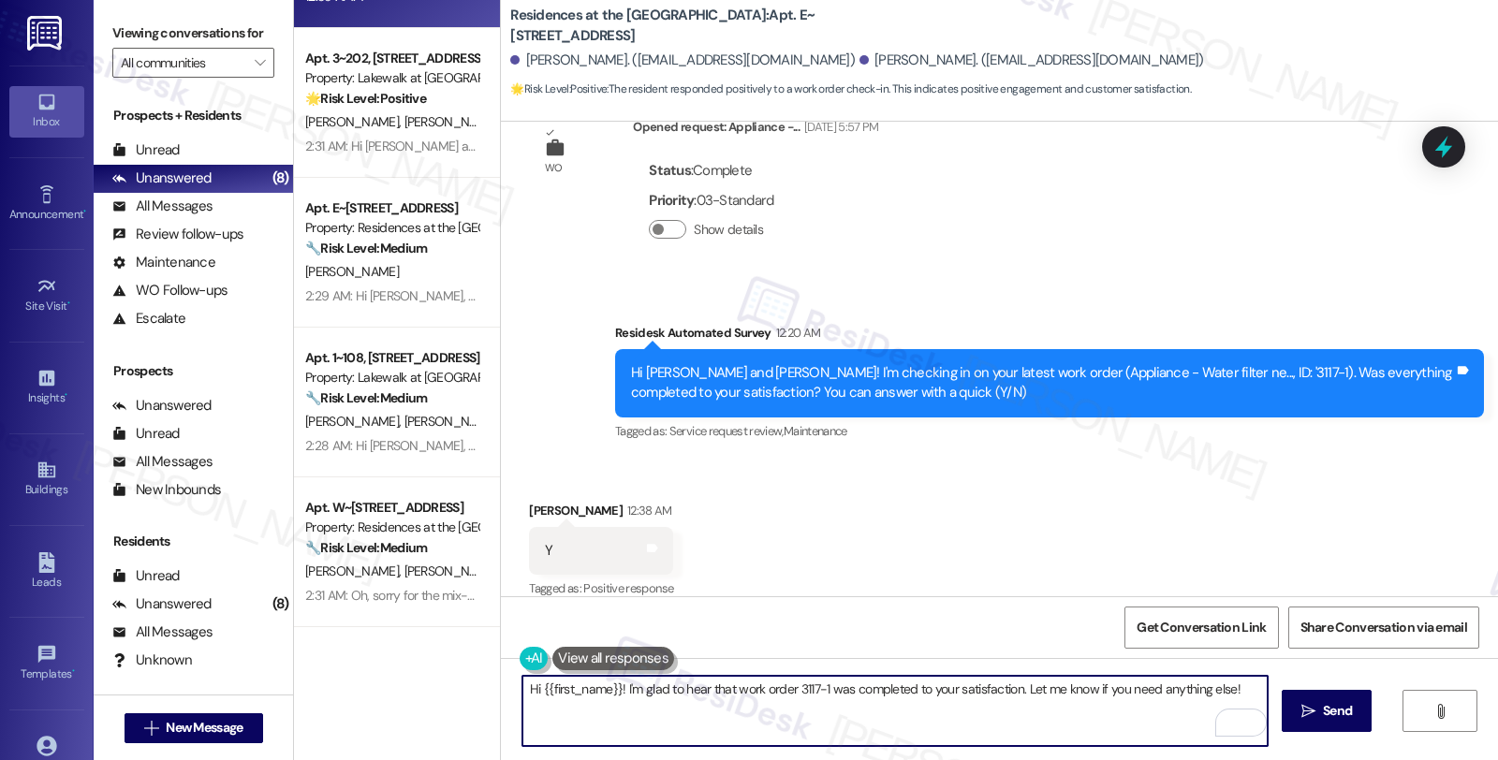
drag, startPoint x: 532, startPoint y: 687, endPoint x: 612, endPoint y: 693, distance: 80.7
click at [612, 693] on textarea "Hi {{first_name}}! I'm glad to hear that work order 3117-1 was completed to you…" at bounding box center [895, 711] width 745 height 70
paste textarea "[PERSON_NAME]"
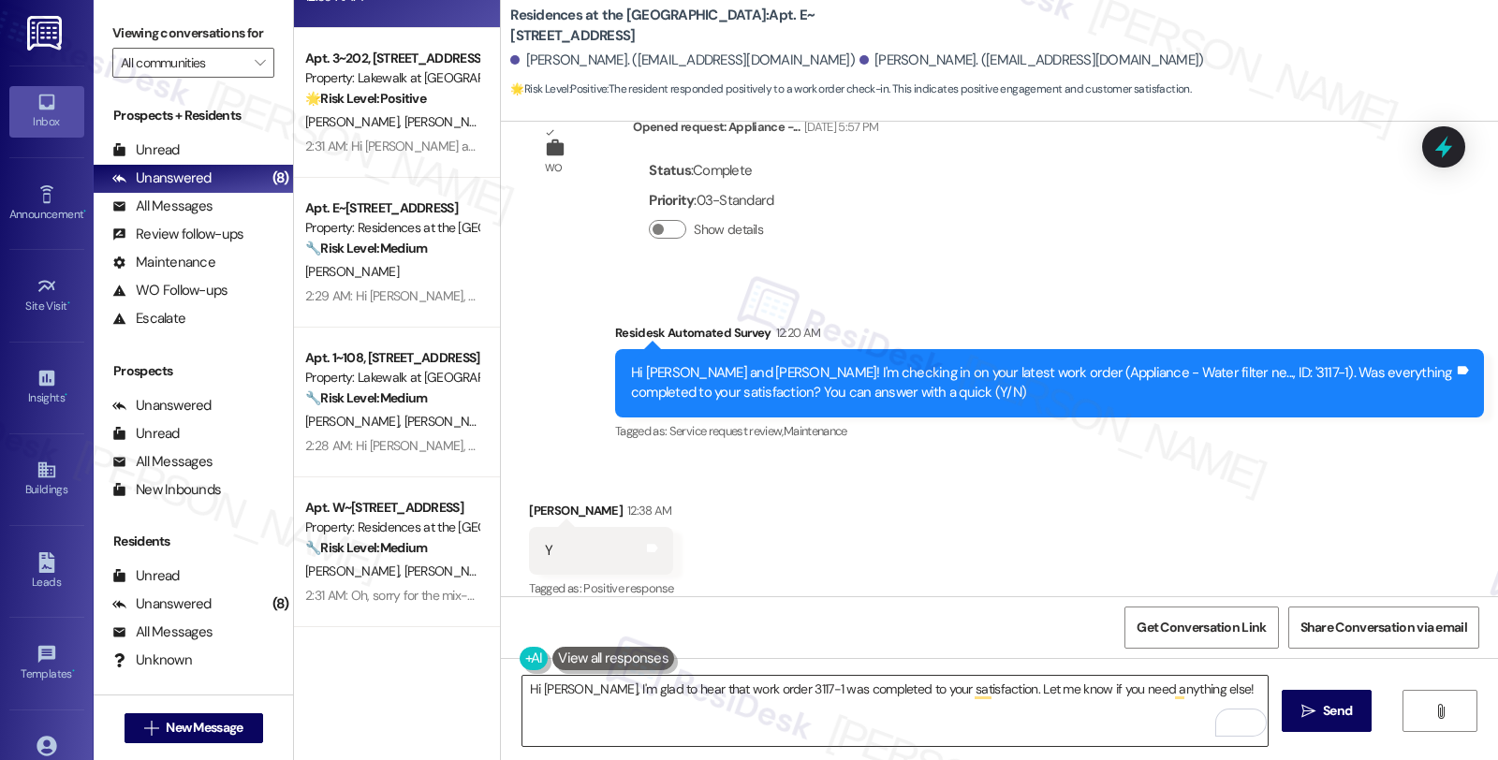
click at [918, 734] on textarea "Hi [PERSON_NAME], I'm glad to hear that work order 3117-1 was completed to your…" at bounding box center [895, 711] width 745 height 70
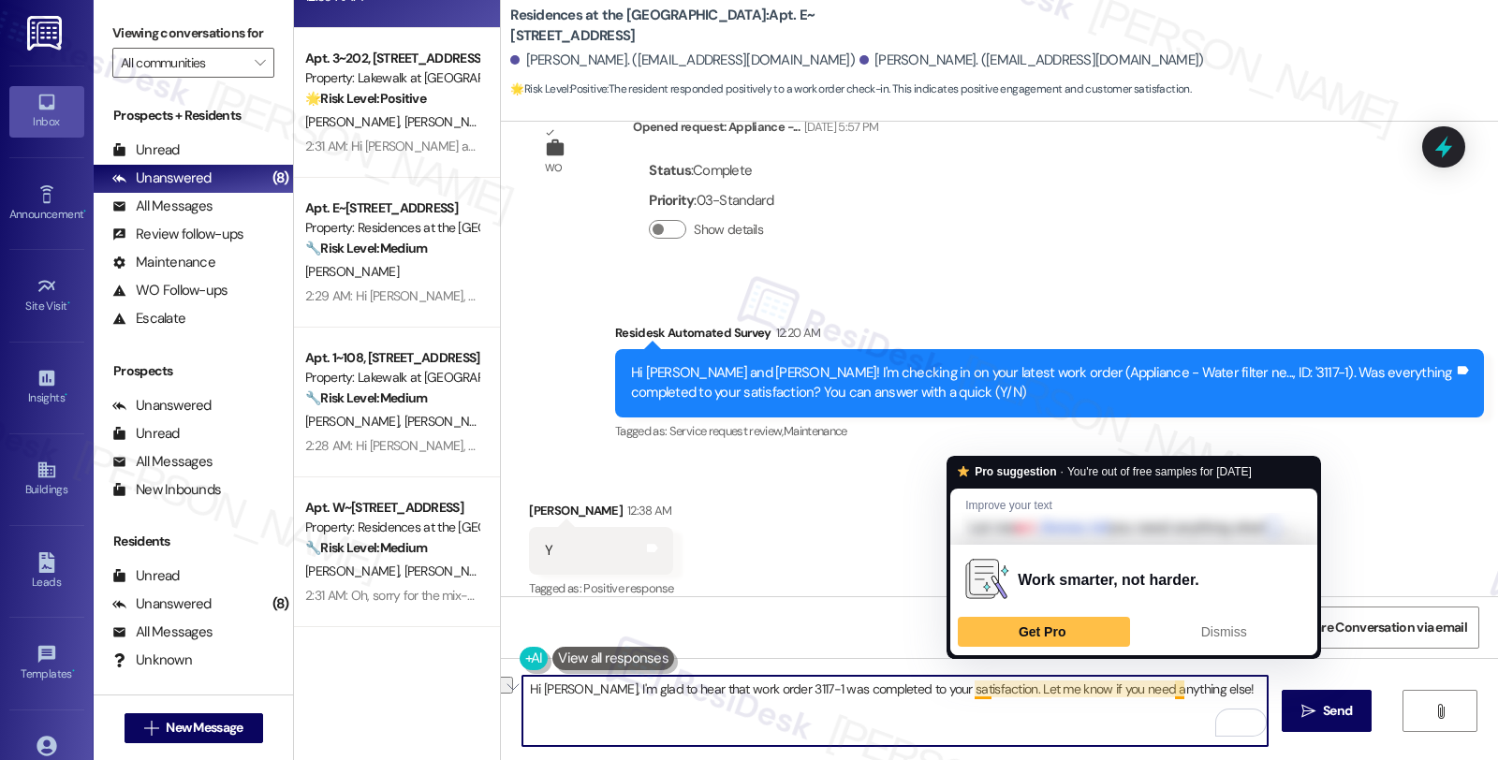
drag, startPoint x: 965, startPoint y: 688, endPoint x: 1200, endPoint y: 724, distance: 237.7
click at [1200, 724] on textarea "Hi [PERSON_NAME], I'm glad to hear that work order 3117-1 was completed to your…" at bounding box center [895, 711] width 745 height 70
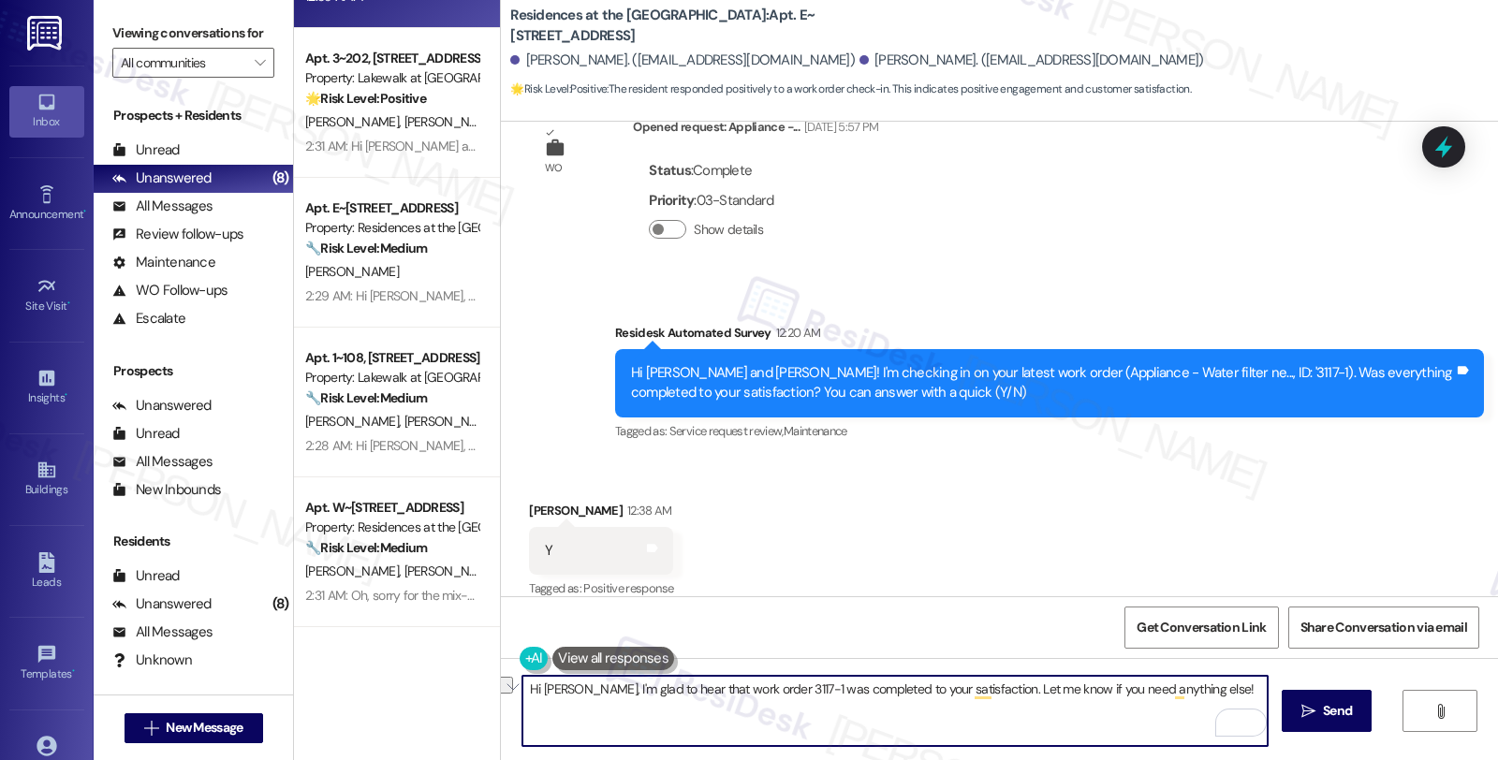
paste textarea "We strive to make your experience here as smooth as possible, and your positive…"
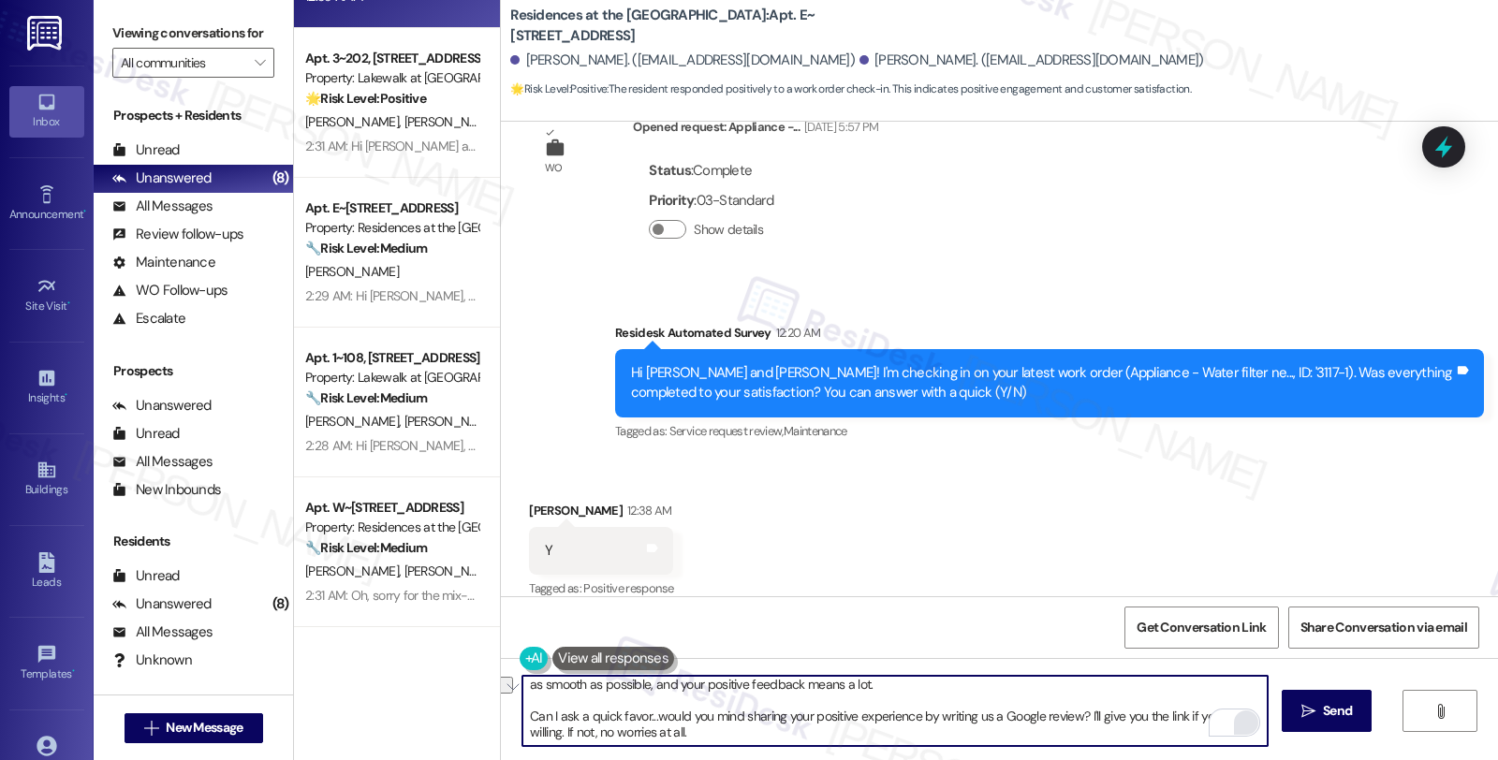
scroll to position [31, 0]
type textarea "Hi [PERSON_NAME], I'm glad to hear that work order 3117-1 was completed to your…"
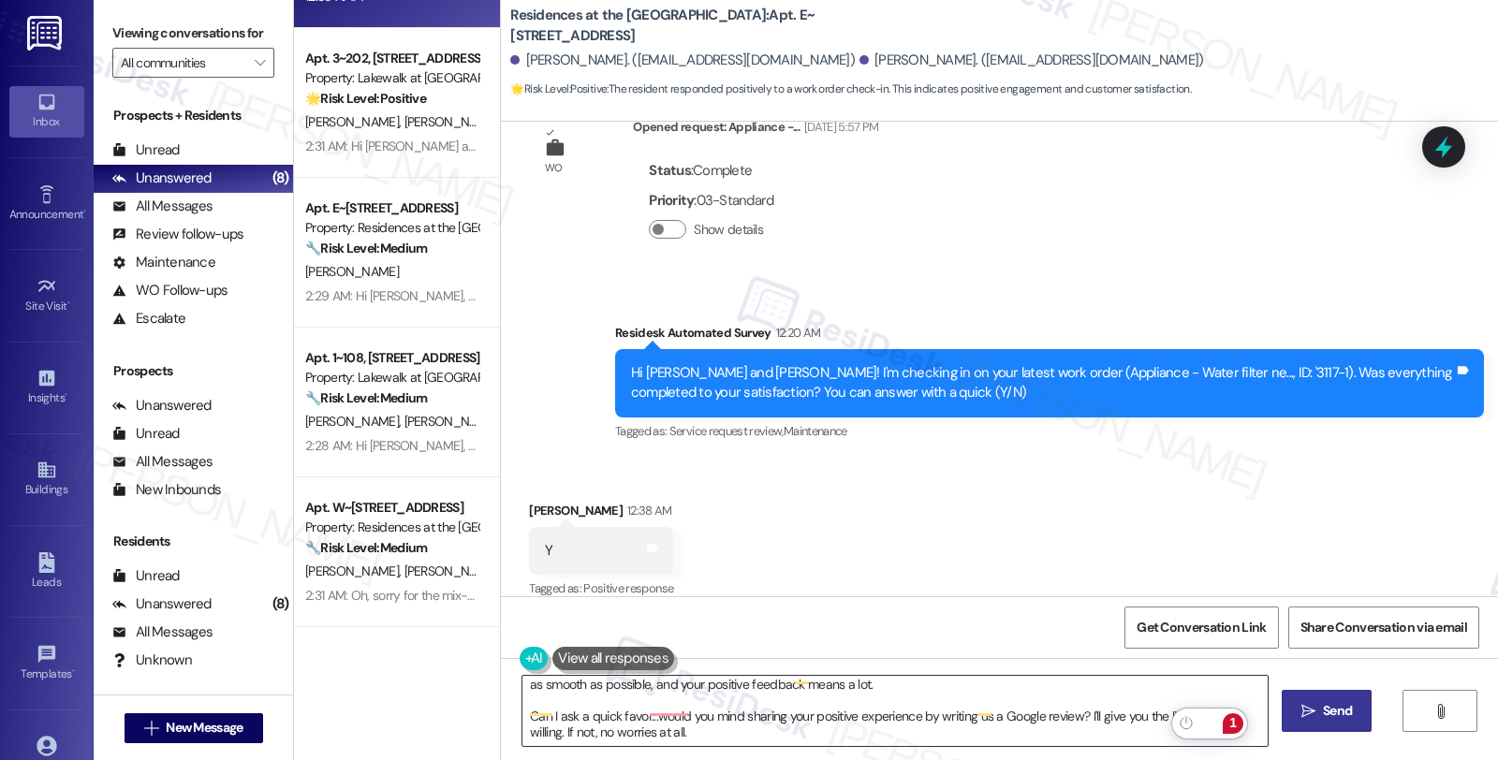
click at [1307, 727] on button " Send" at bounding box center [1327, 711] width 91 height 42
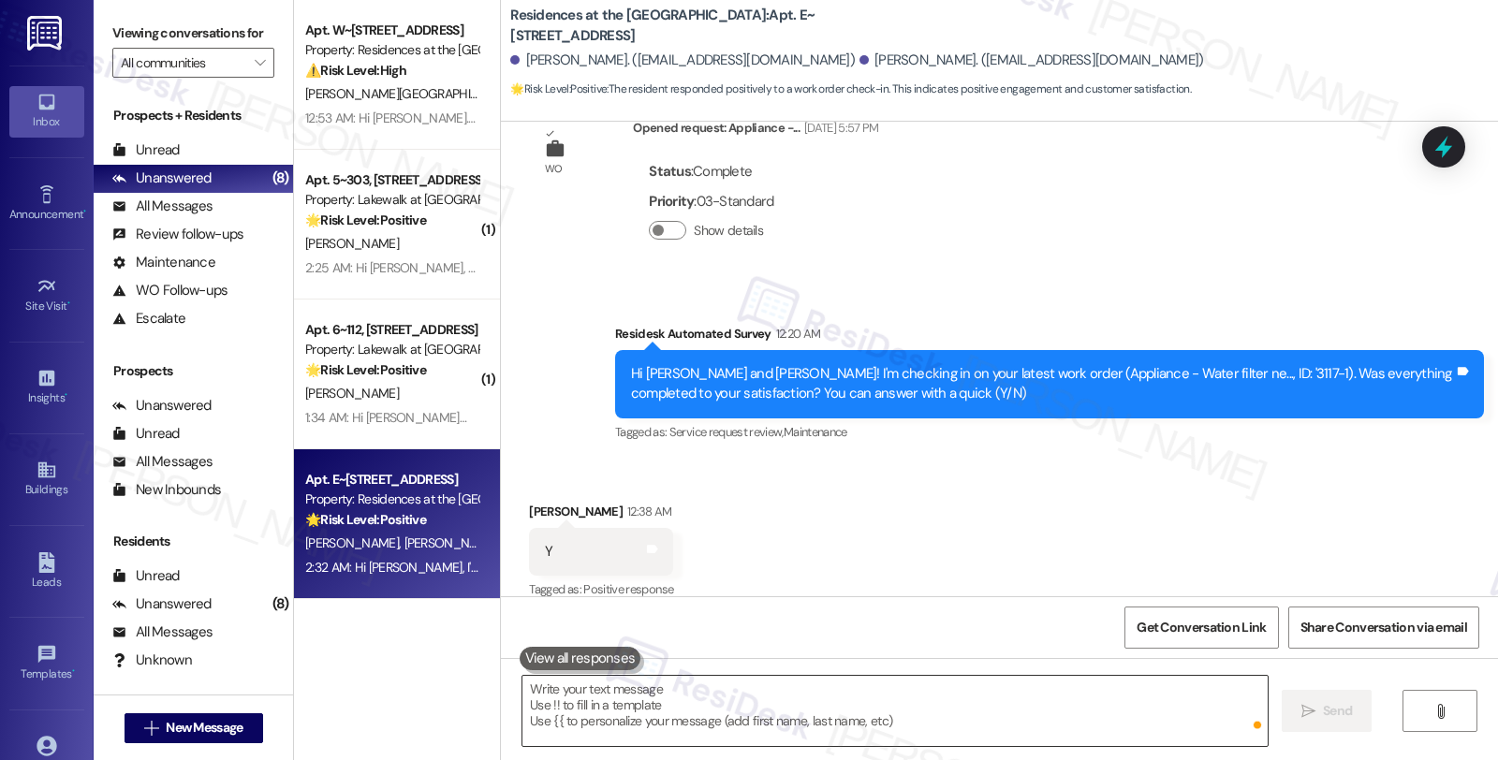
scroll to position [0, 0]
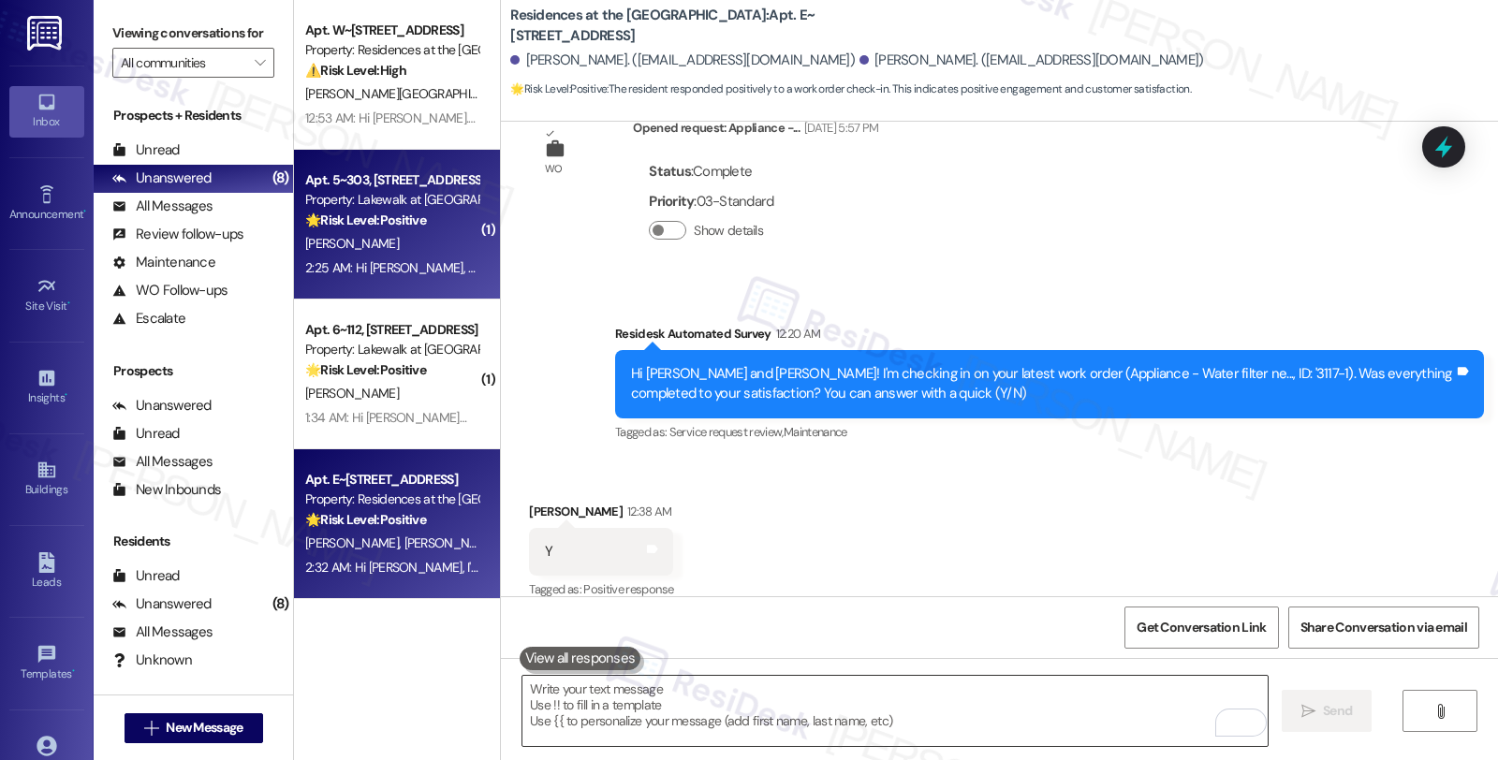
click at [419, 255] on div "[PERSON_NAME]" at bounding box center [391, 243] width 177 height 23
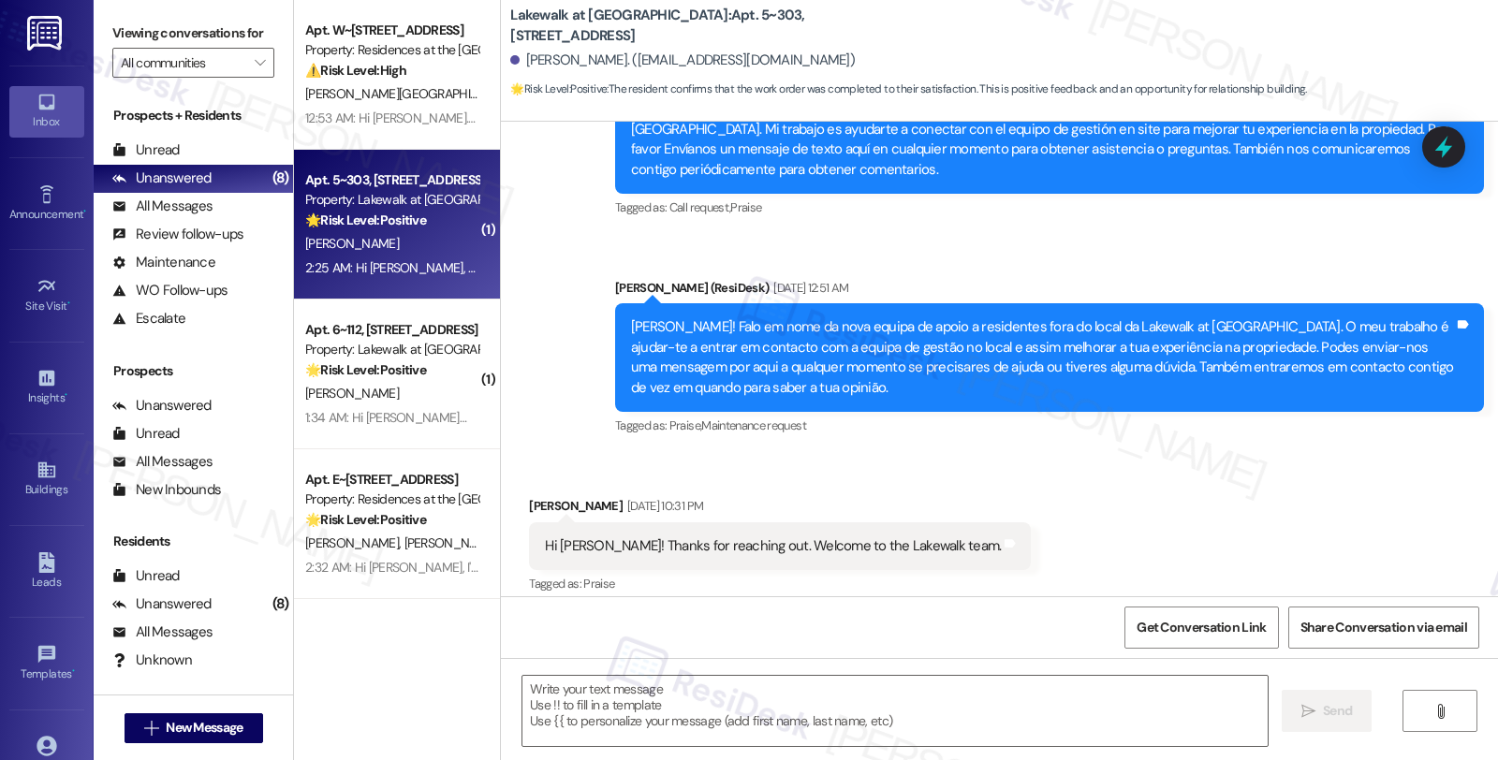
type textarea "Fetching suggested responses. Please feel free to read through the conversation…"
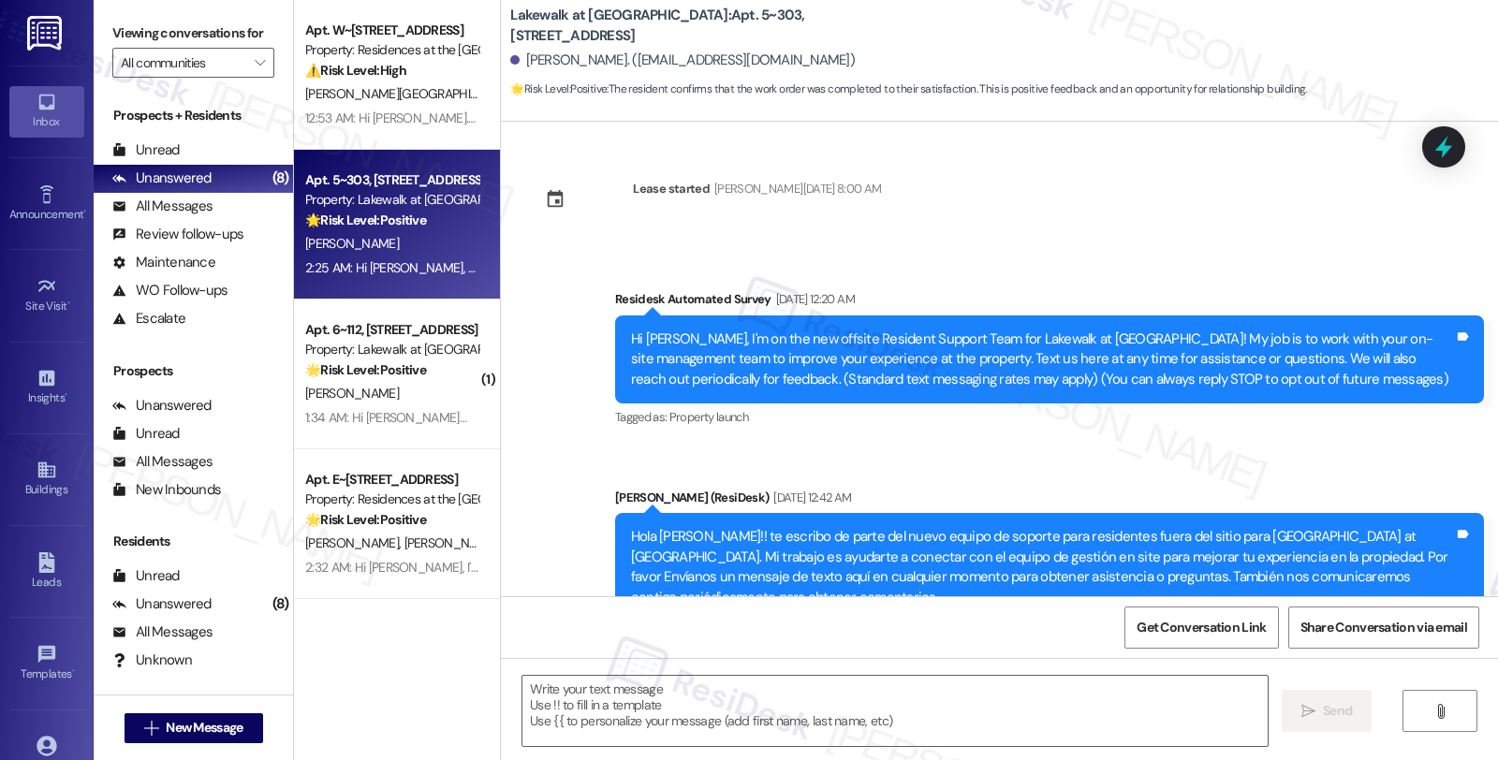
scroll to position [520, 0]
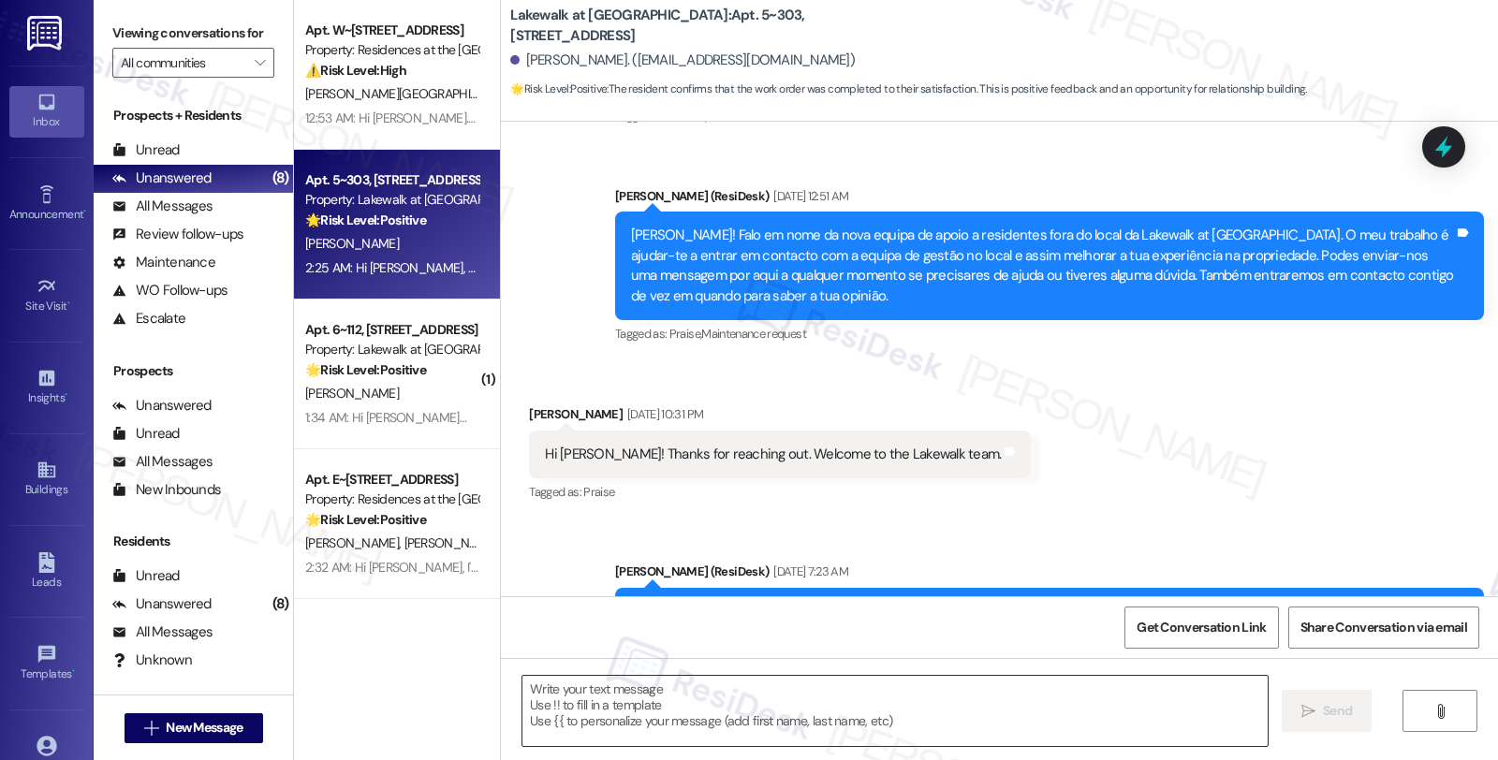
click at [848, 697] on textarea at bounding box center [895, 711] width 745 height 70
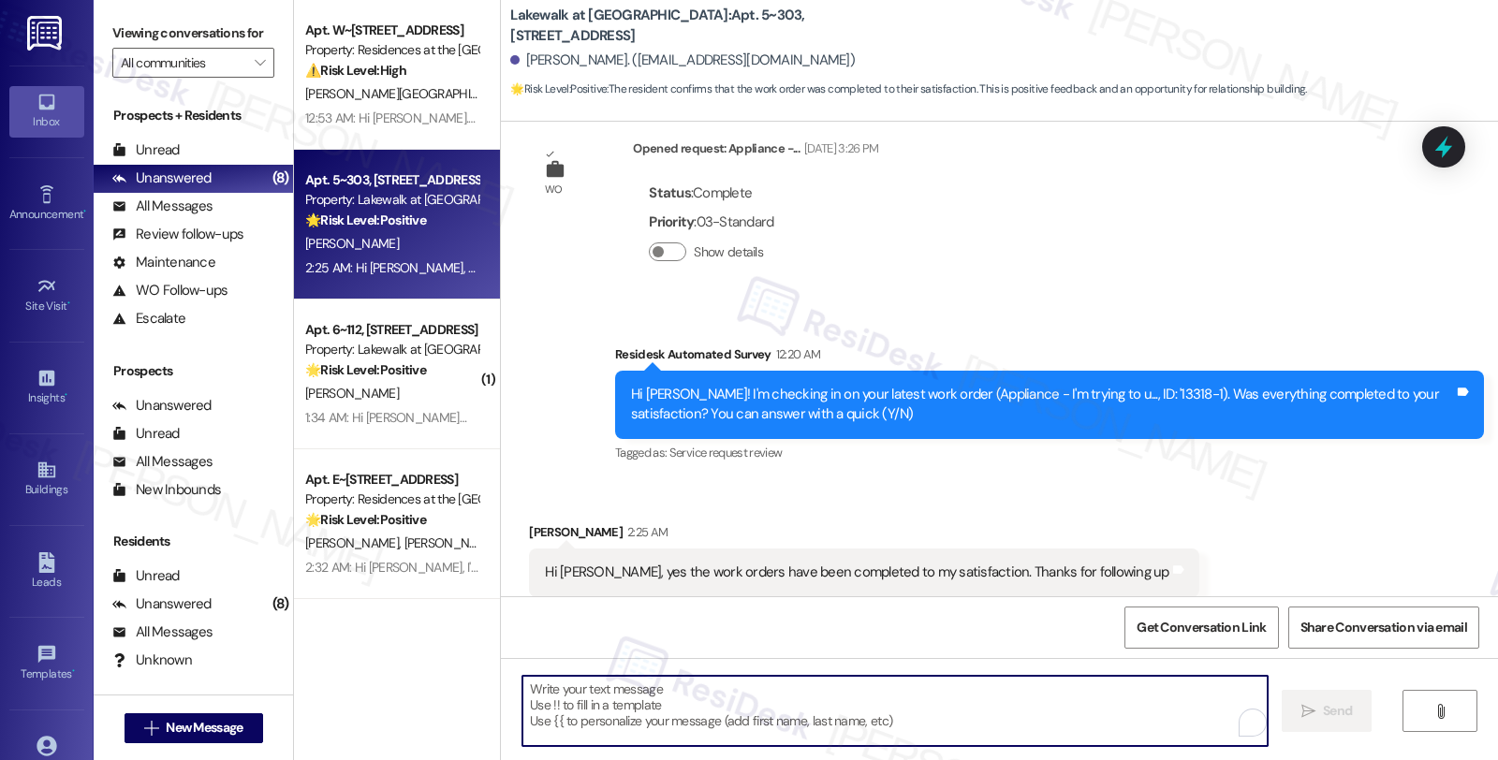
scroll to position [1528, 0]
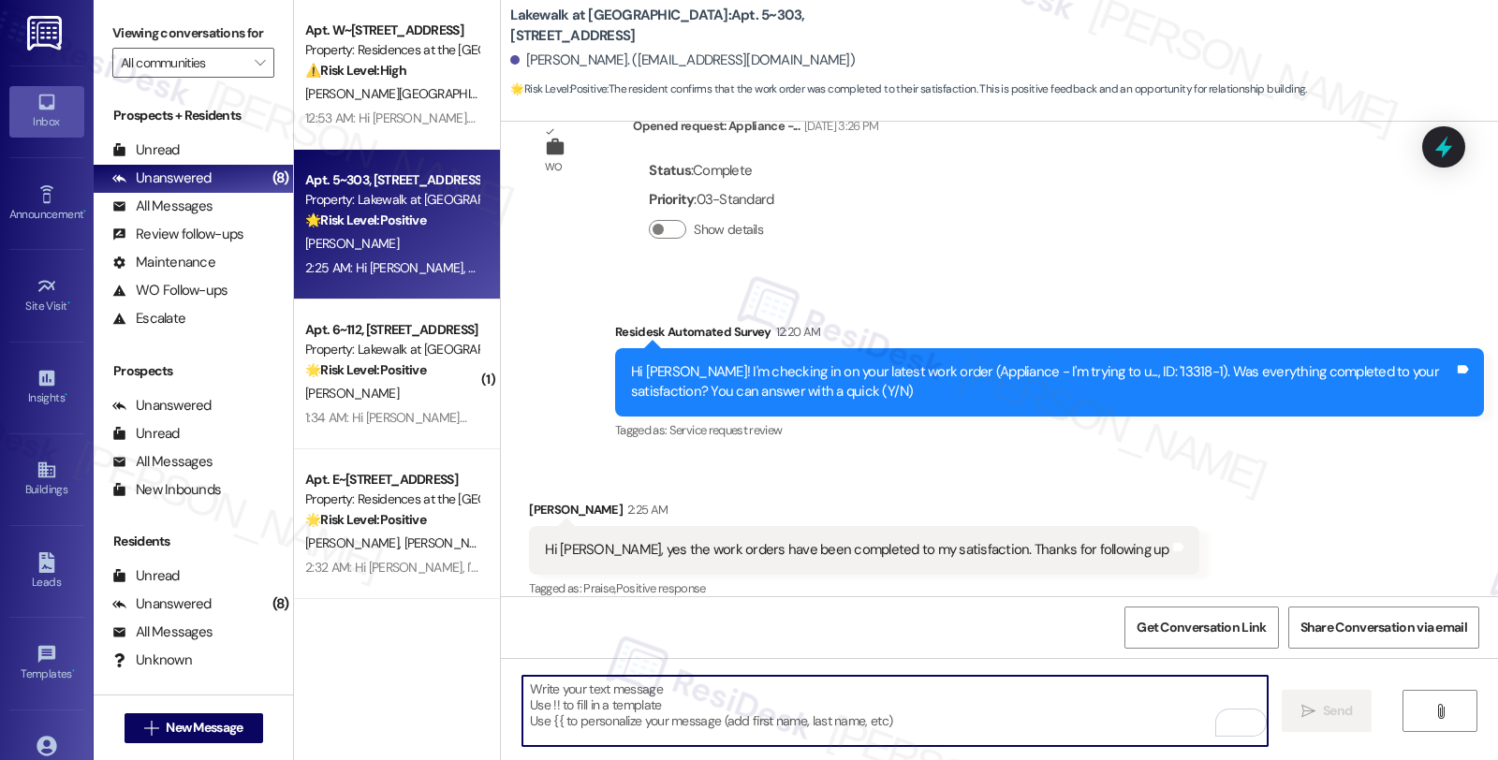
click at [866, 686] on textarea "To enrich screen reader interactions, please activate Accessibility in Grammarl…" at bounding box center [895, 711] width 745 height 70
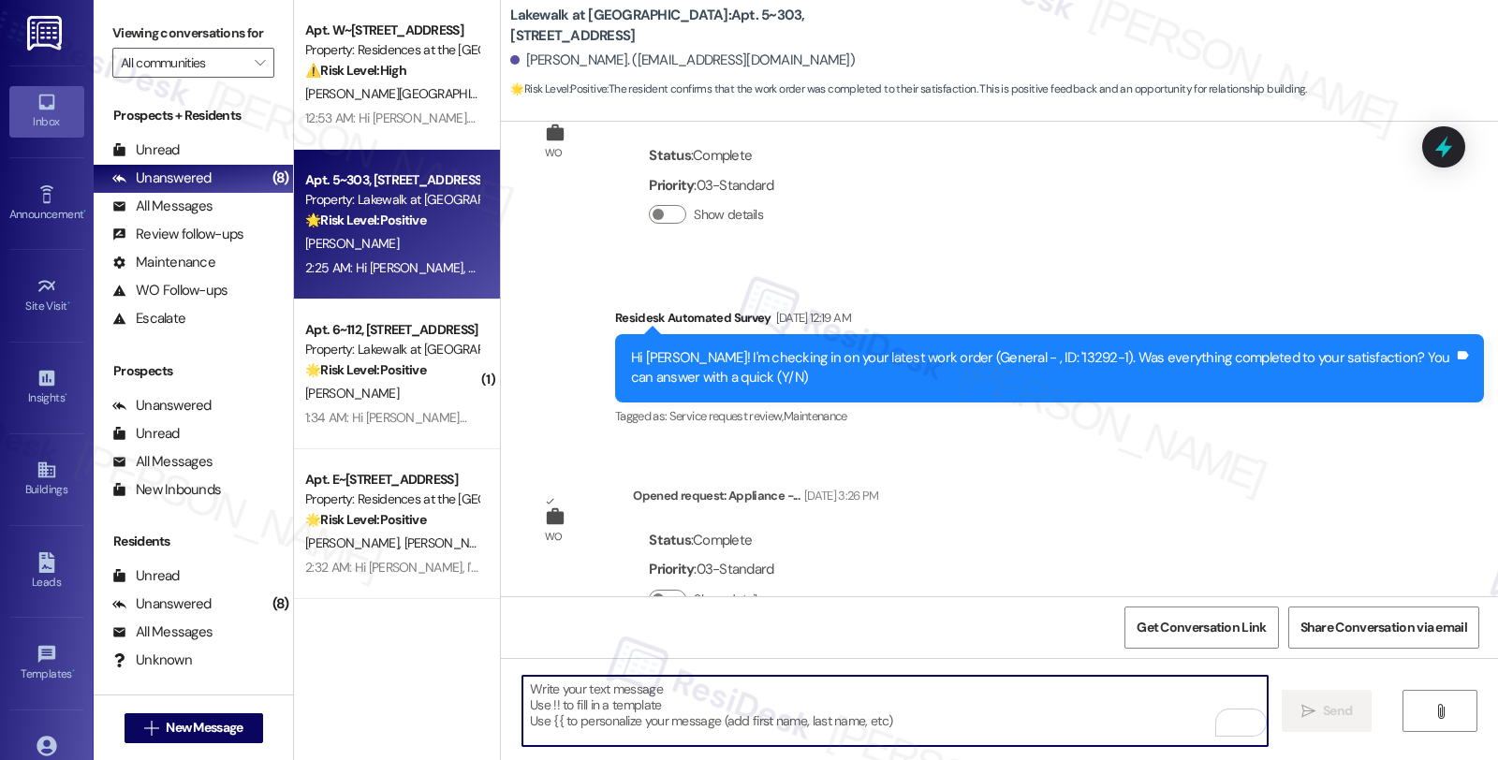
scroll to position [1112, 0]
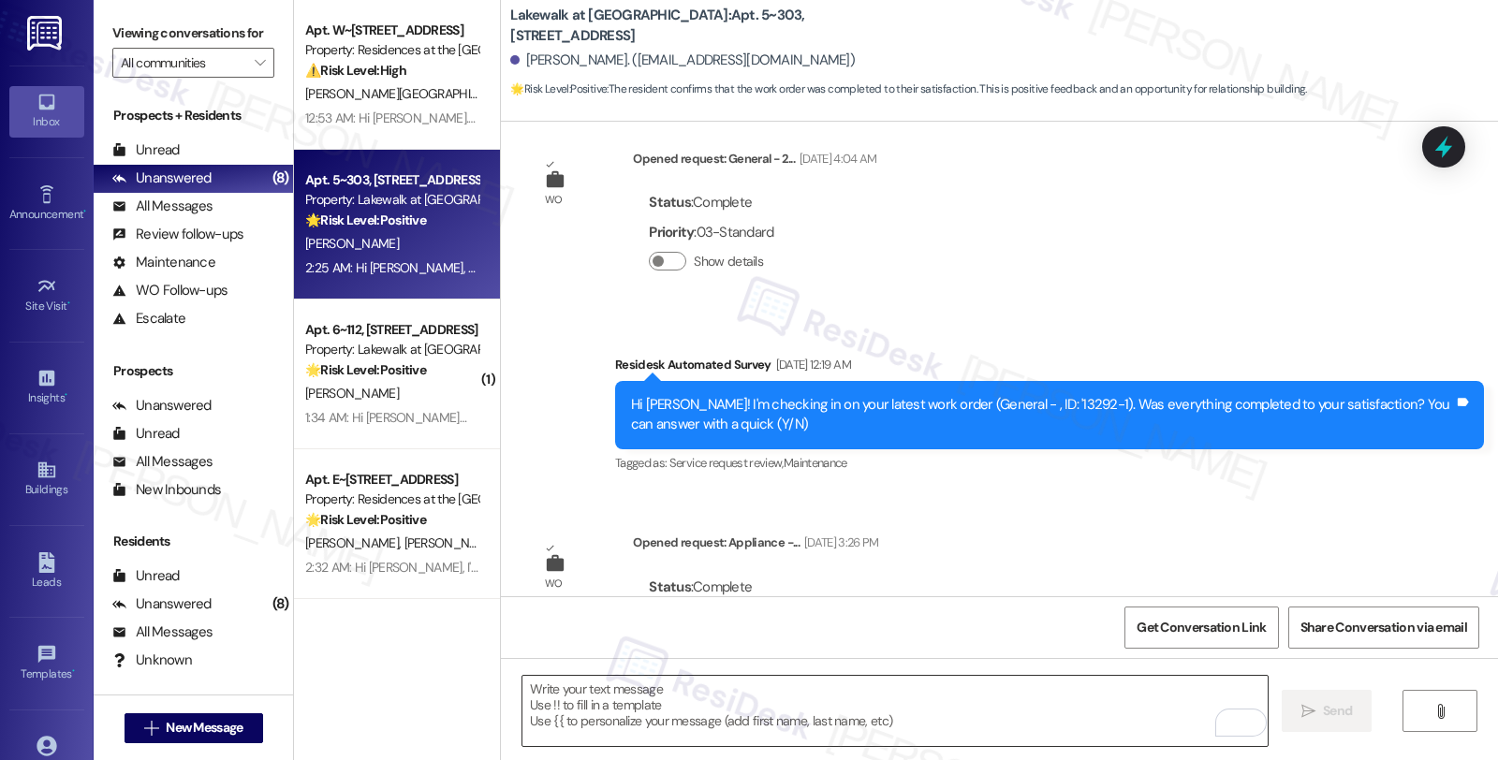
click at [1015, 700] on textarea "To enrich screen reader interactions, please activate Accessibility in Grammarl…" at bounding box center [895, 711] width 745 height 70
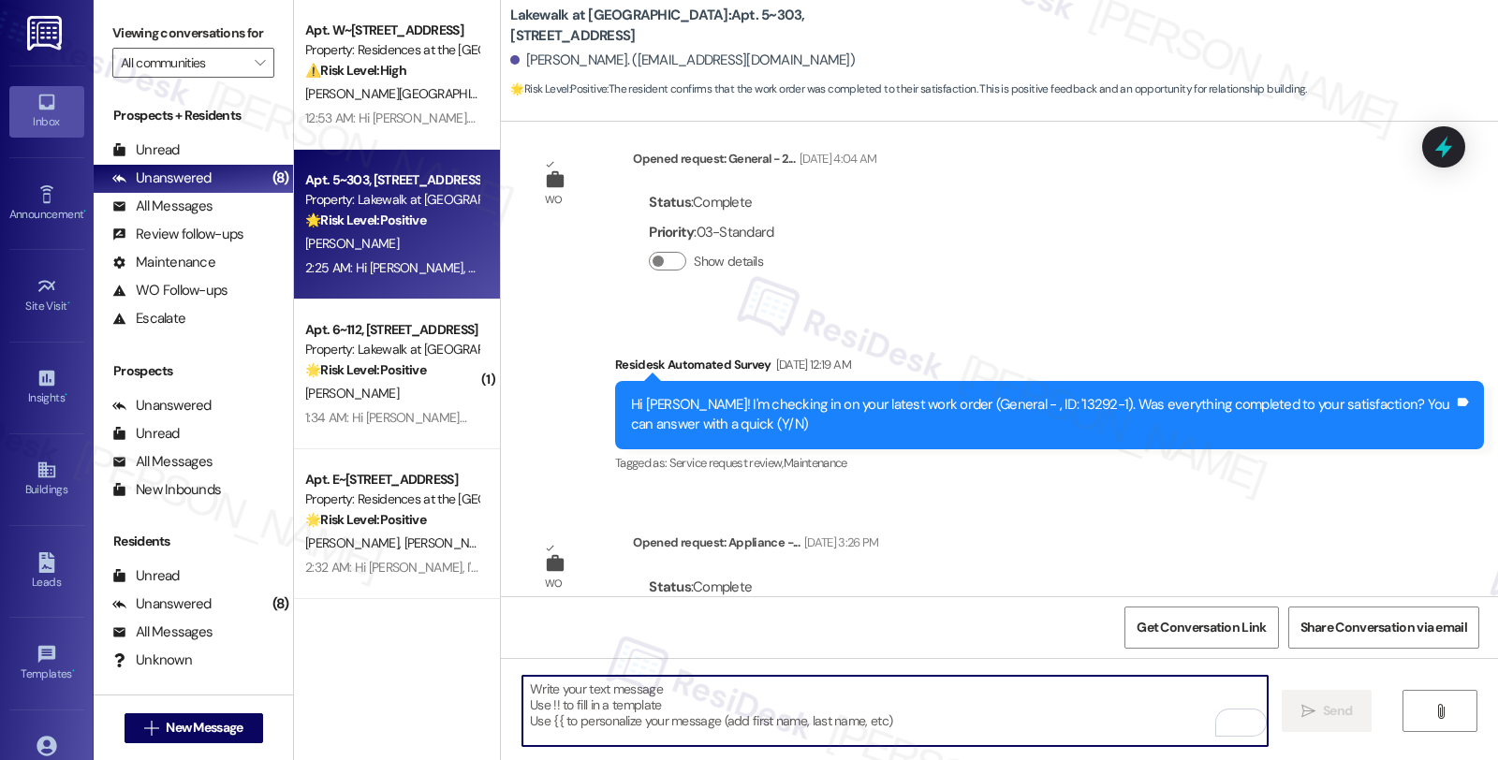
paste textarea "Hi, it’s great to hear from you and I’m glad your latest work order has been co…"
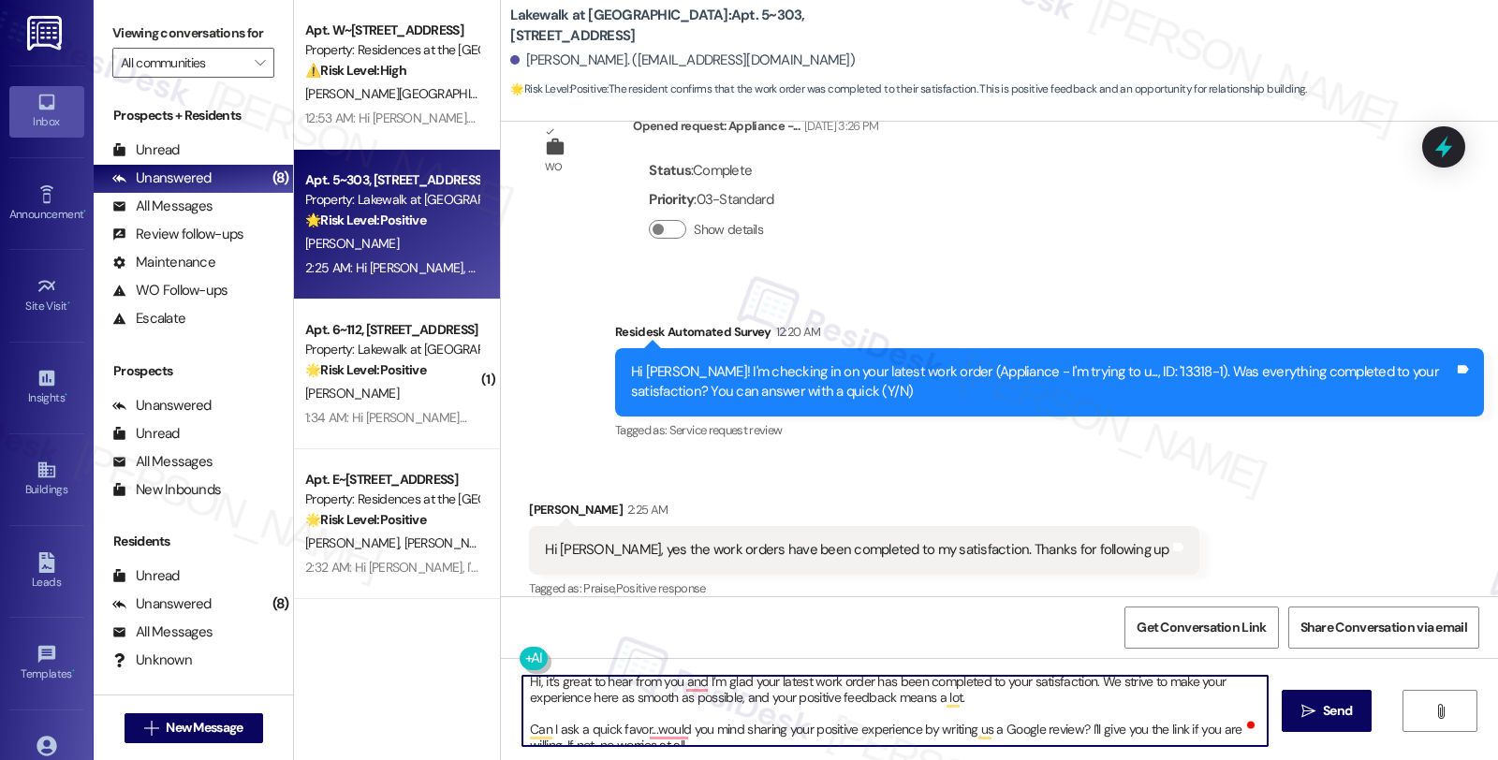
scroll to position [0, 0]
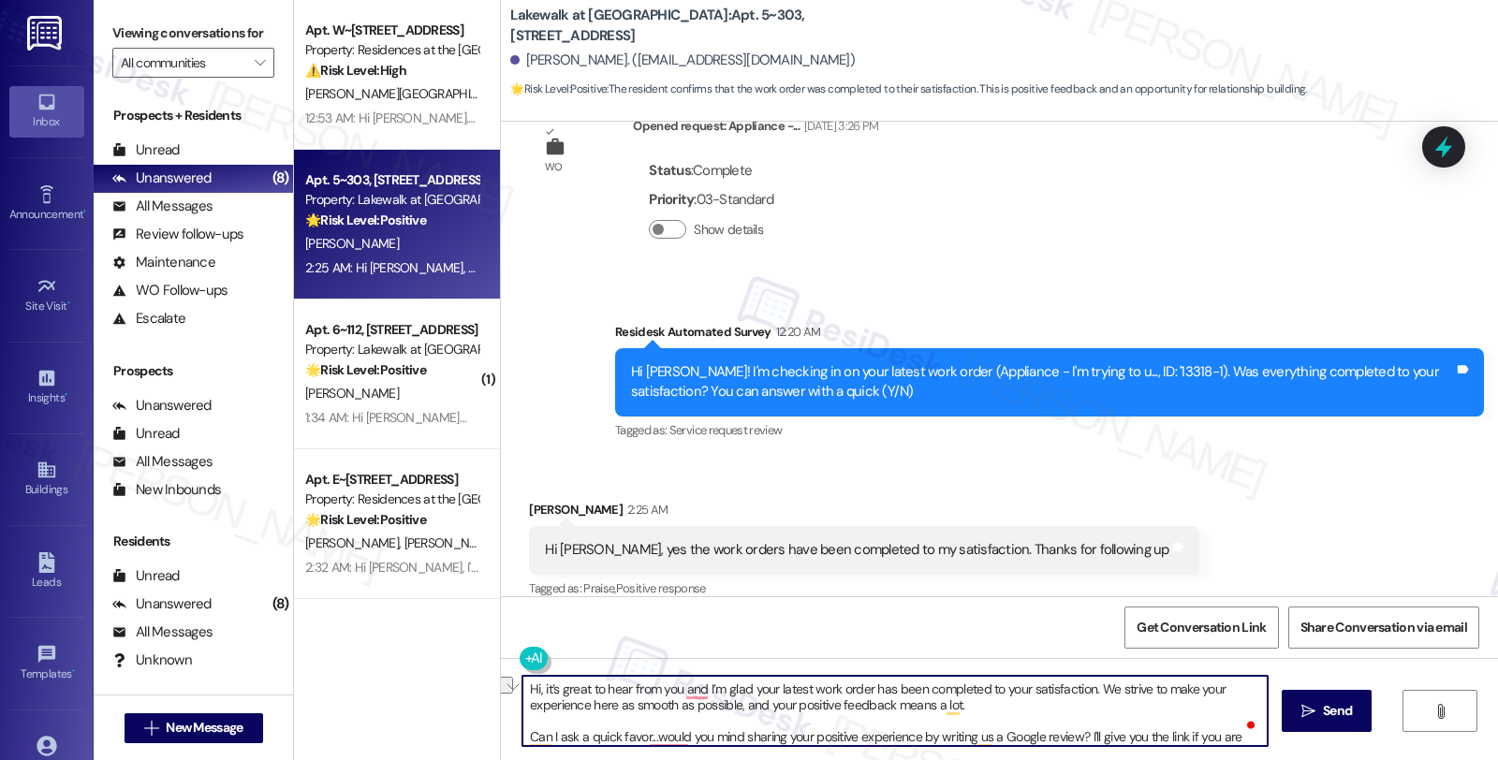
drag, startPoint x: 536, startPoint y: 690, endPoint x: 464, endPoint y: 682, distance: 72.6
click at [464, 682] on div "Apt. W~[STREET_ADDRESS] Property: Residences at the Promenade ⚠️ Risk Level: Hi…" at bounding box center [896, 380] width 1204 height 760
type textarea "It’s great to hear from you and I’m glad your latest work order has been comple…"
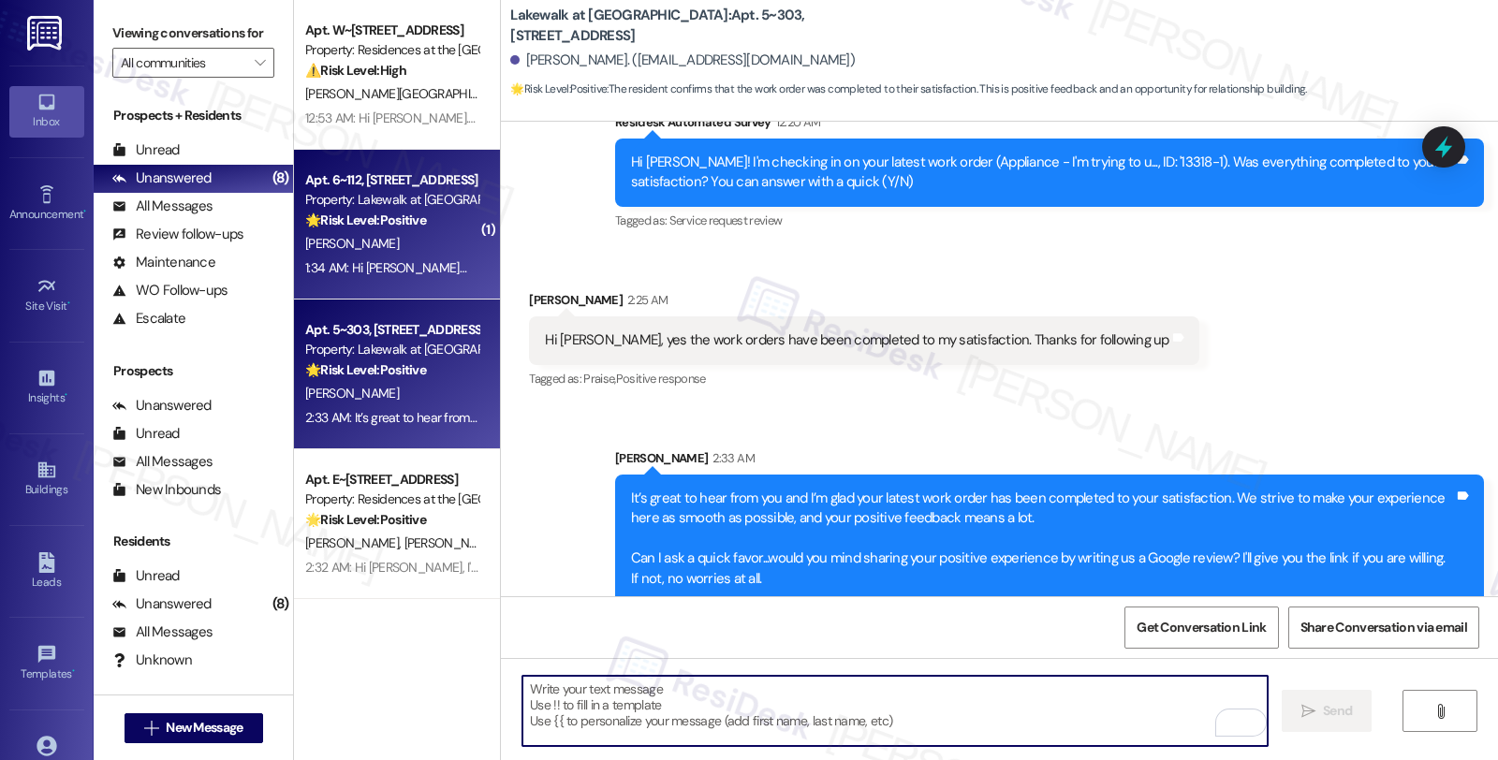
click at [442, 245] on div "[PERSON_NAME]" at bounding box center [391, 243] width 177 height 23
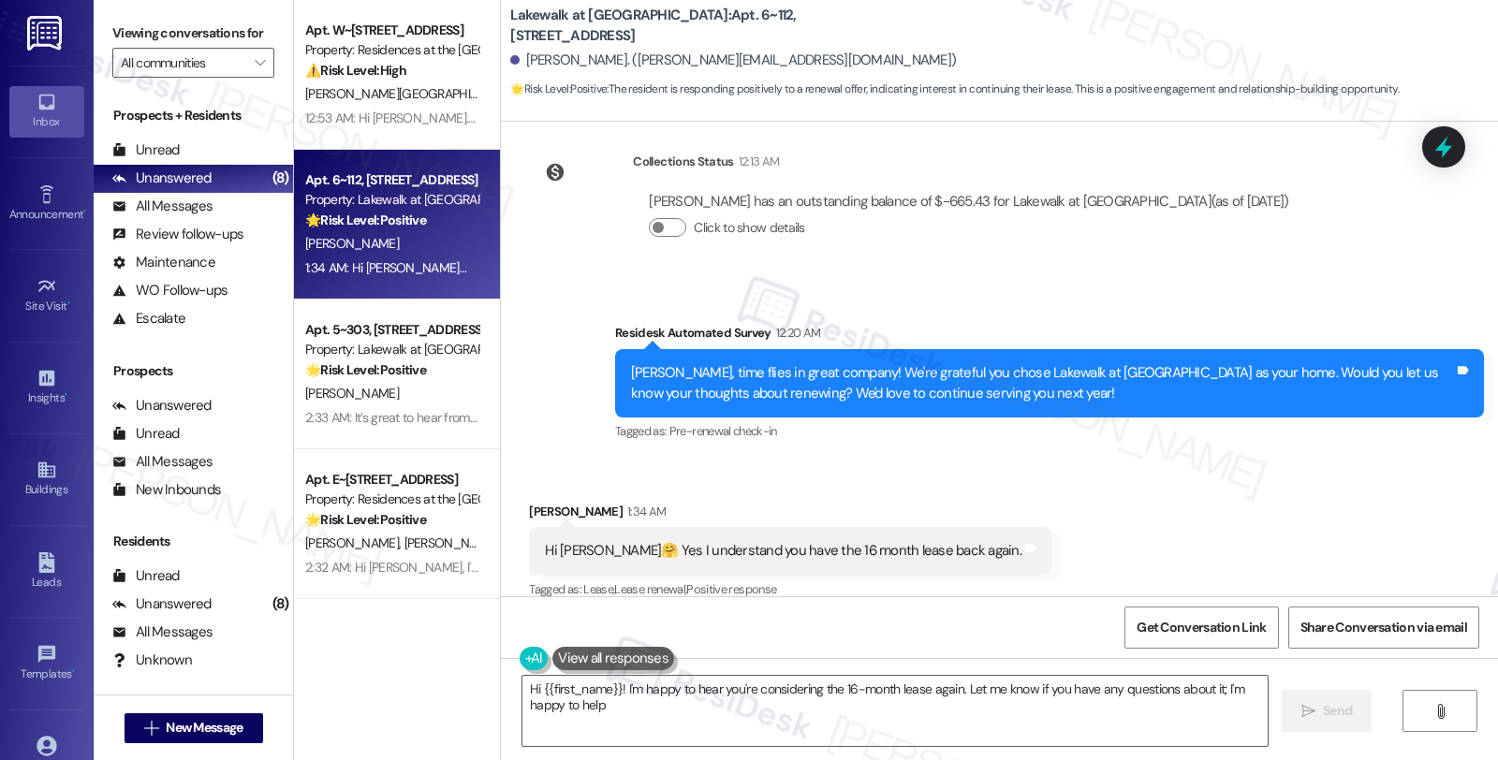
type textarea "Hi {{first_name}}! I'm happy to hear you're considering the 16-month lease agai…"
